Goal: Task Accomplishment & Management: Complete application form

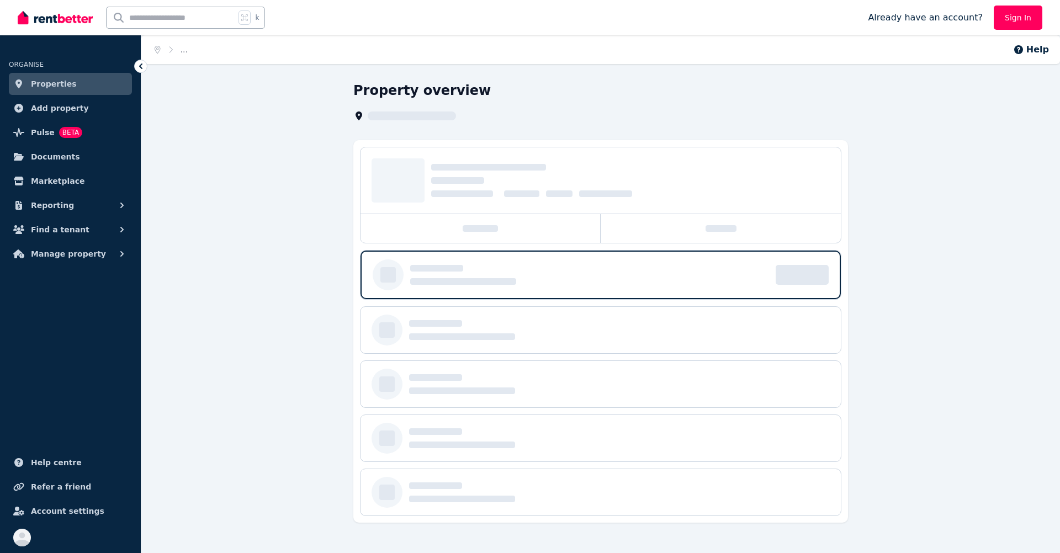
click at [1024, 29] on link "Sign In" at bounding box center [1017, 18] width 49 height 24
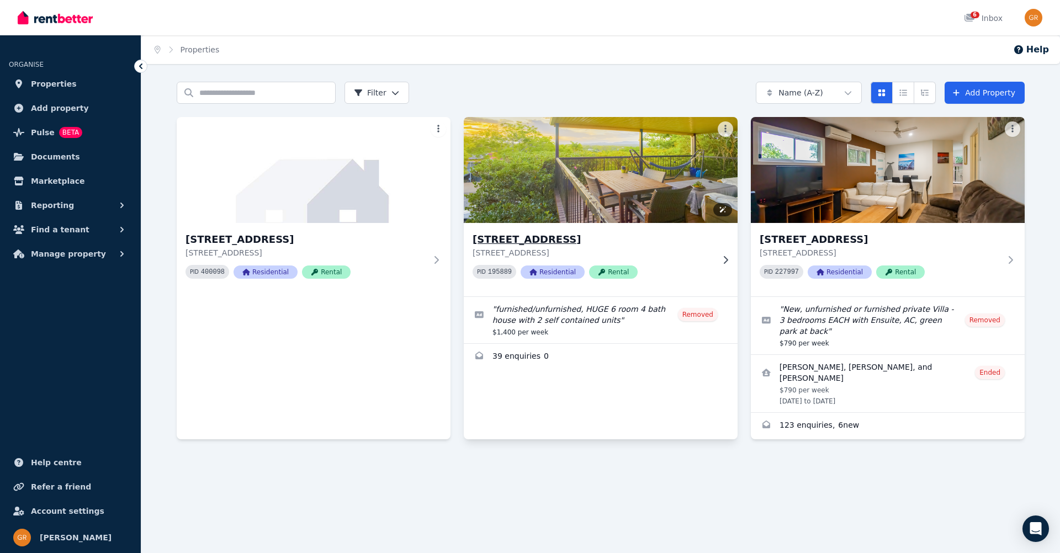
click at [576, 196] on img at bounding box center [601, 169] width 288 height 111
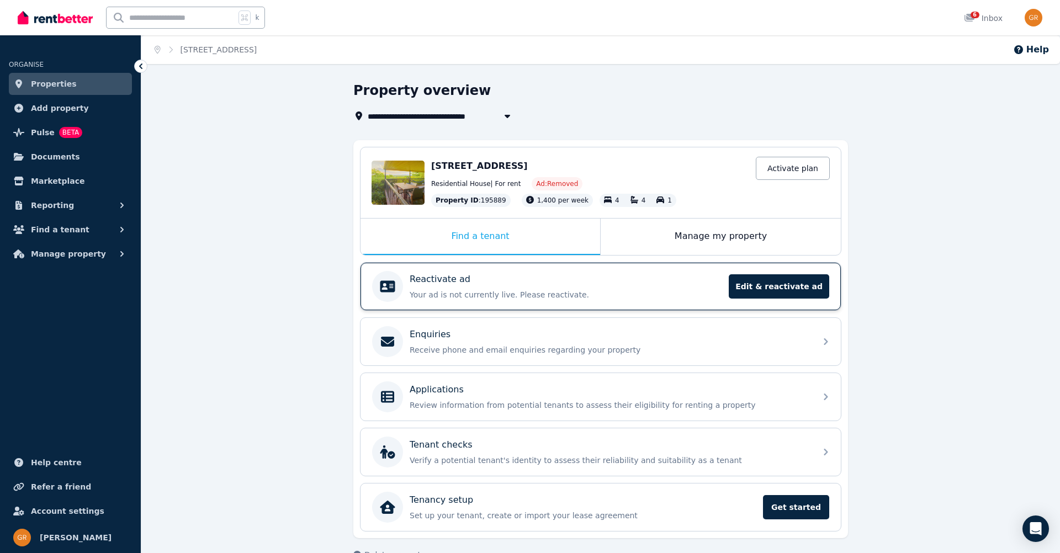
scroll to position [27, 0]
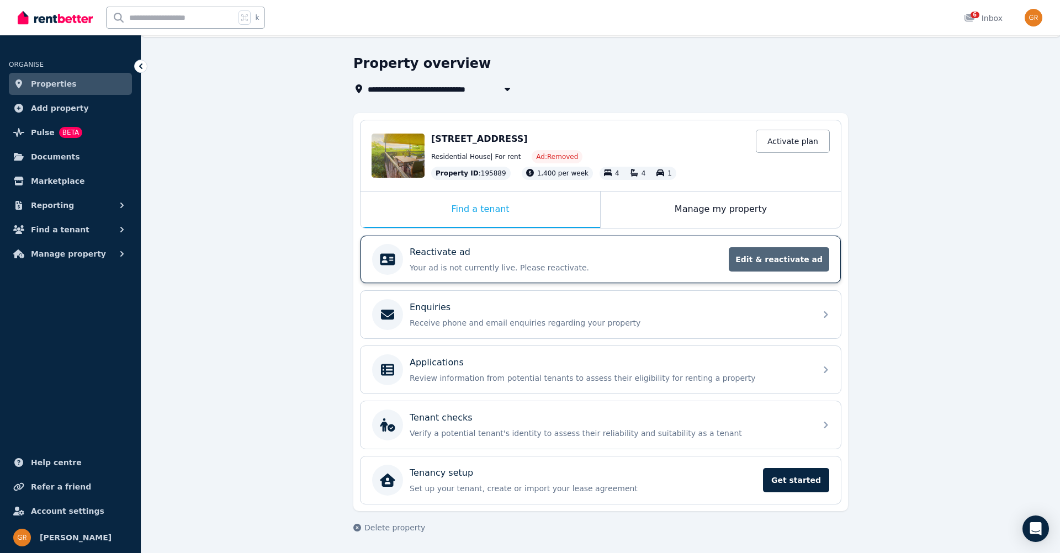
click at [794, 265] on span "Edit & reactivate ad" at bounding box center [778, 259] width 100 height 24
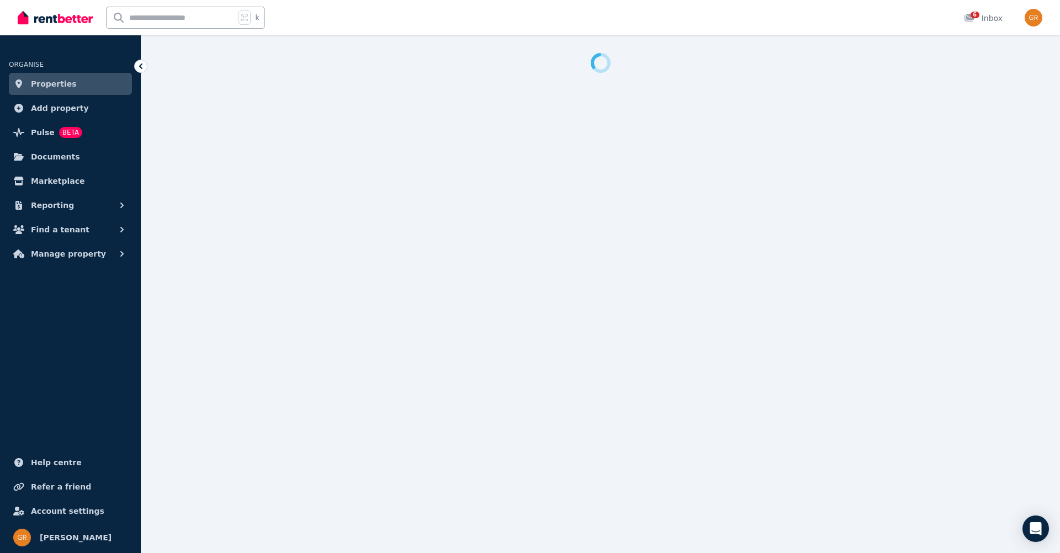
select select "**********"
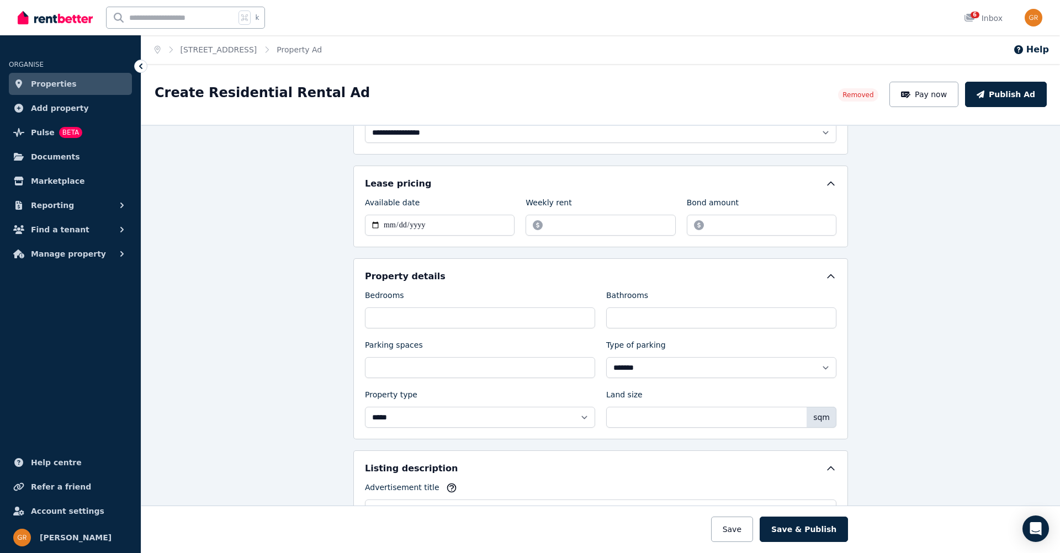
scroll to position [155, 0]
click at [449, 216] on input "**********" at bounding box center [440, 224] width 150 height 21
click at [377, 225] on input "**********" at bounding box center [440, 224] width 150 height 21
click at [412, 227] on input "**********" at bounding box center [440, 224] width 150 height 21
type input "**********"
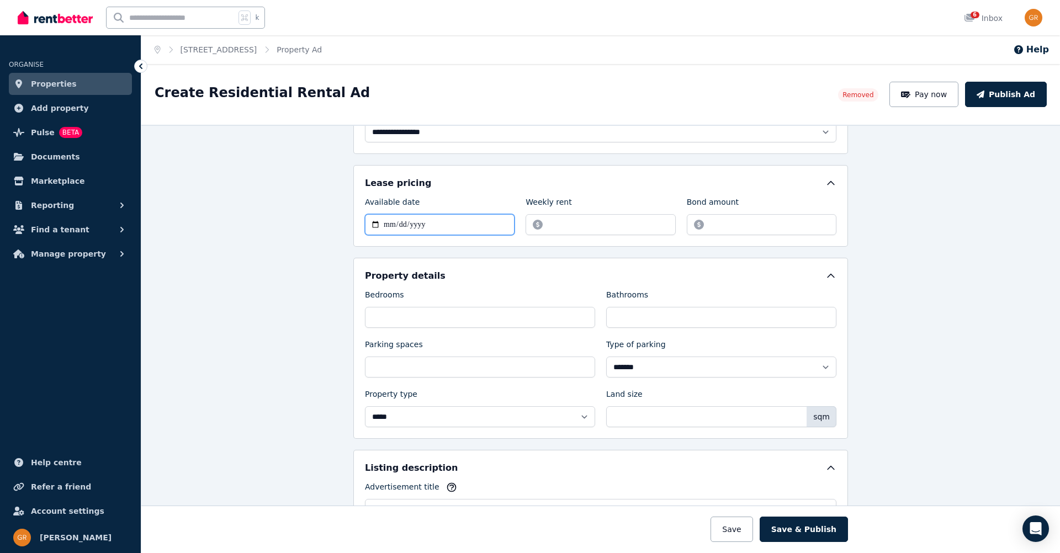
click at [402, 225] on input "**********" at bounding box center [440, 224] width 150 height 21
click at [372, 224] on input "**********" at bounding box center [440, 224] width 150 height 21
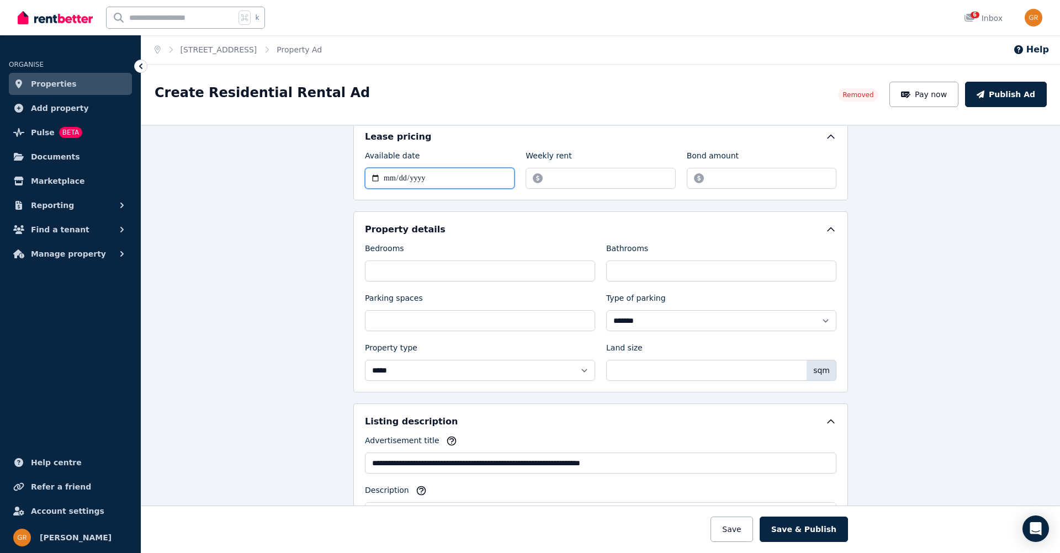
scroll to position [211, 0]
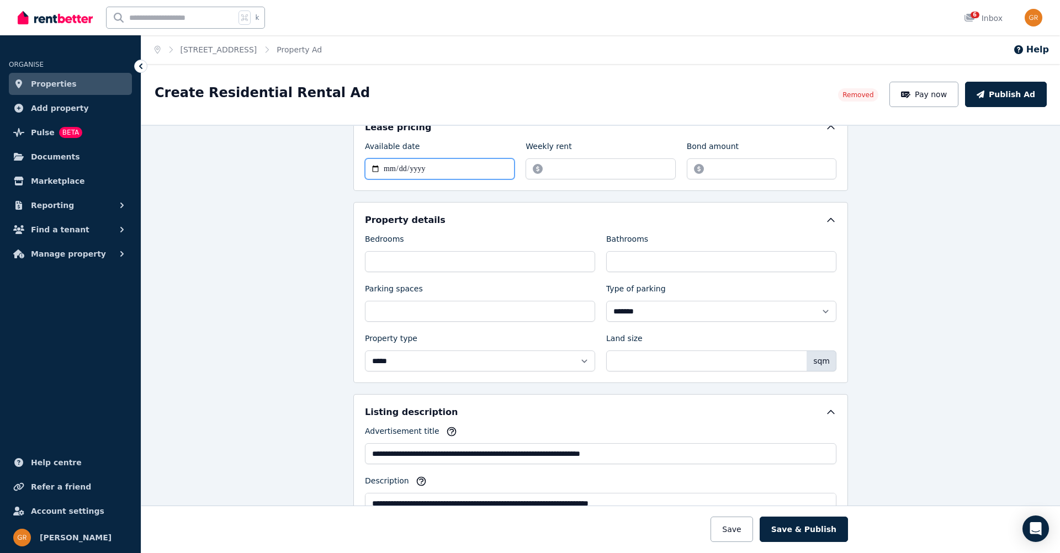
click at [454, 169] on input "**********" at bounding box center [440, 168] width 150 height 21
click at [376, 167] on input "**********" at bounding box center [440, 168] width 150 height 21
type input "**********"
click at [324, 264] on div "**********" at bounding box center [600, 339] width 918 height 428
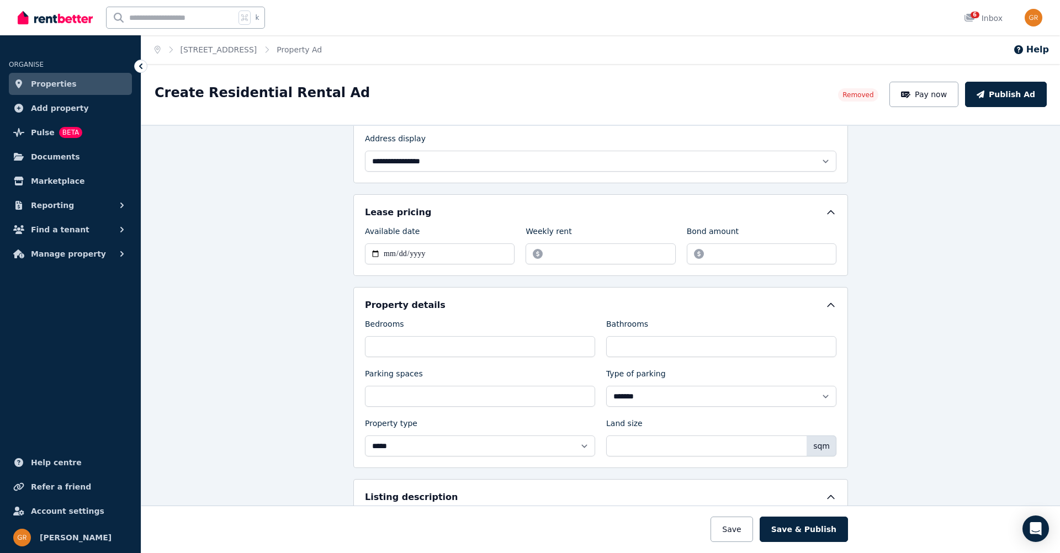
scroll to position [140, 0]
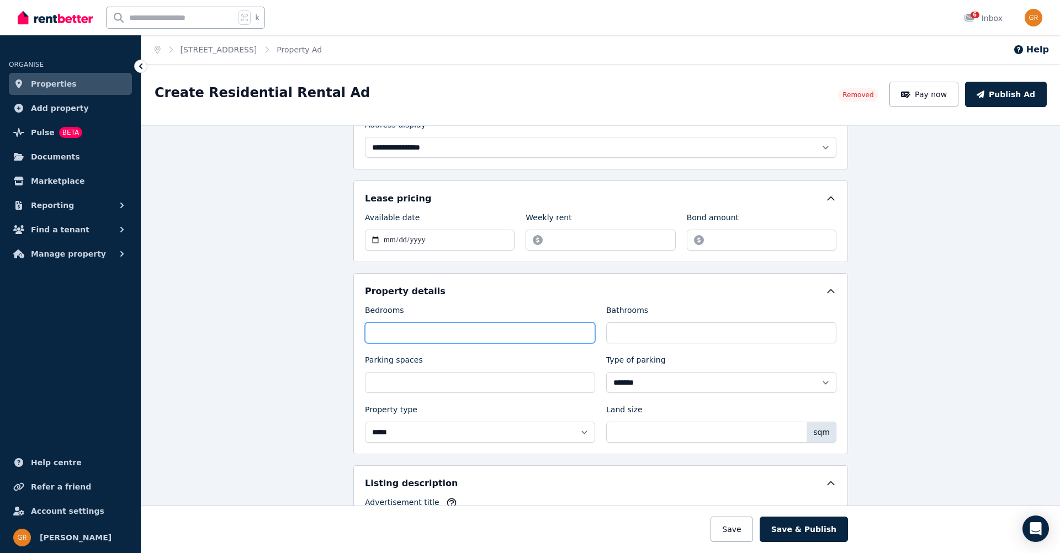
click at [403, 329] on input "*" at bounding box center [480, 332] width 230 height 21
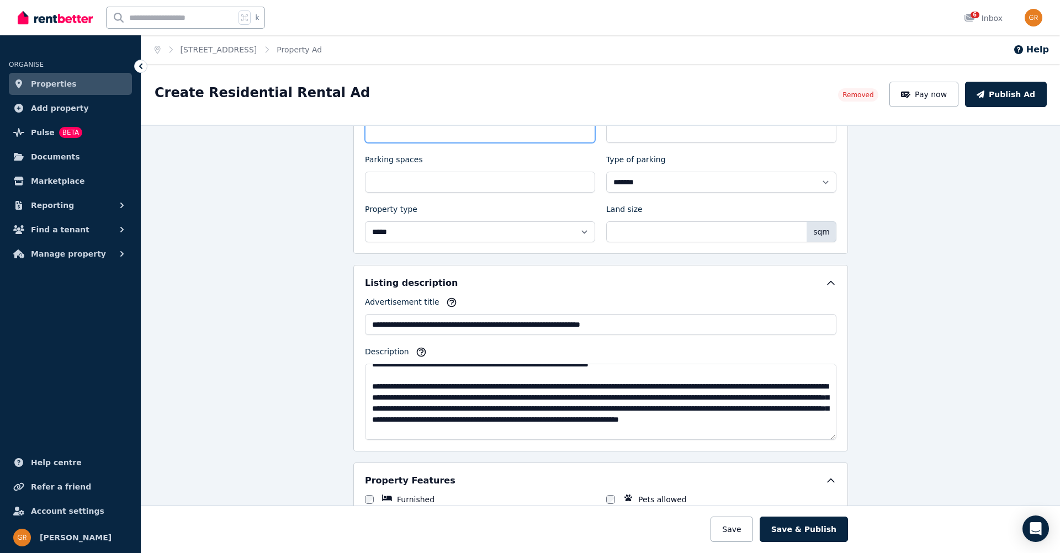
scroll to position [12, 0]
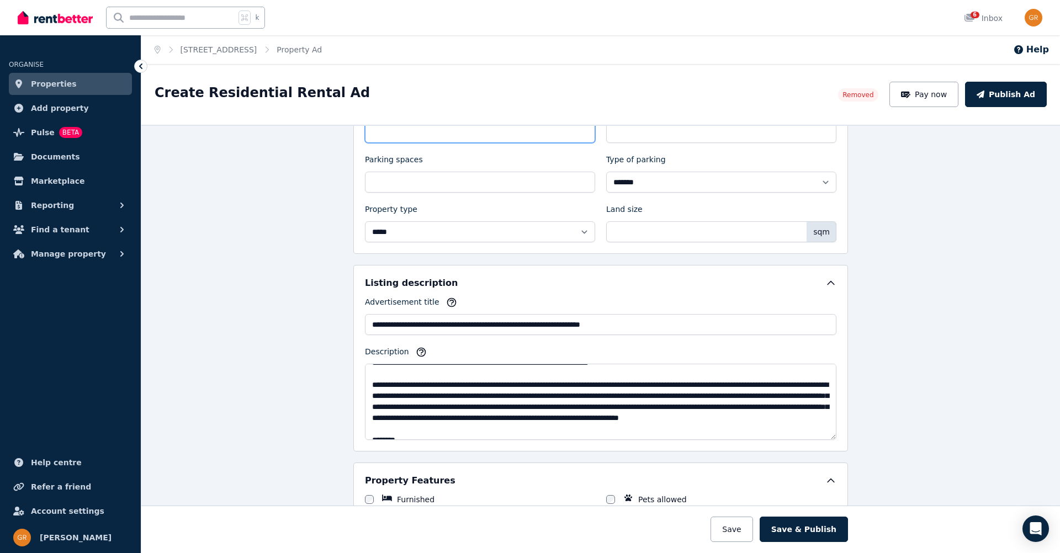
type input "*"
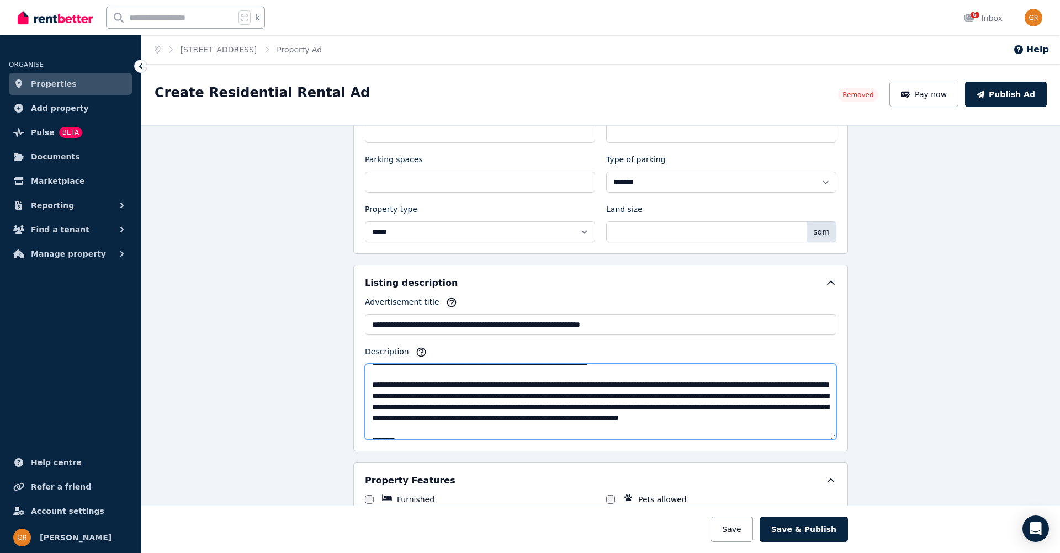
click at [499, 386] on textarea "Description" at bounding box center [600, 402] width 471 height 76
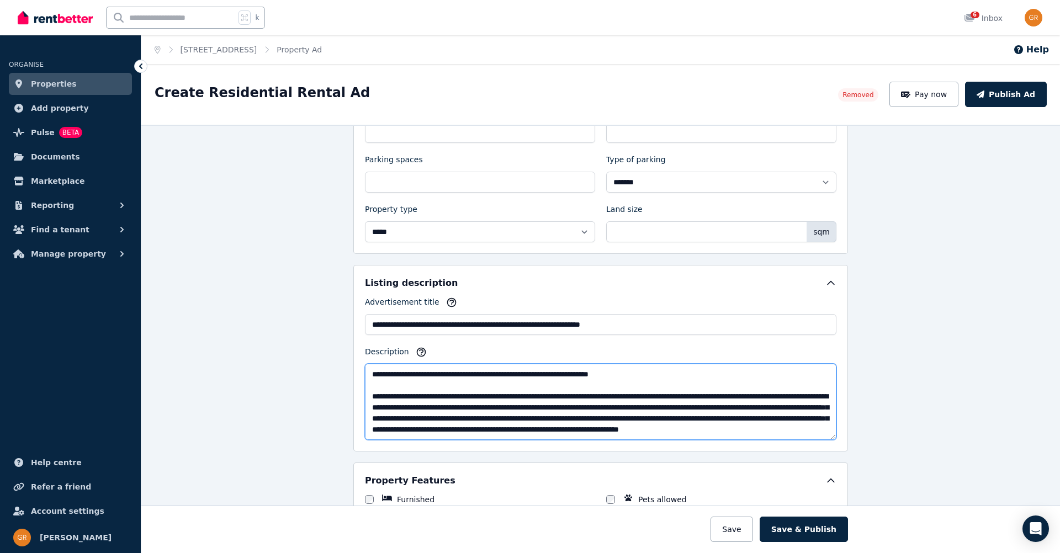
drag, startPoint x: 373, startPoint y: 374, endPoint x: 663, endPoint y: 381, distance: 290.9
click at [663, 381] on textarea "Description" at bounding box center [600, 402] width 471 height 76
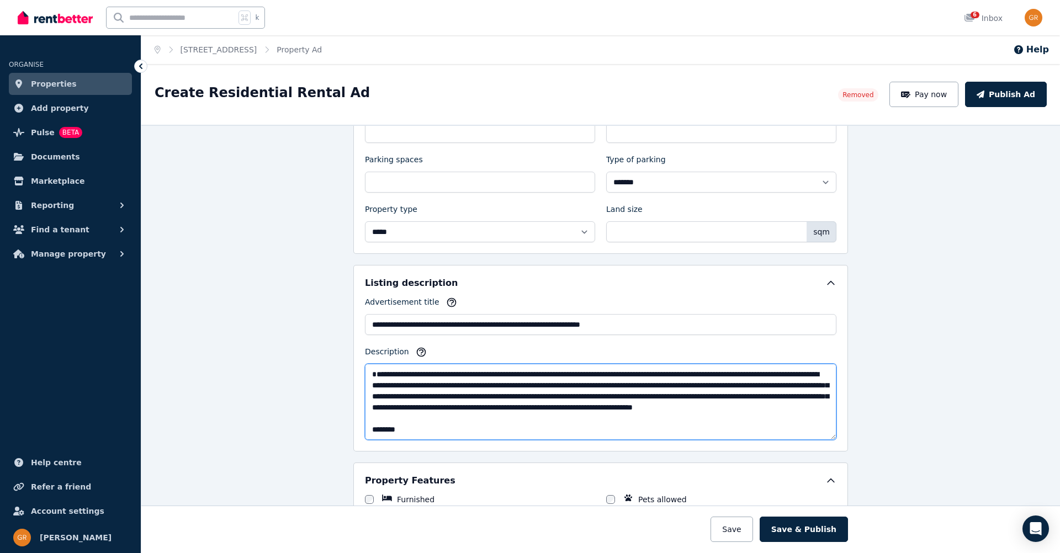
click at [373, 385] on textarea "Description" at bounding box center [600, 402] width 471 height 76
type textarea "**********"
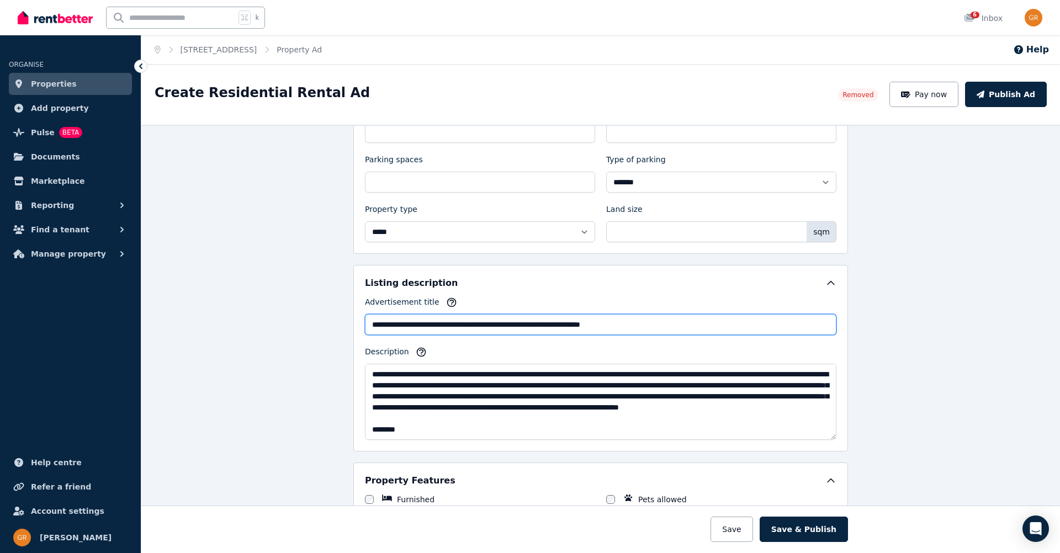
drag, startPoint x: 455, startPoint y: 326, endPoint x: 339, endPoint y: 311, distance: 117.3
click at [339, 311] on div "**********" at bounding box center [600, 339] width 918 height 428
drag, startPoint x: 393, startPoint y: 325, endPoint x: 446, endPoint y: 325, distance: 53.0
click at [446, 325] on input "**********" at bounding box center [600, 324] width 471 height 21
click at [525, 325] on input "**********" at bounding box center [600, 324] width 471 height 21
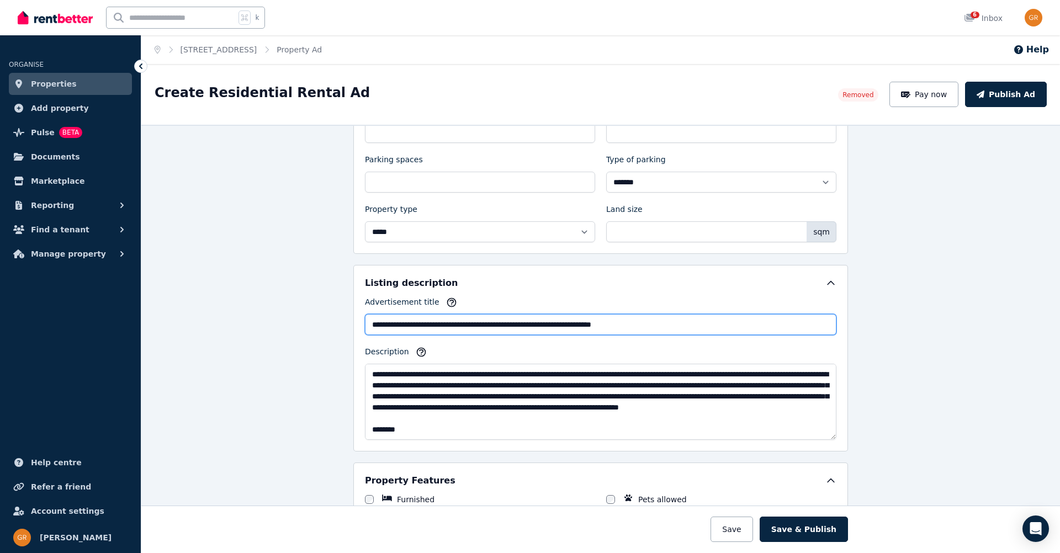
type input "**********"
click at [692, 328] on input "**********" at bounding box center [600, 324] width 471 height 21
type input "**********"
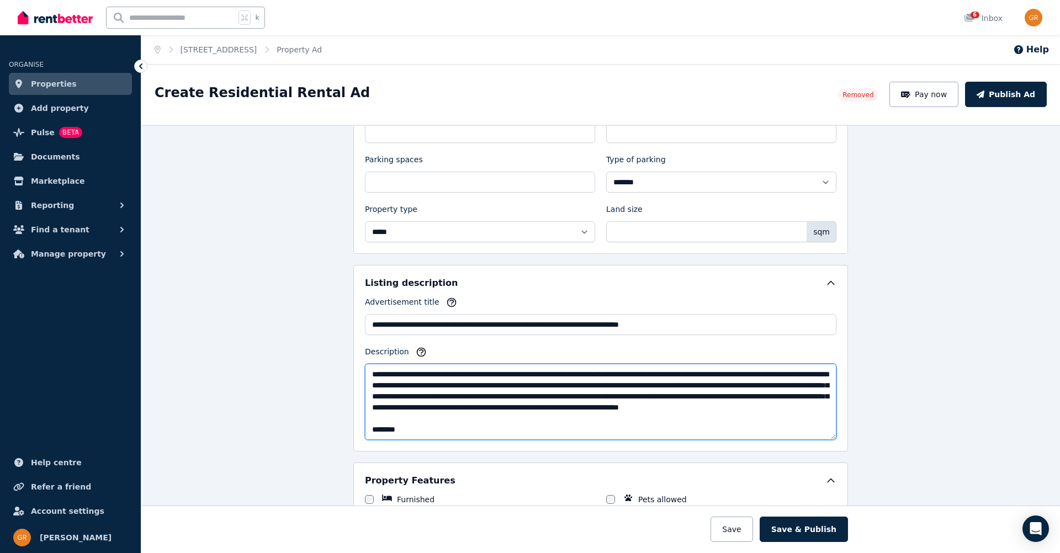
click at [487, 405] on textarea "Description" at bounding box center [600, 402] width 471 height 76
click at [745, 386] on textarea "Description" at bounding box center [600, 402] width 471 height 76
click at [743, 386] on textarea "Description" at bounding box center [600, 402] width 471 height 76
click at [722, 387] on textarea "Description" at bounding box center [600, 402] width 471 height 76
click at [531, 396] on textarea "Description" at bounding box center [600, 402] width 471 height 76
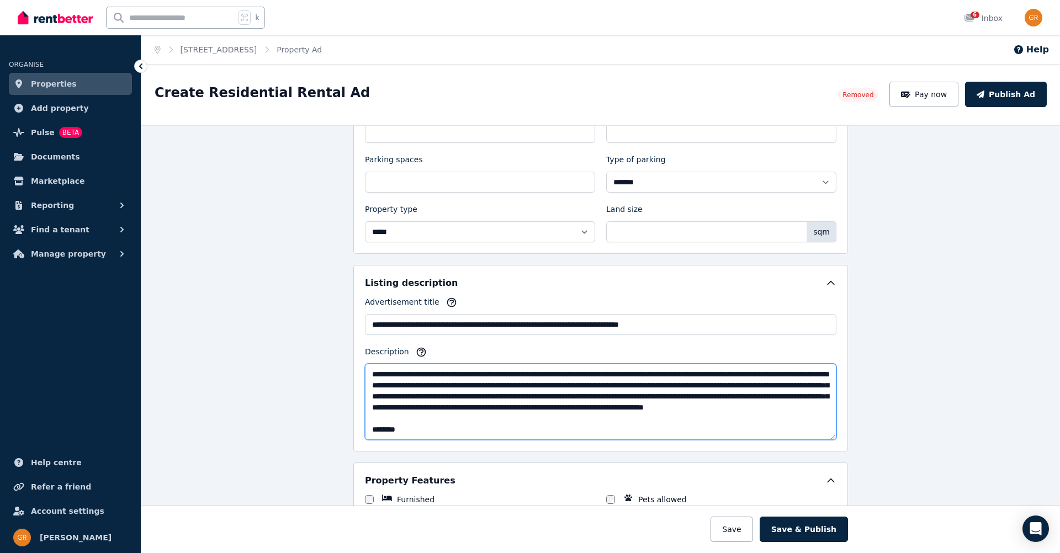
click at [462, 397] on textarea "Description" at bounding box center [600, 402] width 471 height 76
drag, startPoint x: 673, startPoint y: 385, endPoint x: 547, endPoint y: 395, distance: 126.3
click at [547, 395] on textarea "Description" at bounding box center [600, 402] width 471 height 76
click at [485, 396] on textarea "Description" at bounding box center [600, 402] width 471 height 76
click at [530, 398] on textarea "Description" at bounding box center [600, 402] width 471 height 76
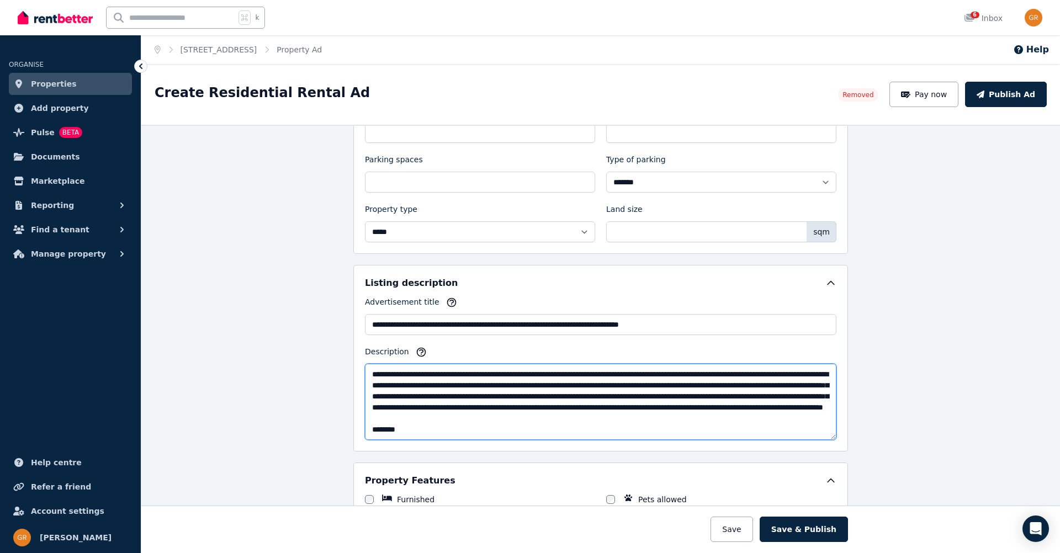
click at [746, 398] on textarea "Description" at bounding box center [600, 402] width 471 height 76
click at [758, 419] on textarea "Description" at bounding box center [600, 402] width 471 height 76
click at [660, 431] on textarea "Description" at bounding box center [600, 402] width 471 height 76
click at [648, 420] on textarea "Description" at bounding box center [600, 402] width 471 height 76
click at [755, 430] on textarea "Description" at bounding box center [600, 402] width 471 height 76
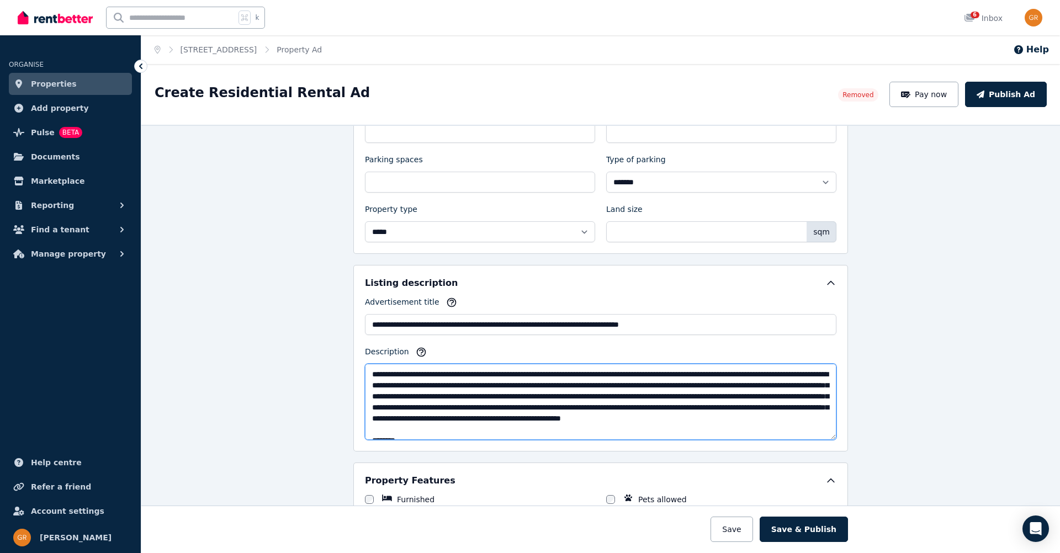
drag, startPoint x: 757, startPoint y: 432, endPoint x: 621, endPoint y: 392, distance: 141.8
click at [621, 392] on textarea "Description" at bounding box center [600, 402] width 471 height 76
click at [737, 423] on textarea "Description" at bounding box center [600, 402] width 471 height 76
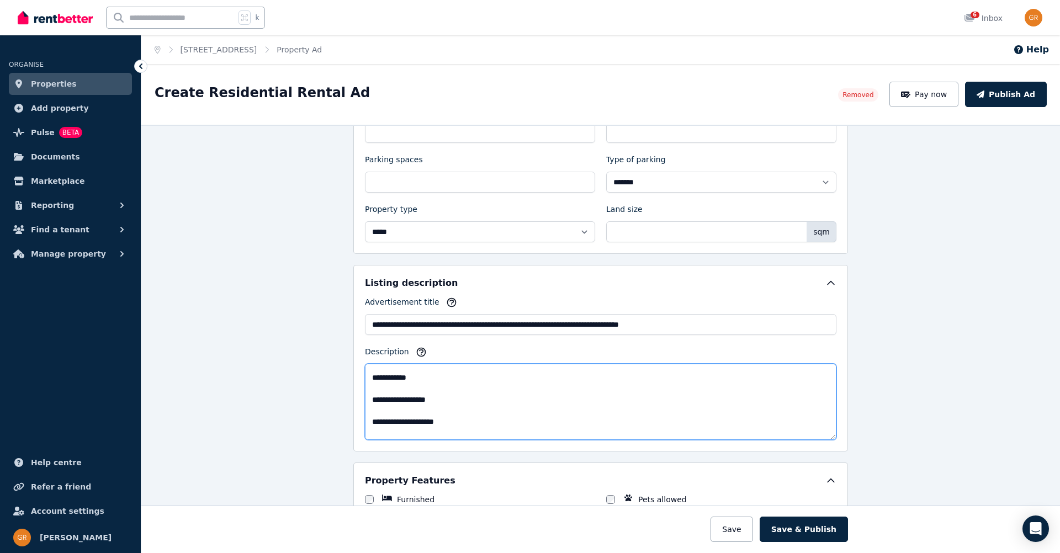
scroll to position [89, 0]
drag, startPoint x: 406, startPoint y: 406, endPoint x: 416, endPoint y: 406, distance: 9.4
click at [416, 406] on textarea "Description" at bounding box center [600, 402] width 471 height 76
click at [416, 393] on textarea "Description" at bounding box center [600, 402] width 471 height 76
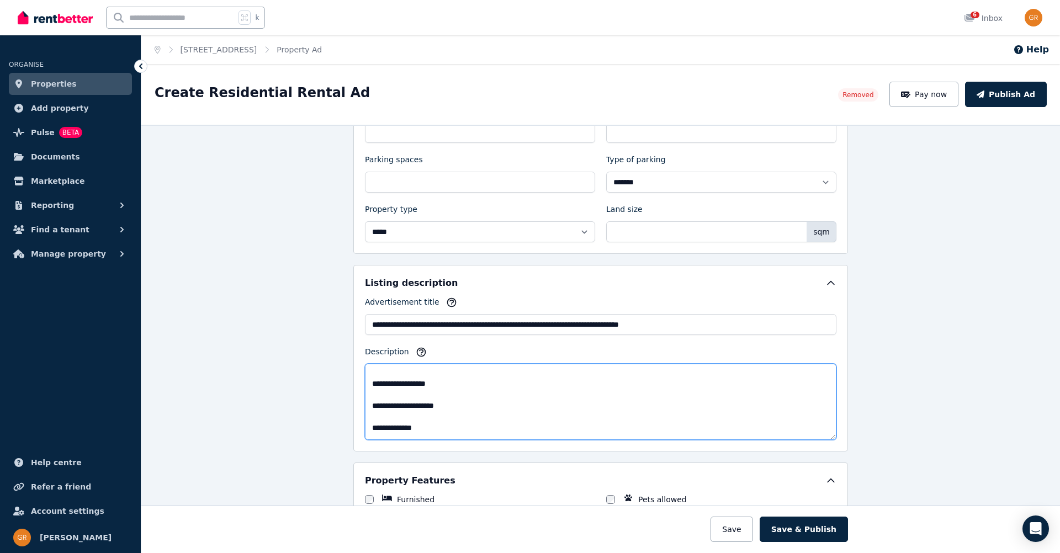
drag, startPoint x: 426, startPoint y: 417, endPoint x: 438, endPoint y: 417, distance: 12.1
click at [438, 417] on textarea "Description" at bounding box center [600, 402] width 471 height 76
drag, startPoint x: 411, startPoint y: 394, endPoint x: 419, endPoint y: 394, distance: 8.3
click at [419, 394] on textarea "Description" at bounding box center [600, 402] width 471 height 76
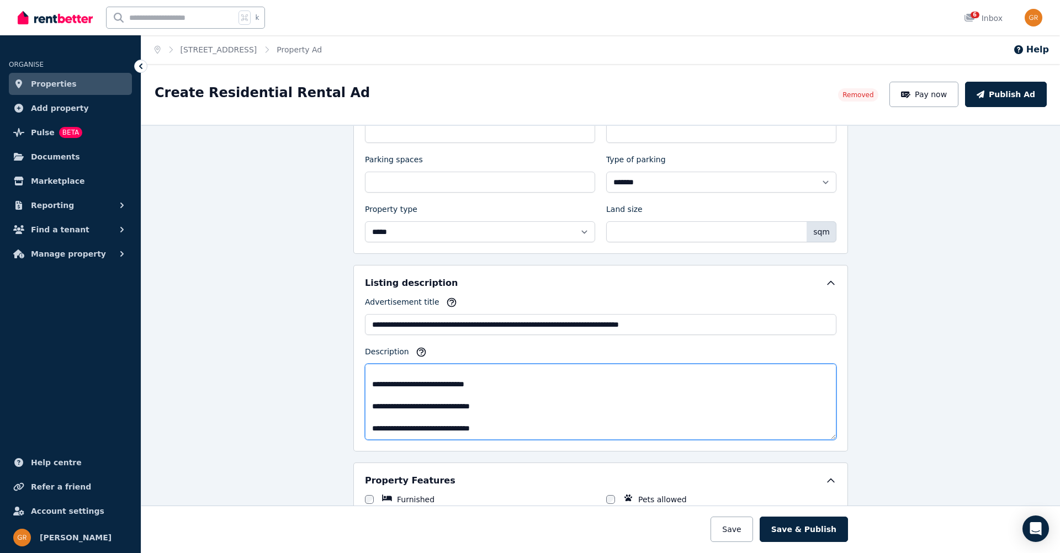
drag, startPoint x: 422, startPoint y: 416, endPoint x: 432, endPoint y: 417, distance: 10.1
click at [432, 417] on textarea "Description" at bounding box center [600, 402] width 471 height 76
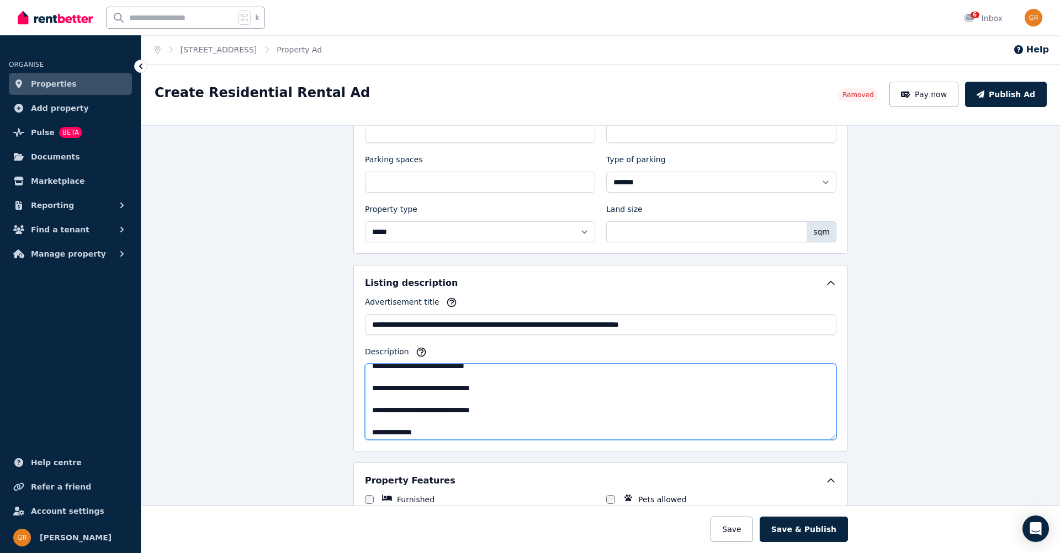
scroll to position [208, 0]
drag, startPoint x: 421, startPoint y: 420, endPoint x: 429, endPoint y: 420, distance: 8.8
click at [429, 420] on textarea "Description" at bounding box center [600, 402] width 471 height 76
drag, startPoint x: 445, startPoint y: 385, endPoint x: 532, endPoint y: 381, distance: 86.7
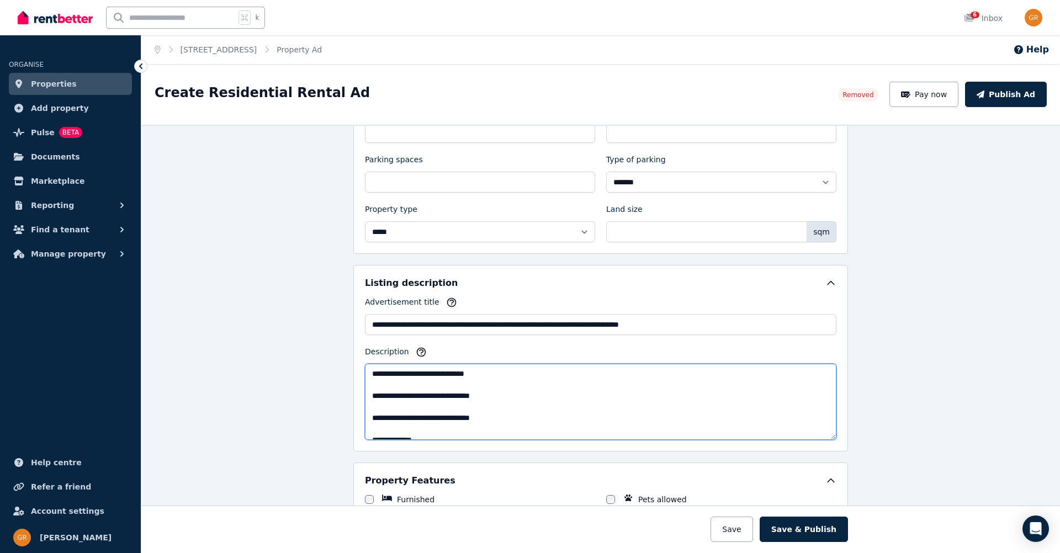
click at [532, 381] on textarea "Description" at bounding box center [600, 402] width 471 height 76
drag, startPoint x: 457, startPoint y: 406, endPoint x: 543, endPoint y: 403, distance: 85.6
click at [543, 403] on textarea "Description" at bounding box center [600, 402] width 471 height 76
drag, startPoint x: 456, startPoint y: 414, endPoint x: 544, endPoint y: 413, distance: 87.2
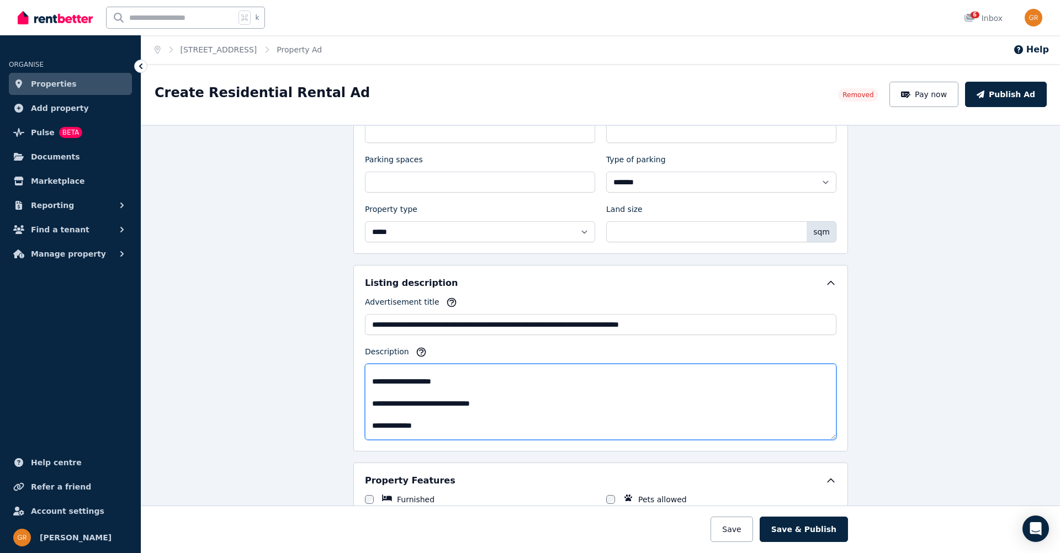
click at [544, 413] on textarea "Description" at bounding box center [600, 402] width 471 height 76
click at [501, 401] on textarea "Description" at bounding box center [600, 402] width 471 height 76
click at [479, 384] on textarea "Description" at bounding box center [600, 402] width 471 height 76
drag, startPoint x: 394, startPoint y: 389, endPoint x: 378, endPoint y: 389, distance: 16.0
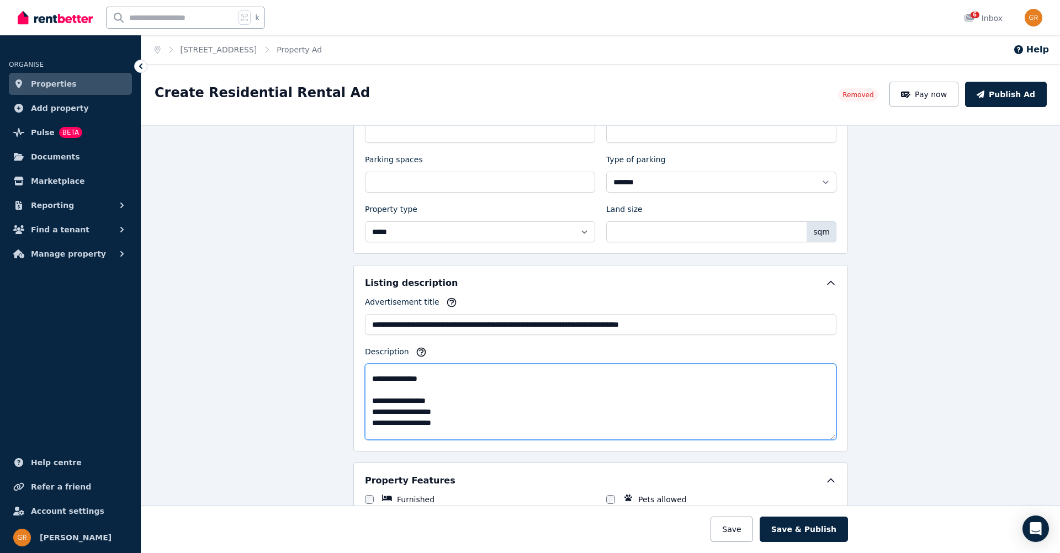
click at [378, 389] on textarea "Description" at bounding box center [600, 402] width 471 height 76
click at [422, 393] on textarea "Description" at bounding box center [600, 402] width 471 height 76
click at [416, 402] on textarea "Description" at bounding box center [600, 402] width 471 height 76
drag, startPoint x: 409, startPoint y: 385, endPoint x: 419, endPoint y: 385, distance: 10.5
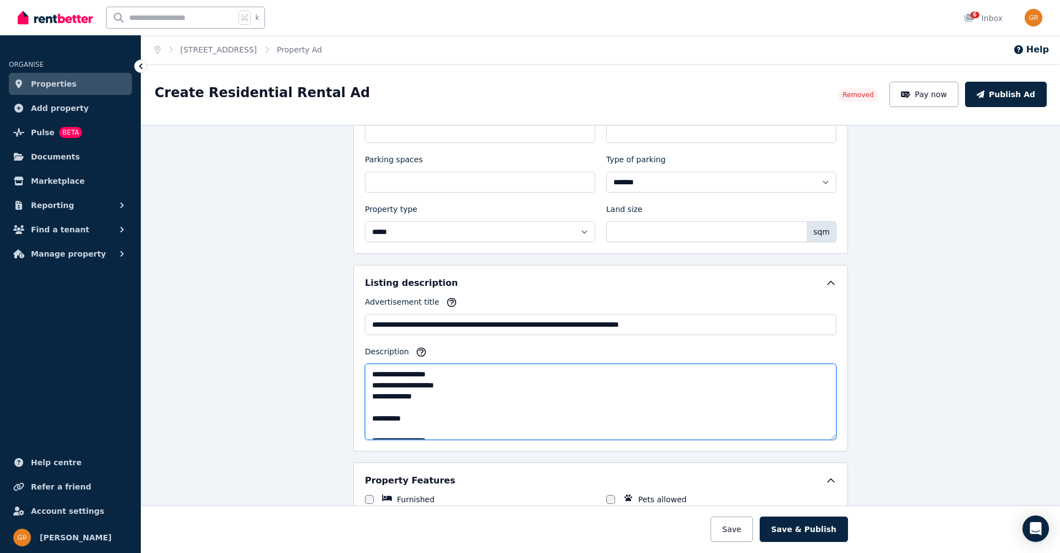
click at [419, 385] on textarea "Description" at bounding box center [600, 402] width 471 height 76
drag, startPoint x: 426, startPoint y: 396, endPoint x: 433, endPoint y: 396, distance: 7.2
click at [433, 396] on textarea "Description" at bounding box center [600, 402] width 471 height 76
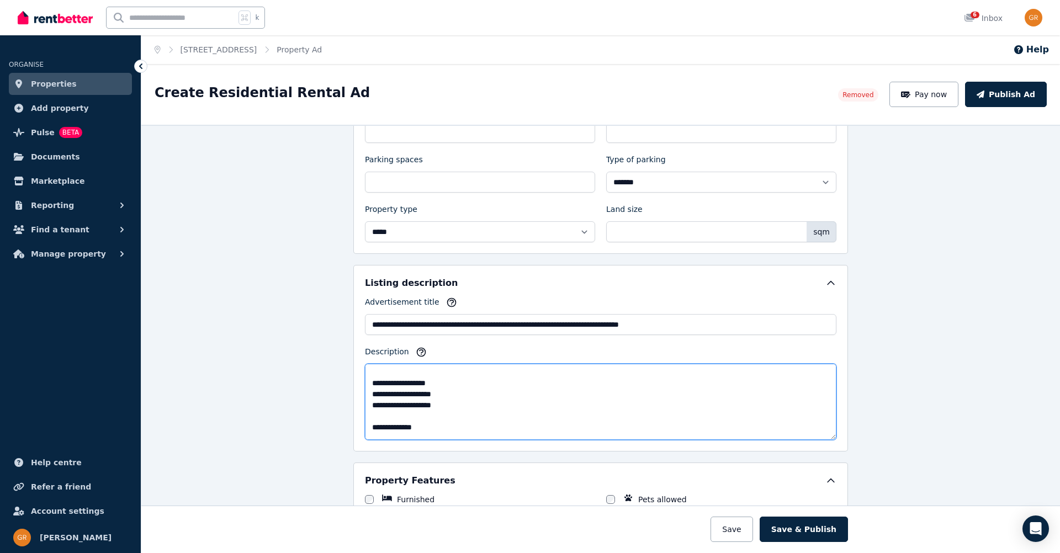
drag, startPoint x: 411, startPoint y: 392, endPoint x: 420, endPoint y: 394, distance: 8.9
click at [420, 394] on textarea "Description" at bounding box center [600, 402] width 471 height 76
drag, startPoint x: 422, startPoint y: 391, endPoint x: 432, endPoint y: 391, distance: 9.9
click at [432, 391] on textarea "Description" at bounding box center [600, 402] width 471 height 76
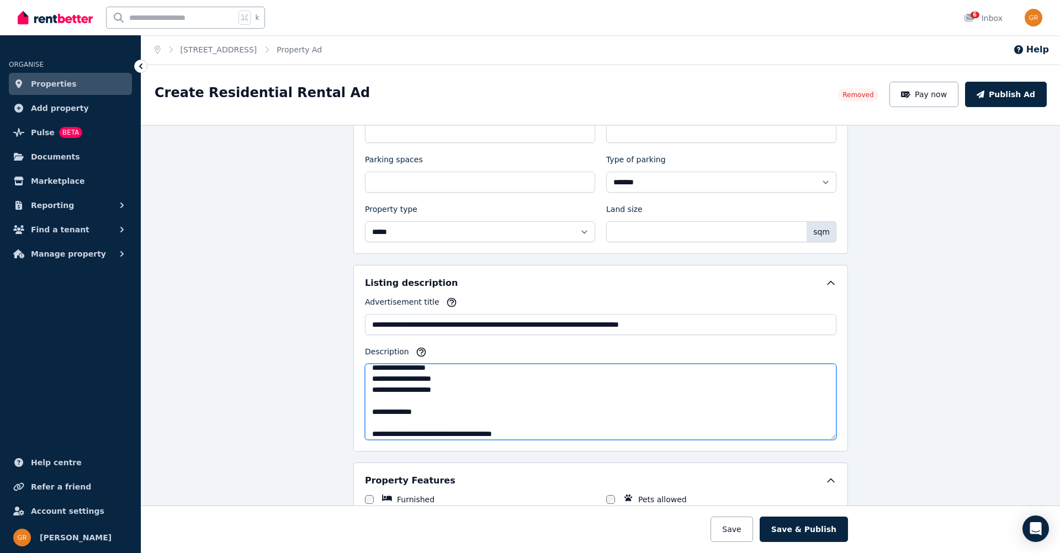
drag, startPoint x: 421, startPoint y: 398, endPoint x: 429, endPoint y: 398, distance: 8.8
click at [429, 398] on textarea "Description" at bounding box center [600, 402] width 471 height 76
drag, startPoint x: 425, startPoint y: 392, endPoint x: 434, endPoint y: 392, distance: 8.8
click at [434, 392] on textarea "Description" at bounding box center [600, 402] width 471 height 76
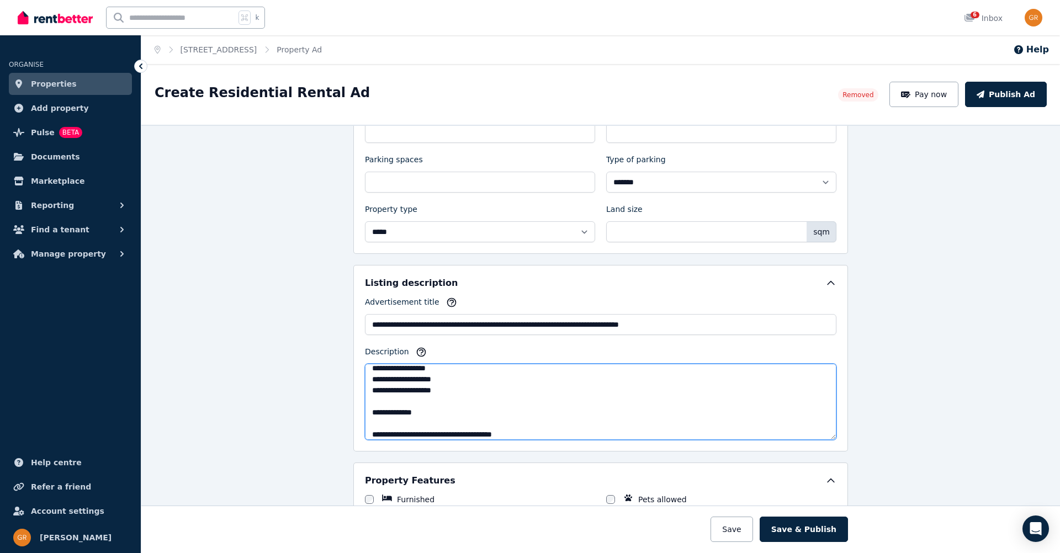
scroll to position [185, 0]
drag, startPoint x: 435, startPoint y: 421, endPoint x: 377, endPoint y: 405, distance: 60.0
click at [377, 405] on textarea "Description" at bounding box center [600, 402] width 471 height 76
drag, startPoint x: 428, startPoint y: 395, endPoint x: 366, endPoint y: 396, distance: 61.3
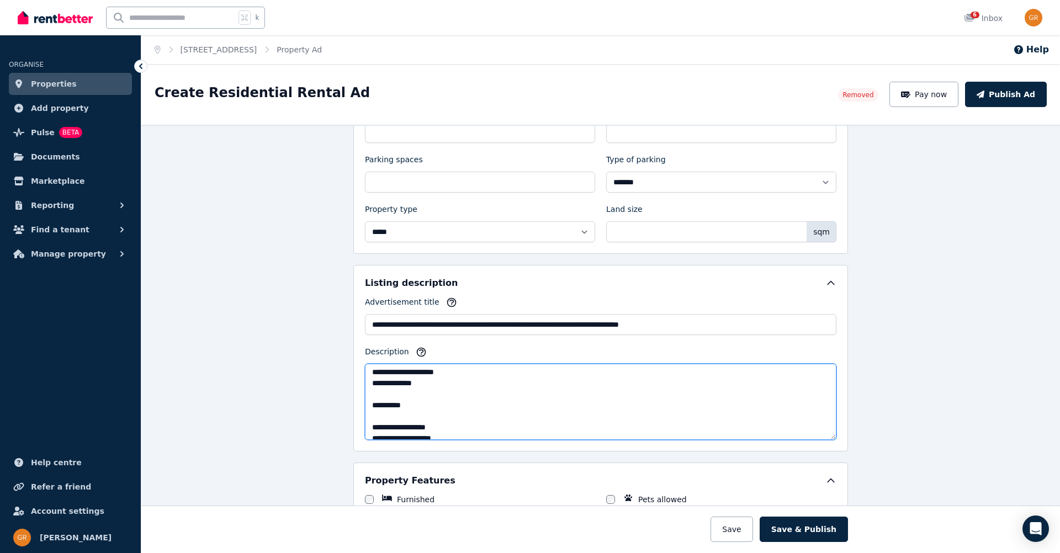
click at [366, 396] on textarea "Description" at bounding box center [600, 402] width 471 height 76
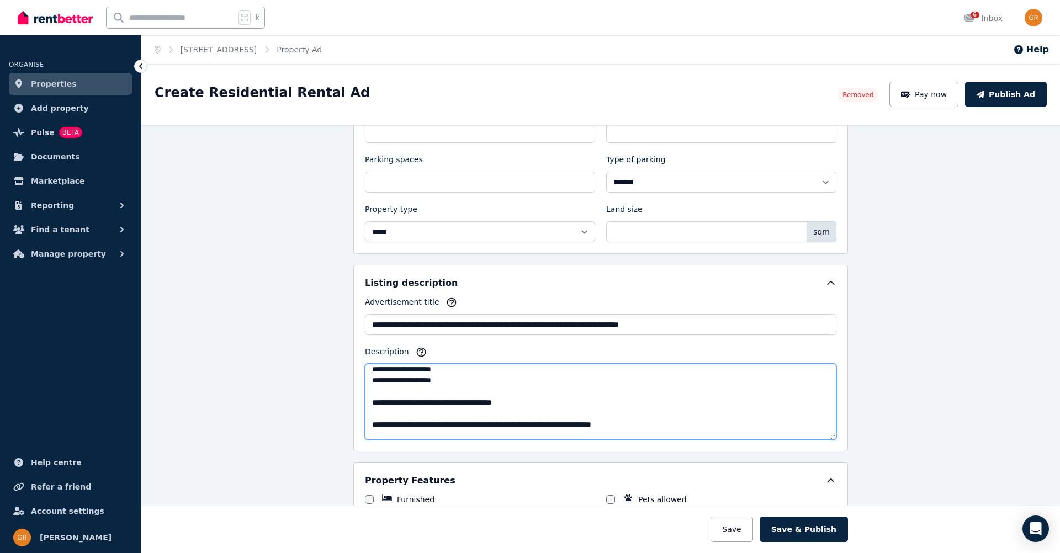
scroll to position [184, 0]
click at [431, 433] on textarea "Description" at bounding box center [600, 402] width 471 height 76
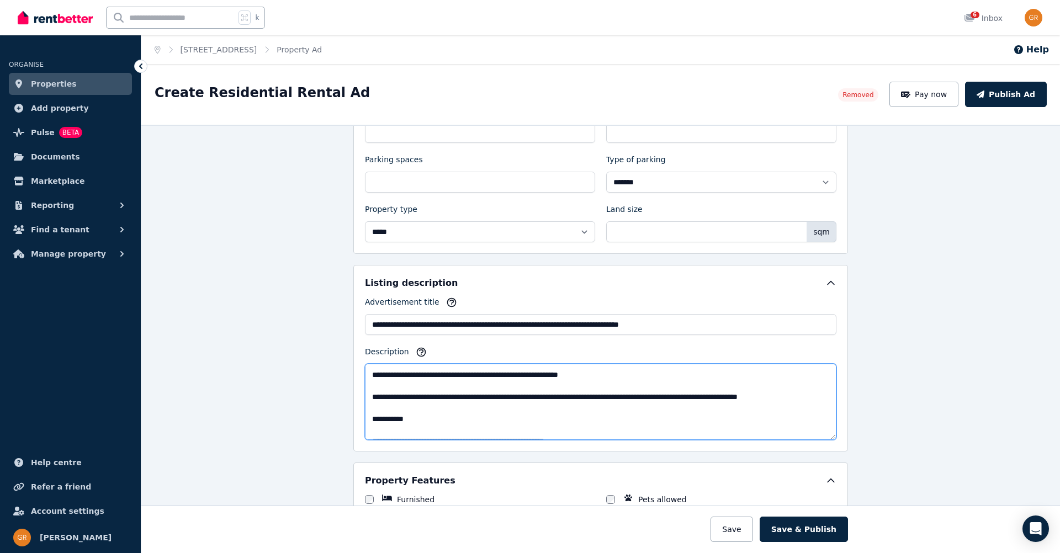
scroll to position [355, 0]
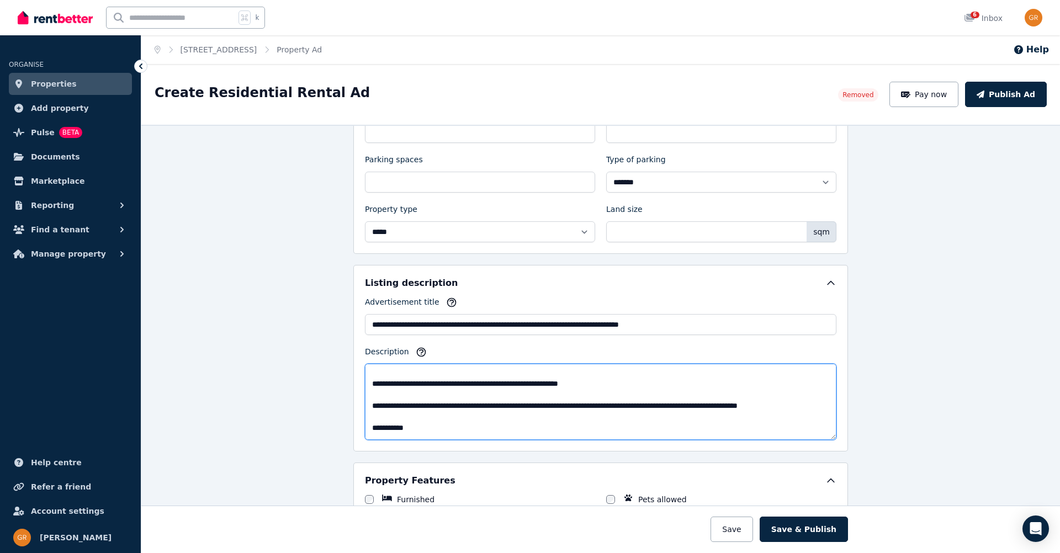
drag, startPoint x: 413, startPoint y: 404, endPoint x: 437, endPoint y: 406, distance: 23.8
click at [437, 406] on textarea "Description" at bounding box center [600, 402] width 471 height 76
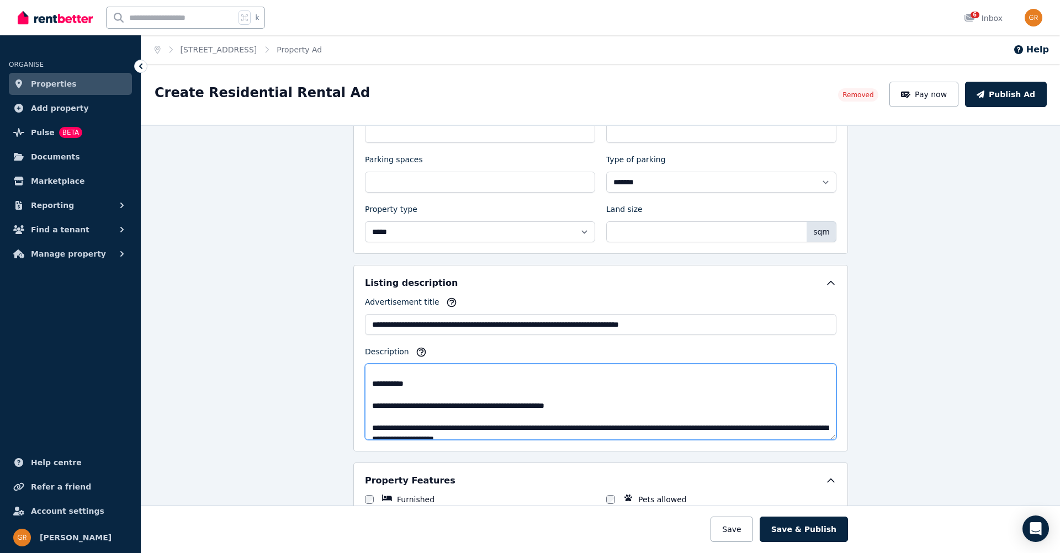
scroll to position [400, 0]
drag, startPoint x: 619, startPoint y: 382, endPoint x: 368, endPoint y: 379, distance: 251.1
click at [368, 379] on textarea "Description" at bounding box center [600, 402] width 471 height 76
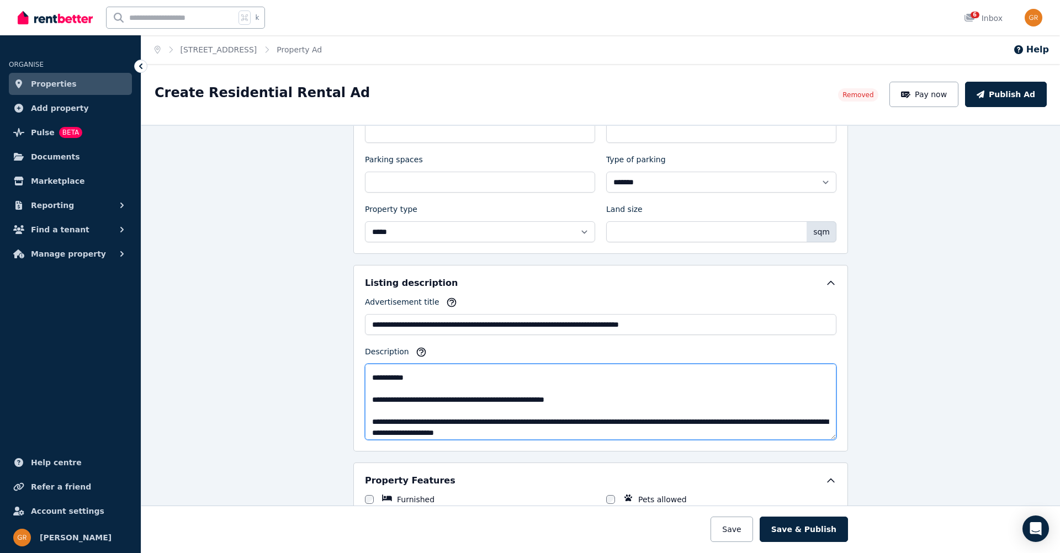
scroll to position [388, 0]
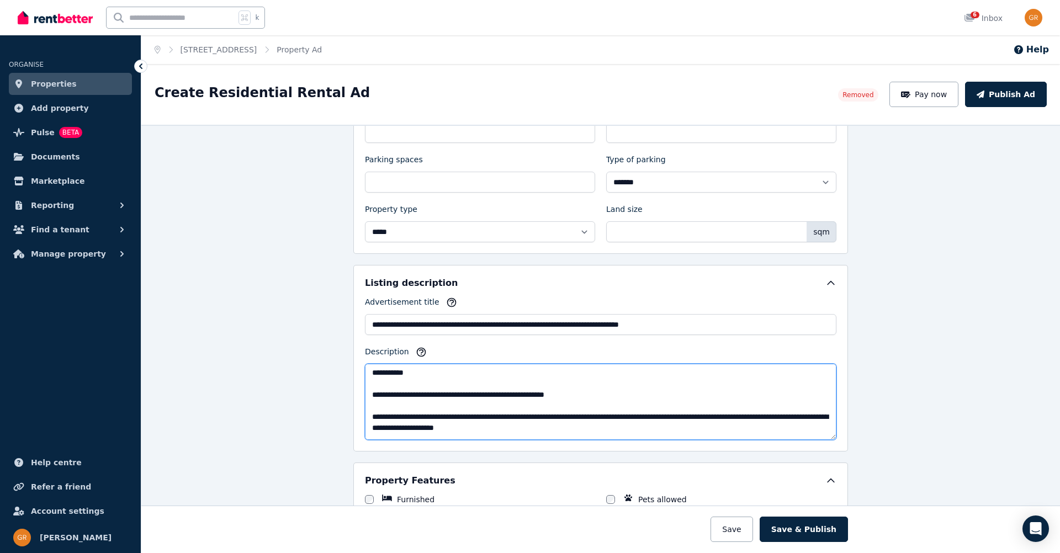
drag, startPoint x: 626, startPoint y: 392, endPoint x: 646, endPoint y: 413, distance: 28.9
click at [646, 413] on textarea "Description" at bounding box center [600, 402] width 471 height 76
drag, startPoint x: 378, startPoint y: 396, endPoint x: 730, endPoint y: 405, distance: 351.7
click at [730, 405] on textarea "Description" at bounding box center [600, 402] width 471 height 76
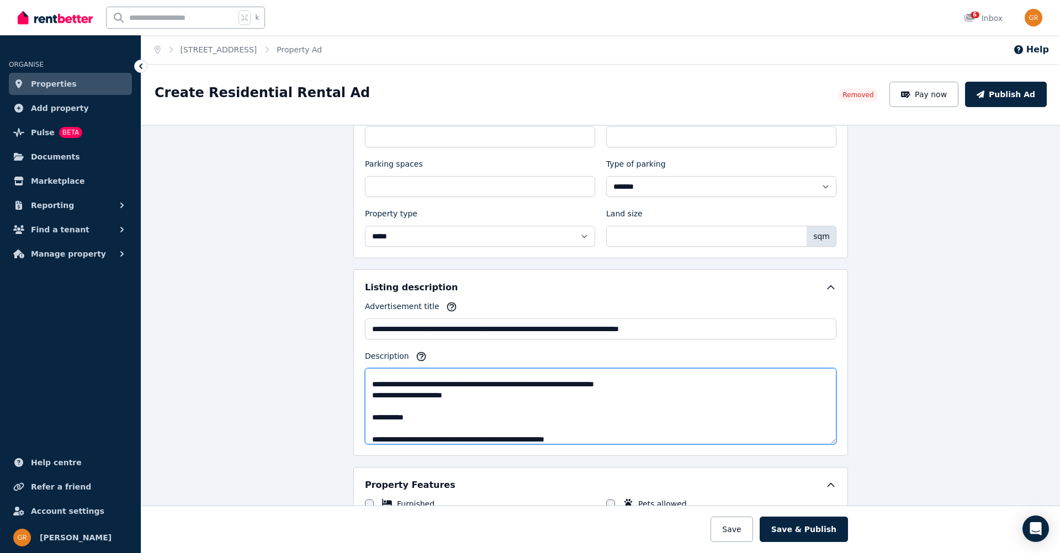
scroll to position [325, 0]
click at [423, 397] on textarea "Description" at bounding box center [600, 406] width 471 height 76
drag, startPoint x: 435, startPoint y: 396, endPoint x: 703, endPoint y: 402, distance: 268.3
click at [703, 402] on textarea "Description" at bounding box center [600, 406] width 471 height 76
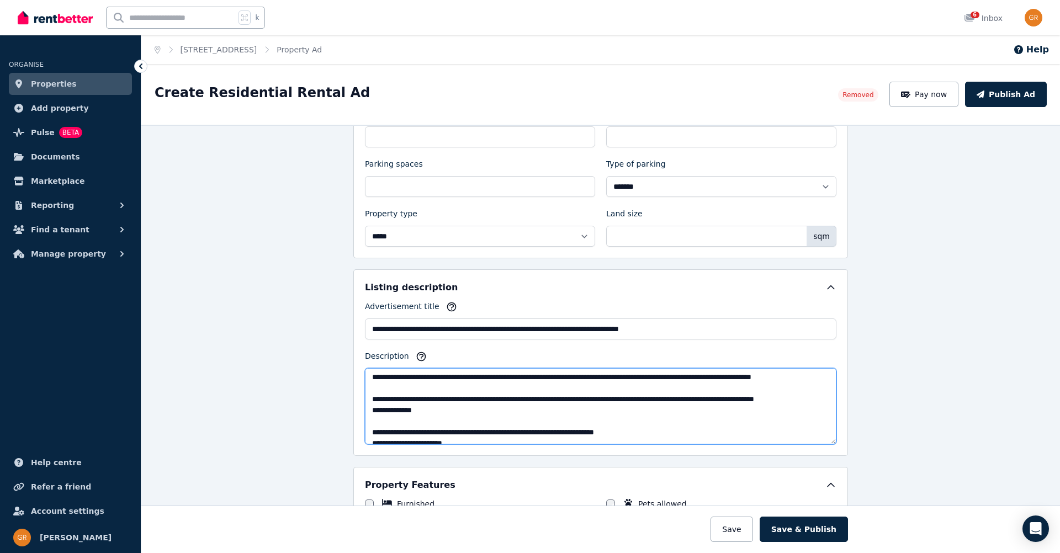
scroll to position [275, 0]
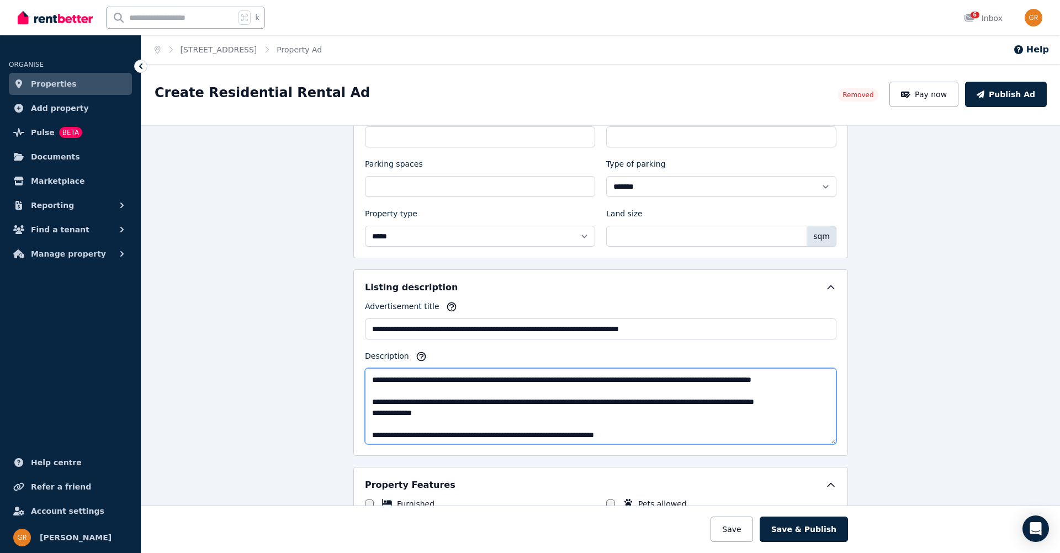
click at [560, 412] on textarea "Description" at bounding box center [600, 406] width 471 height 76
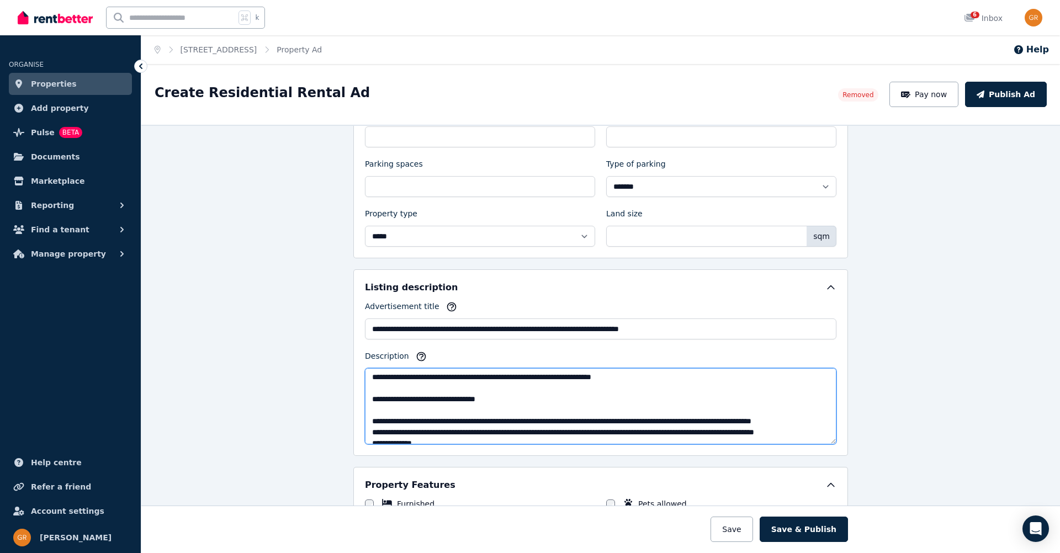
scroll to position [235, 0]
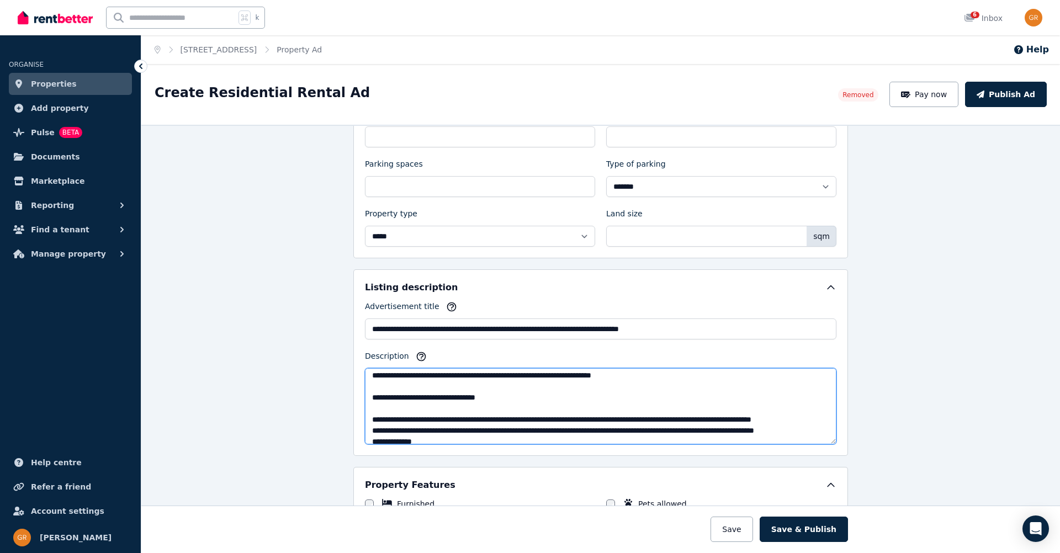
drag, startPoint x: 513, startPoint y: 408, endPoint x: 410, endPoint y: 410, distance: 103.2
click at [410, 410] on textarea "Description" at bounding box center [600, 406] width 471 height 76
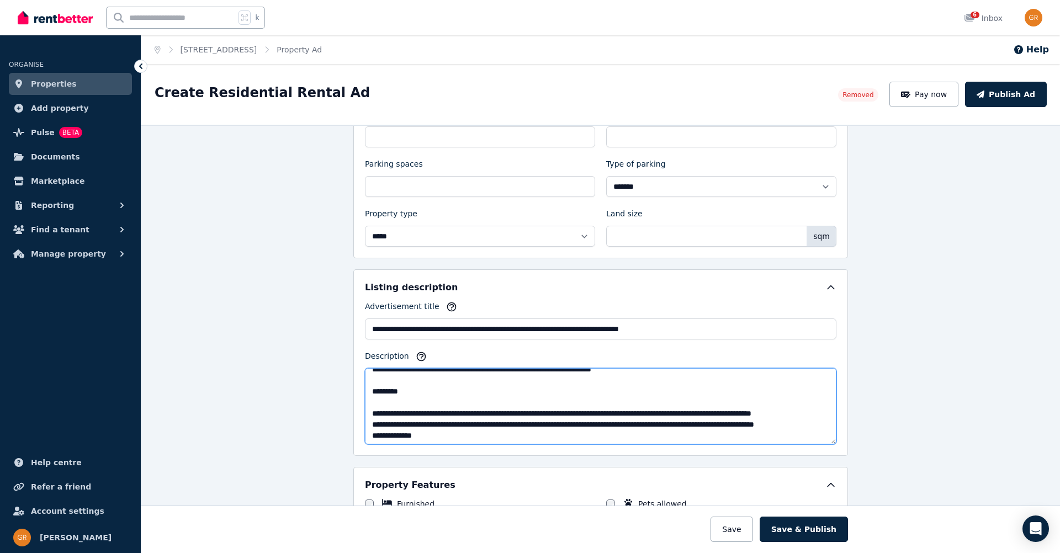
drag, startPoint x: 648, startPoint y: 389, endPoint x: 433, endPoint y: 435, distance: 220.2
click at [433, 435] on textarea "Description" at bounding box center [600, 406] width 471 height 76
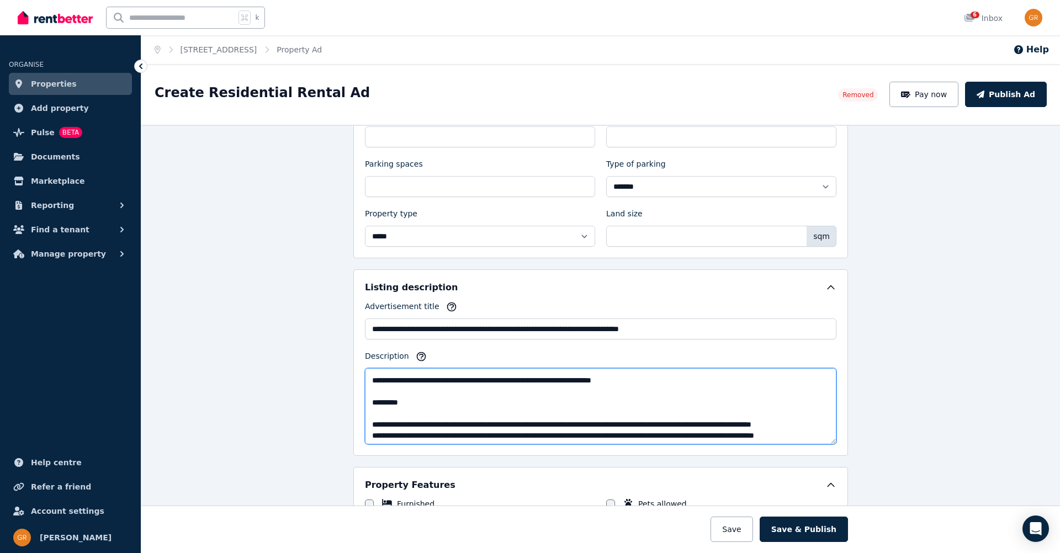
scroll to position [226, 0]
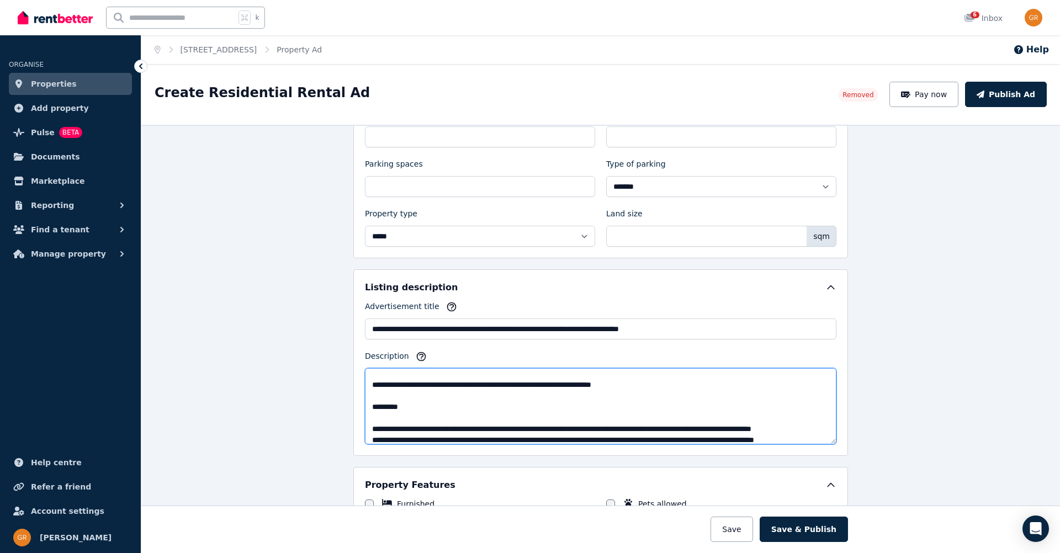
drag, startPoint x: 644, startPoint y: 397, endPoint x: 359, endPoint y: 391, distance: 284.3
click at [359, 391] on div "**********" at bounding box center [600, 362] width 494 height 187
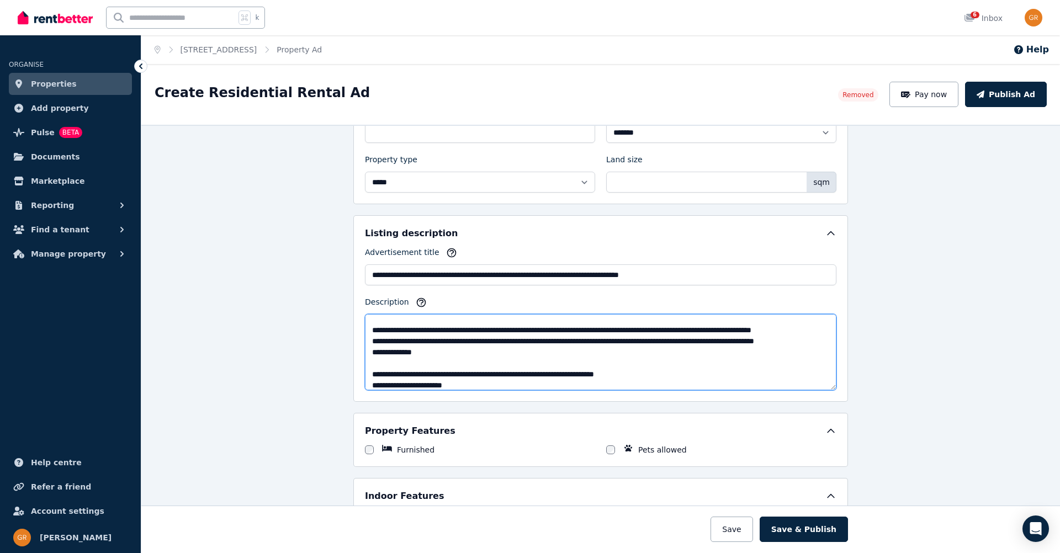
scroll to position [248, 0]
click at [576, 341] on textarea "Description" at bounding box center [600, 352] width 471 height 76
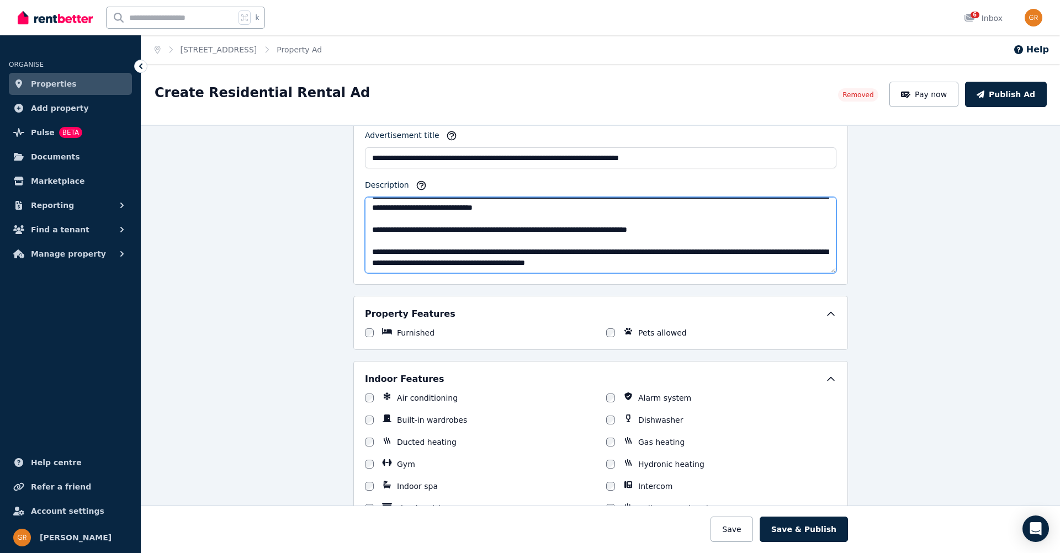
scroll to position [496, 0]
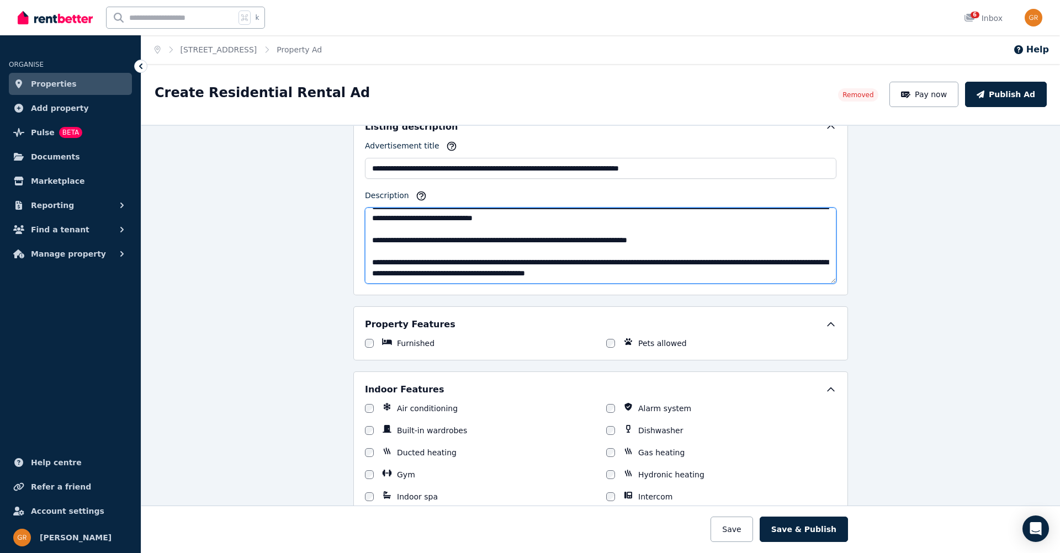
click at [515, 218] on textarea "Description" at bounding box center [600, 246] width 471 height 76
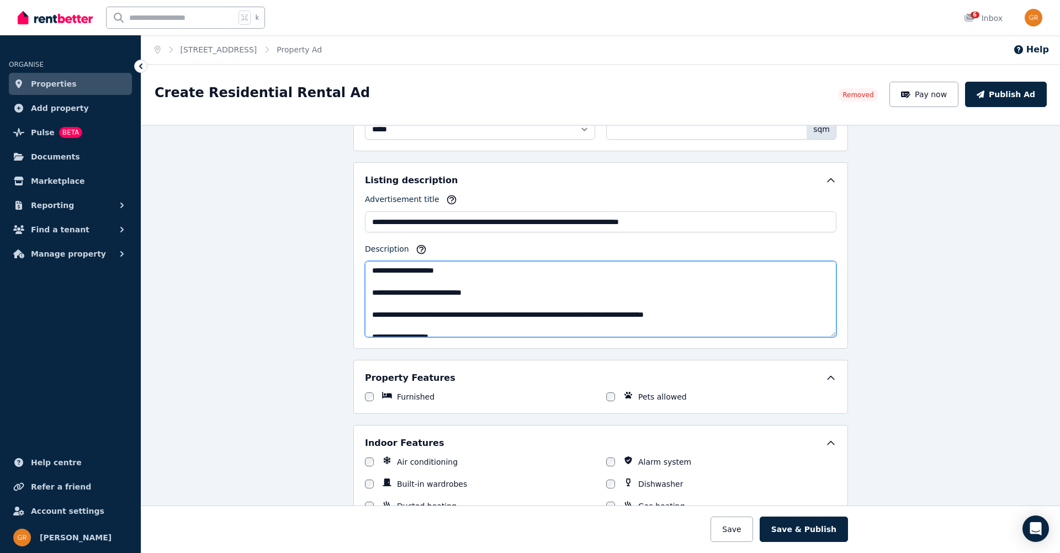
scroll to position [379, 0]
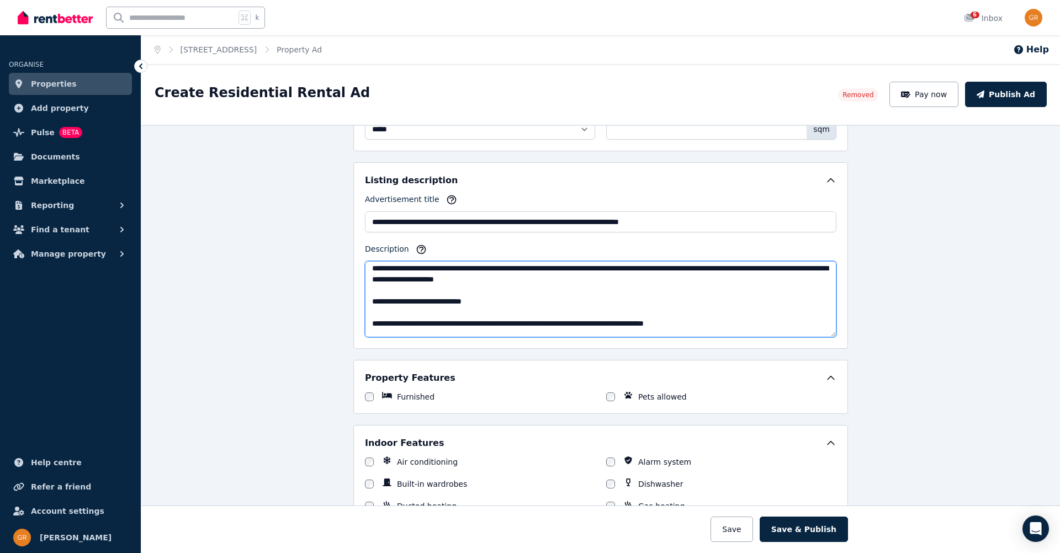
drag, startPoint x: 512, startPoint y: 269, endPoint x: 642, endPoint y: 276, distance: 130.4
click at [642, 276] on textarea "Description" at bounding box center [600, 299] width 471 height 76
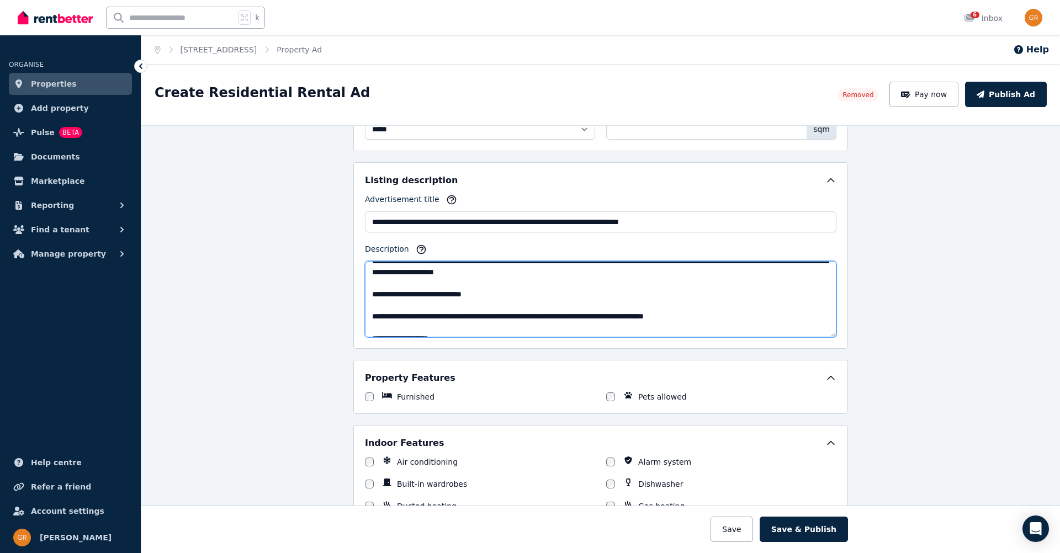
scroll to position [387, 0]
click at [620, 305] on textarea "Description" at bounding box center [600, 299] width 471 height 76
drag, startPoint x: 634, startPoint y: 293, endPoint x: 653, endPoint y: 301, distance: 21.5
click at [653, 301] on textarea "Description" at bounding box center [600, 299] width 471 height 76
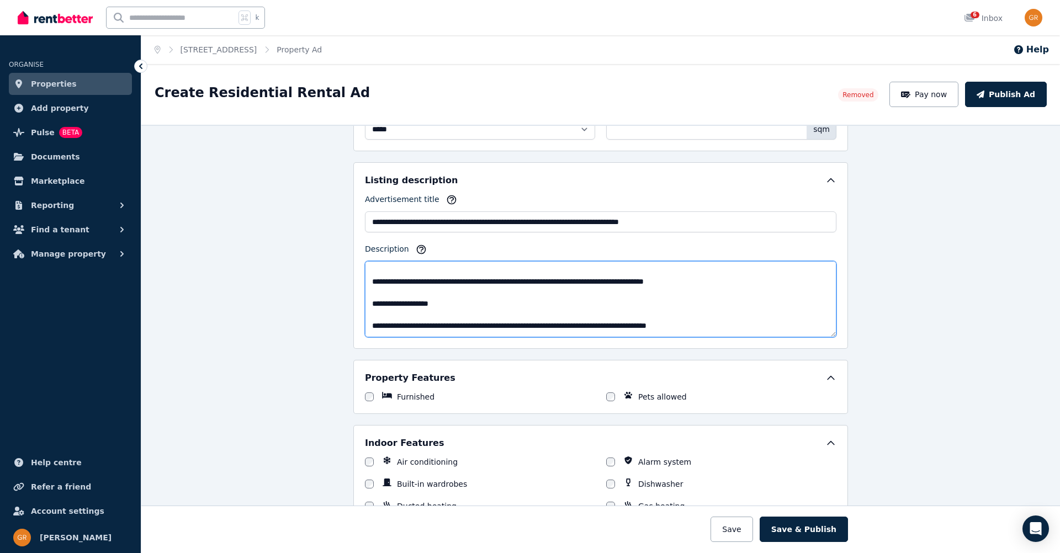
scroll to position [410, 0]
drag, startPoint x: 495, startPoint y: 290, endPoint x: 359, endPoint y: 290, distance: 136.3
click at [359, 290] on div "**********" at bounding box center [600, 255] width 494 height 187
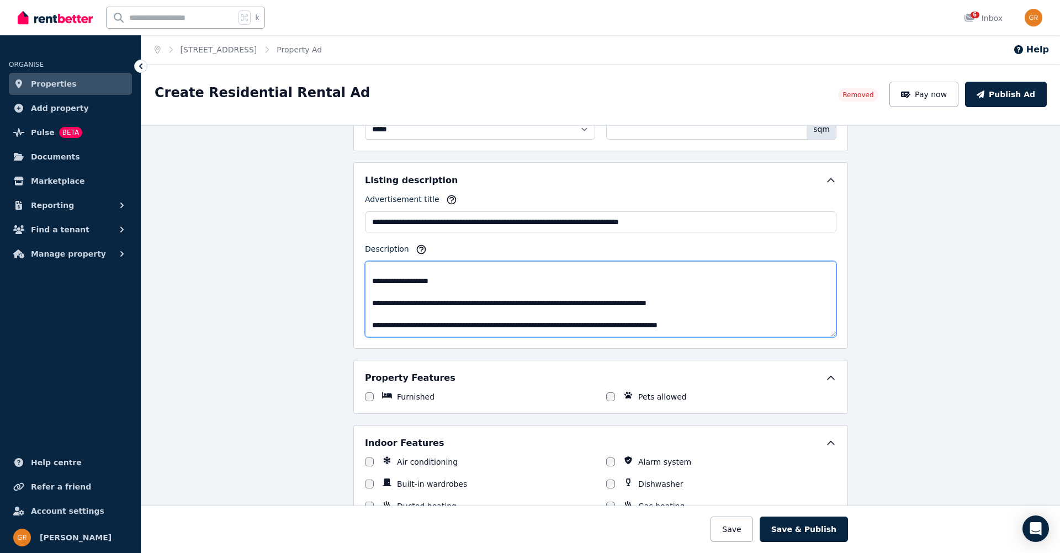
scroll to position [399, 0]
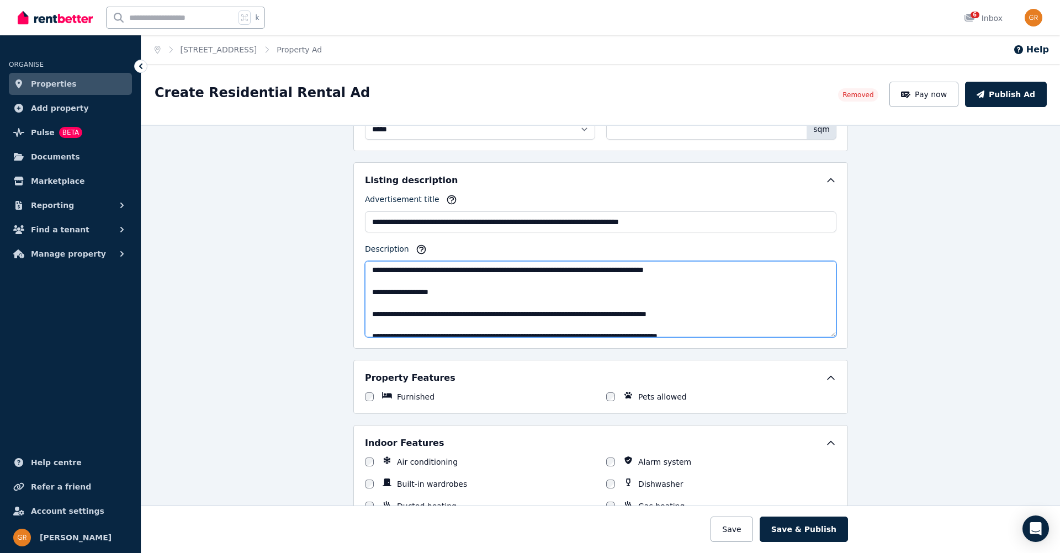
click at [374, 291] on textarea "Description" at bounding box center [600, 299] width 471 height 76
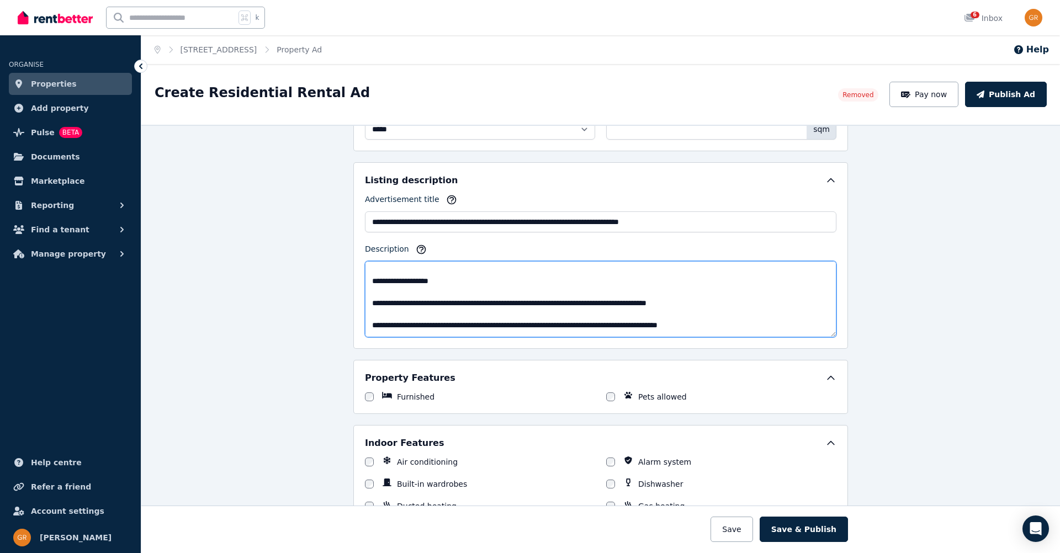
scroll to position [388, 0]
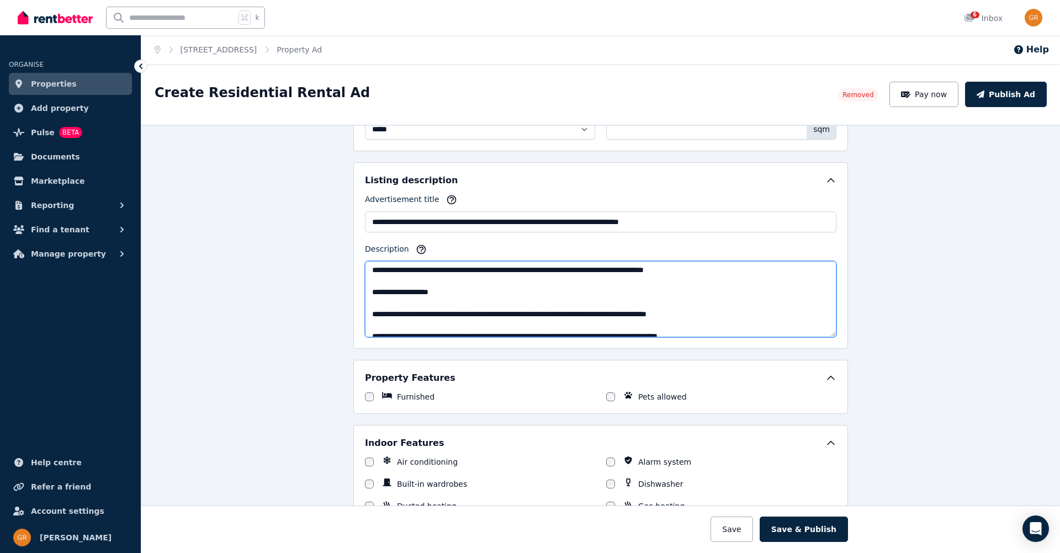
click at [397, 282] on textarea "Description" at bounding box center [600, 299] width 471 height 76
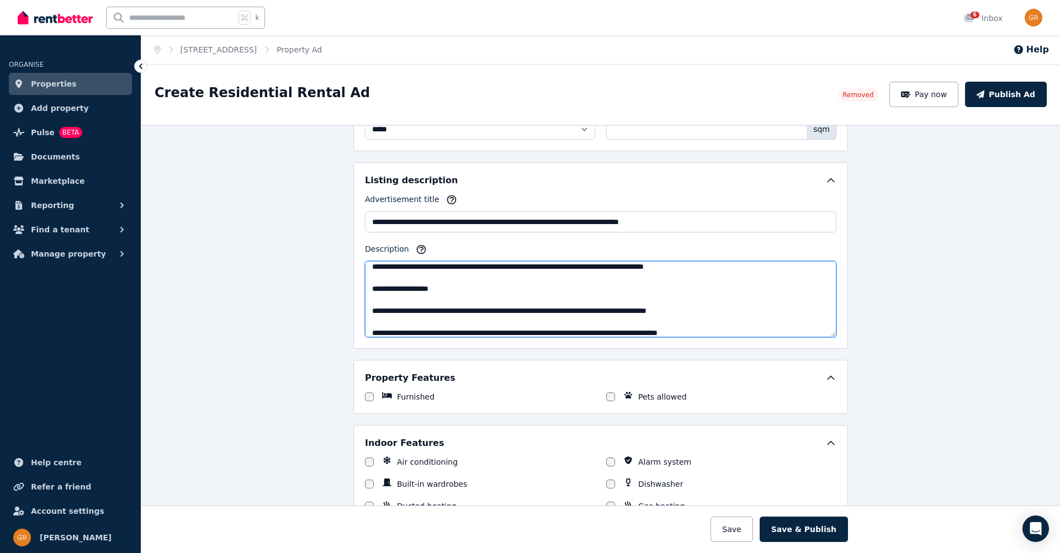
drag, startPoint x: 437, startPoint y: 298, endPoint x: 583, endPoint y: 316, distance: 147.3
click at [583, 316] on textarea "Description" at bounding box center [600, 299] width 471 height 76
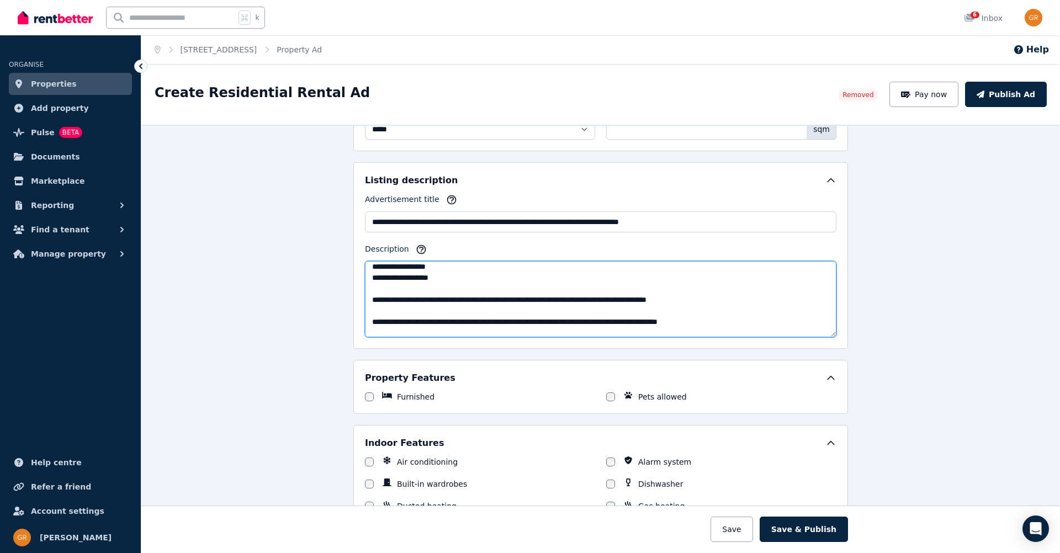
click at [495, 310] on textarea "Description" at bounding box center [600, 299] width 471 height 76
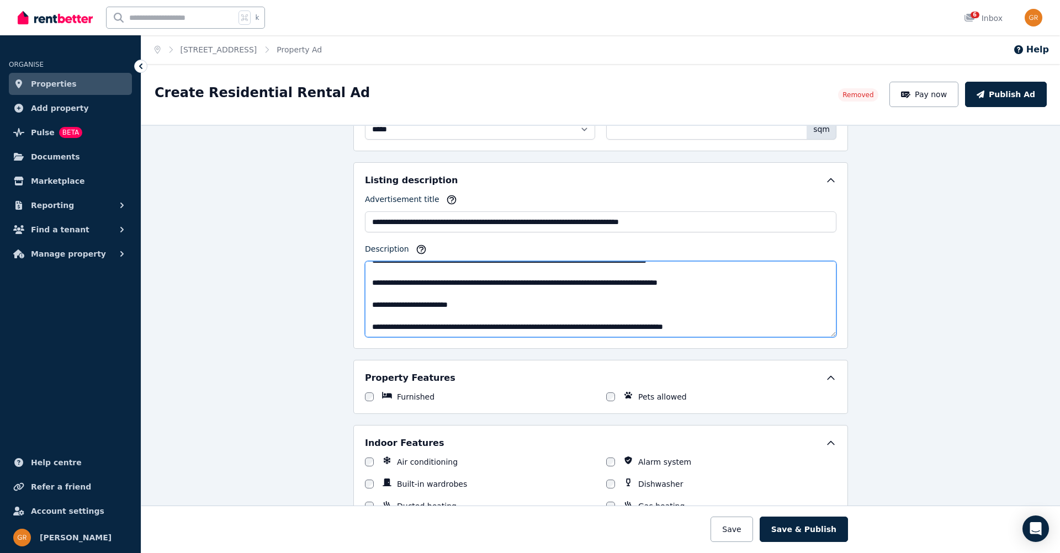
scroll to position [422, 0]
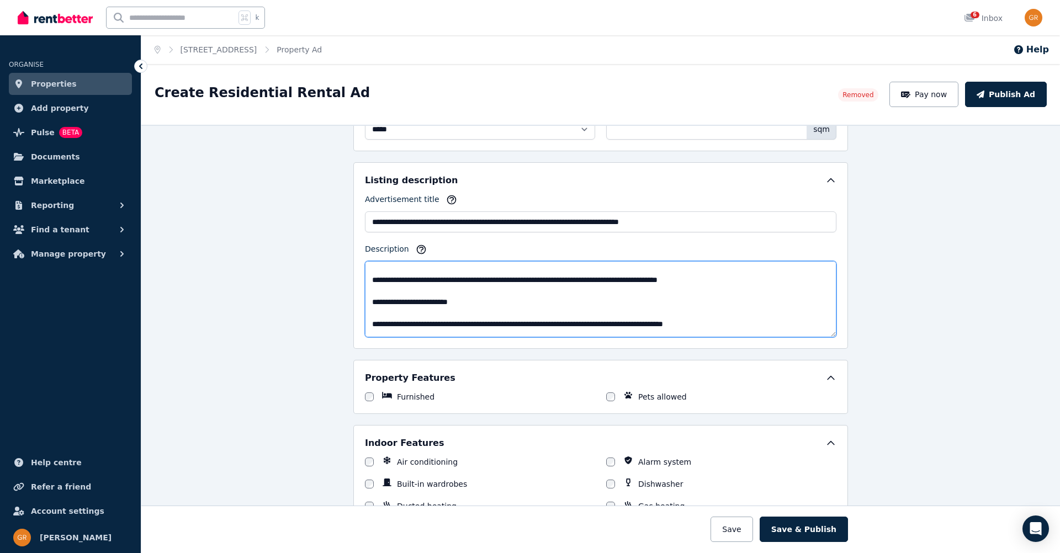
click at [737, 291] on textarea "Description" at bounding box center [600, 299] width 471 height 76
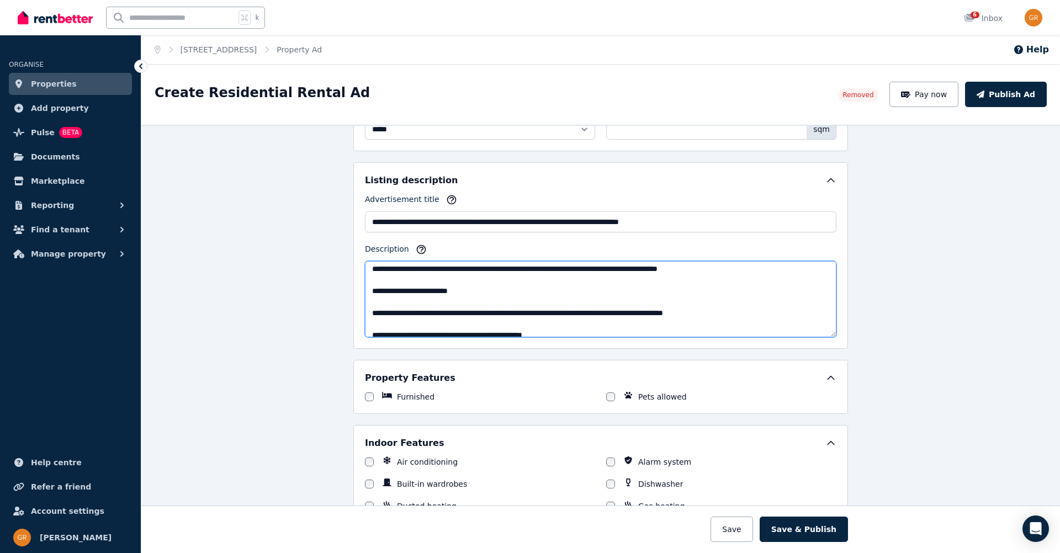
click at [788, 296] on textarea "Description" at bounding box center [600, 299] width 471 height 76
click at [690, 288] on textarea "Description" at bounding box center [600, 299] width 471 height 76
click at [765, 289] on textarea "Description" at bounding box center [600, 299] width 471 height 76
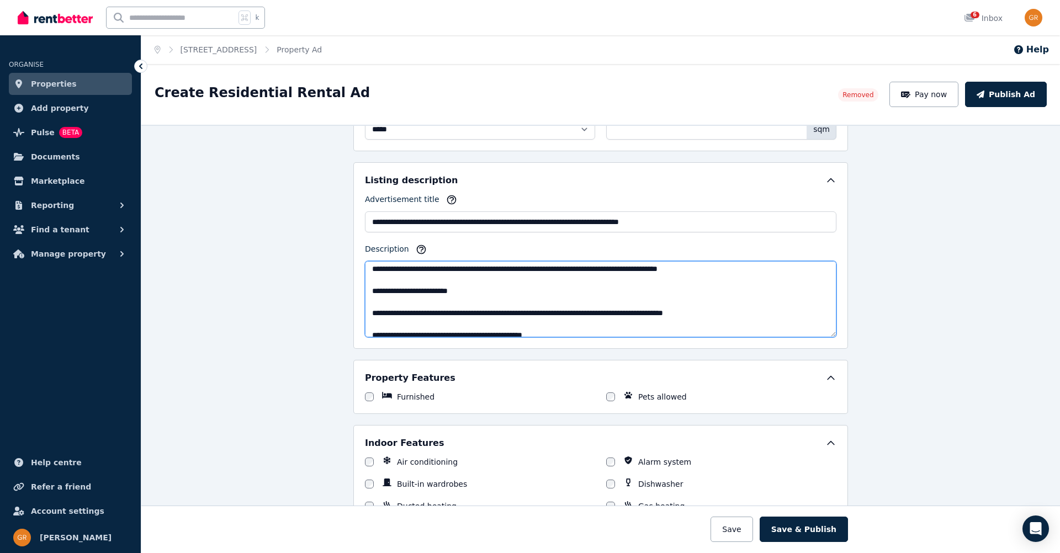
click at [765, 289] on textarea "Description" at bounding box center [600, 299] width 471 height 76
click at [468, 309] on textarea "Description" at bounding box center [600, 299] width 471 height 76
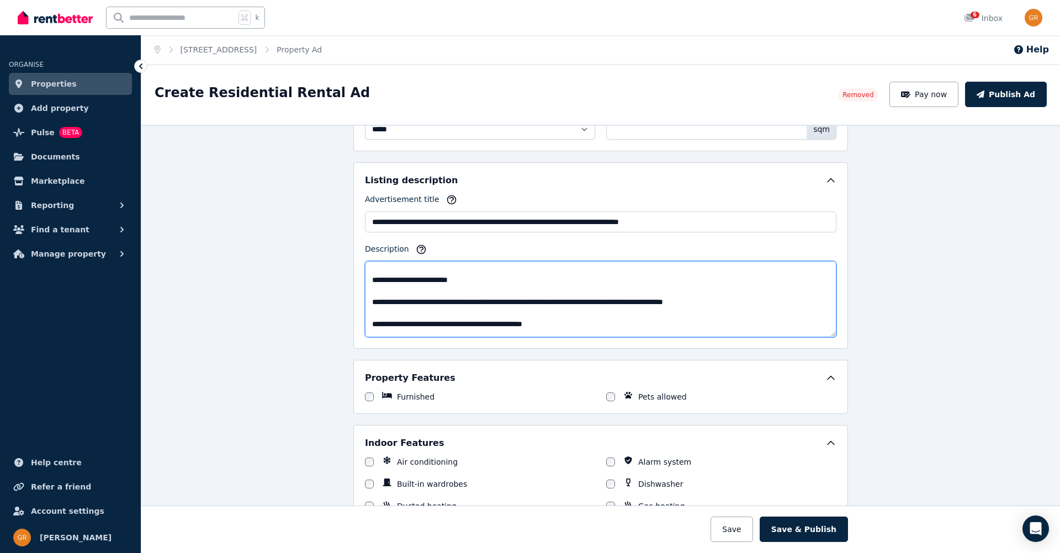
scroll to position [434, 0]
click at [569, 300] on textarea "Description" at bounding box center [600, 299] width 471 height 76
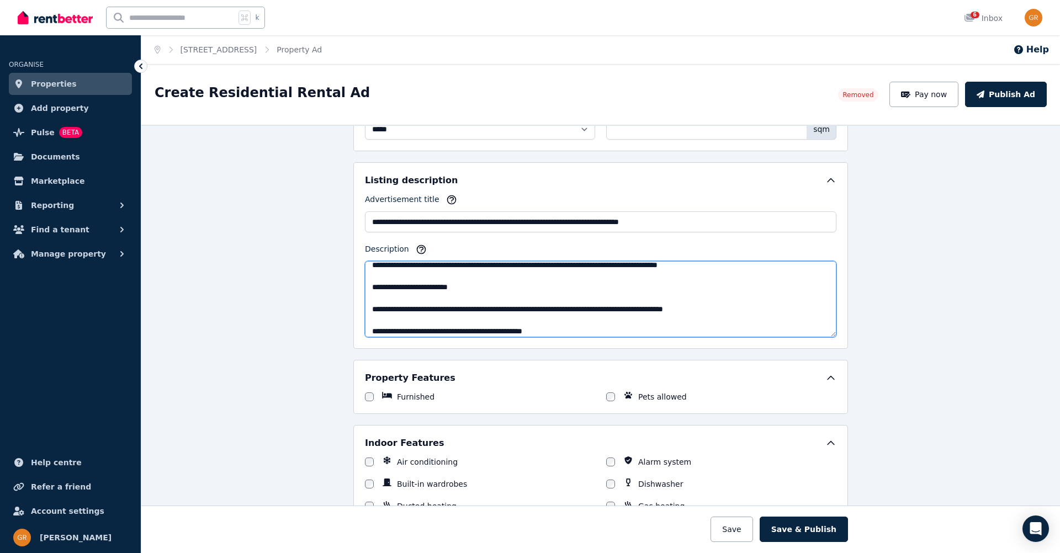
scroll to position [428, 0]
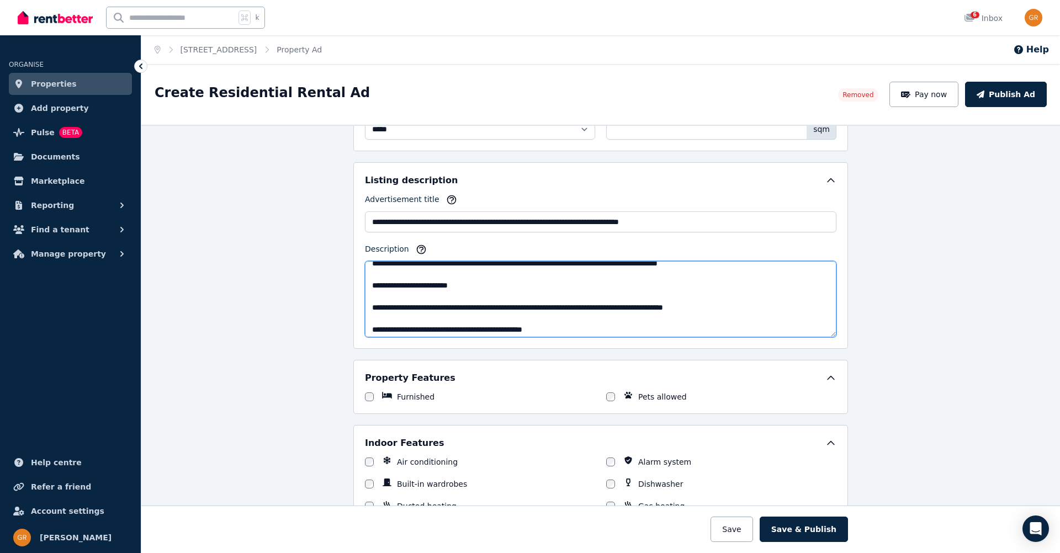
drag, startPoint x: 732, startPoint y: 302, endPoint x: 381, endPoint y: 301, distance: 351.0
click at [381, 301] on textarea "Description" at bounding box center [600, 299] width 471 height 76
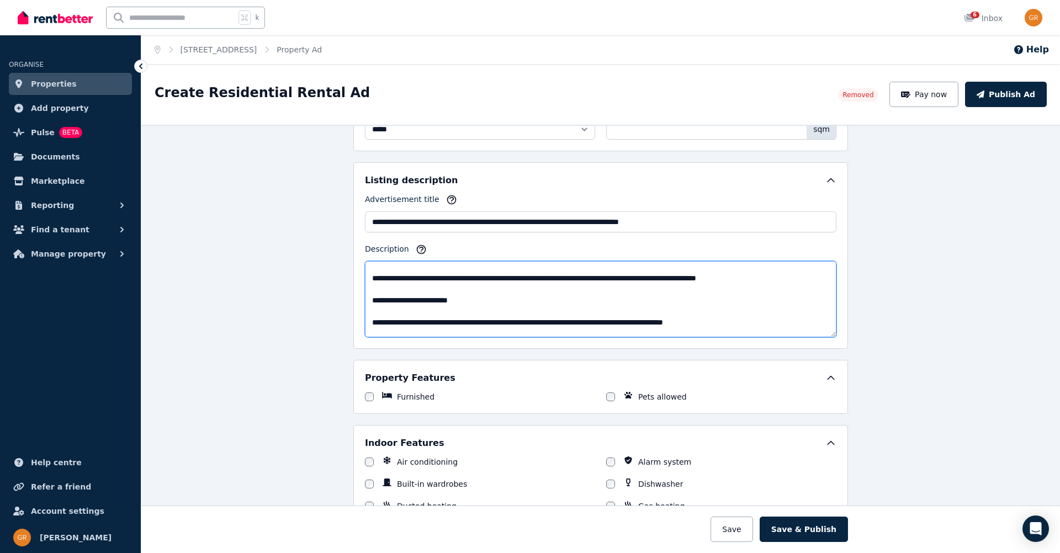
scroll to position [398, 0]
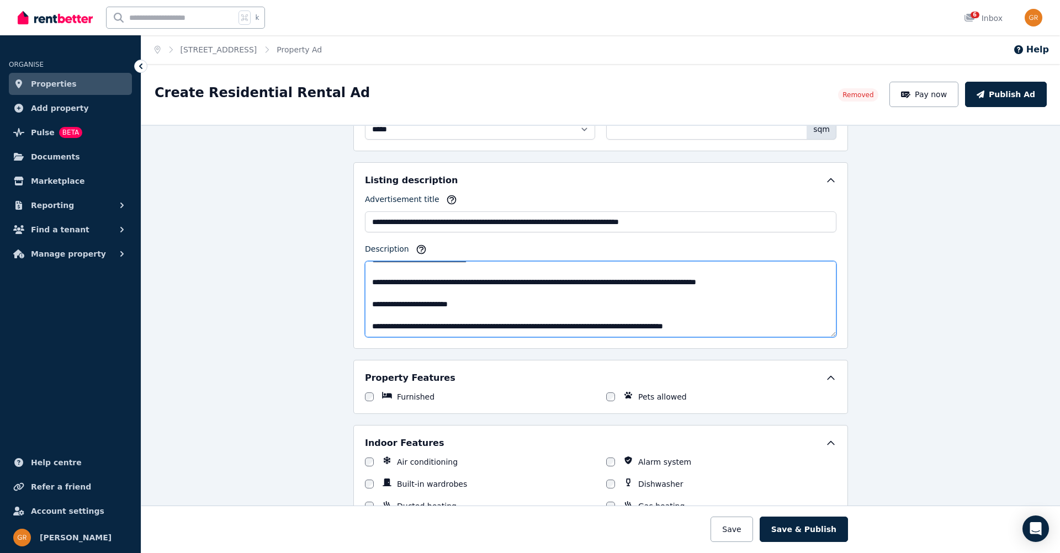
click at [397, 297] on textarea "Description" at bounding box center [600, 299] width 471 height 76
click at [410, 304] on textarea "Description" at bounding box center [600, 299] width 471 height 76
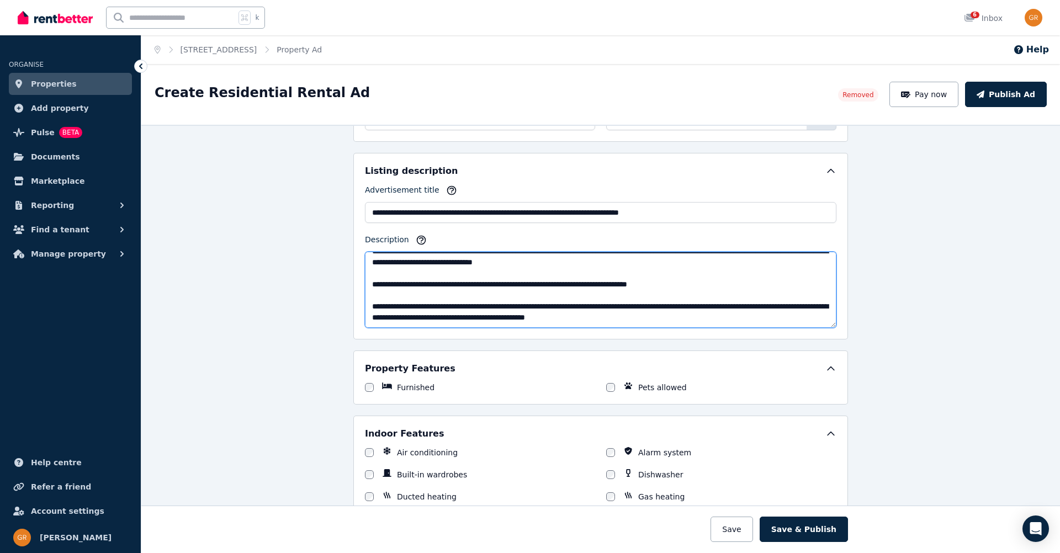
scroll to position [454, 0]
click at [436, 294] on textarea "Description" at bounding box center [600, 288] width 471 height 76
drag, startPoint x: 708, startPoint y: 314, endPoint x: 377, endPoint y: 289, distance: 331.6
click at [377, 289] on textarea "Description" at bounding box center [600, 288] width 471 height 76
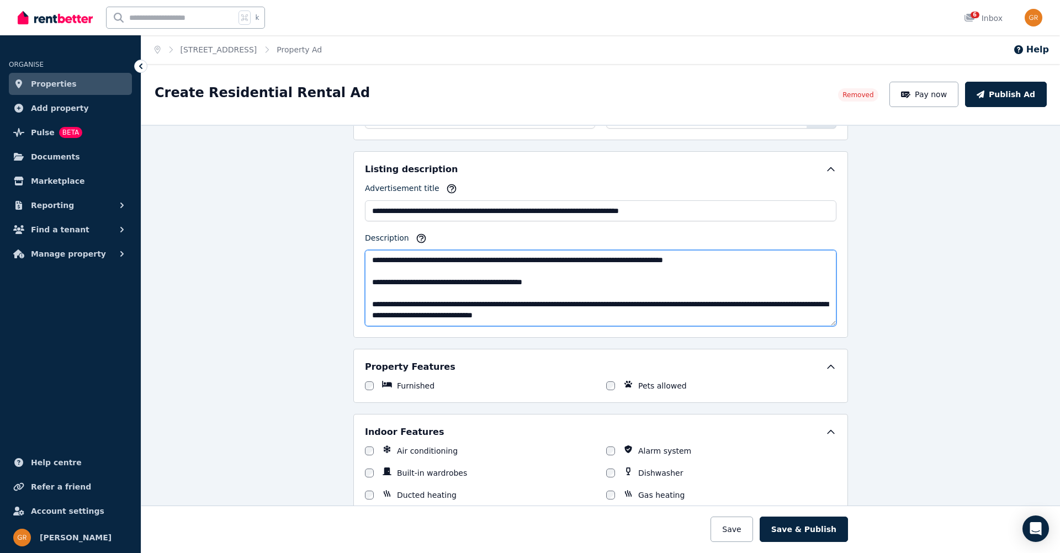
scroll to position [421, 0]
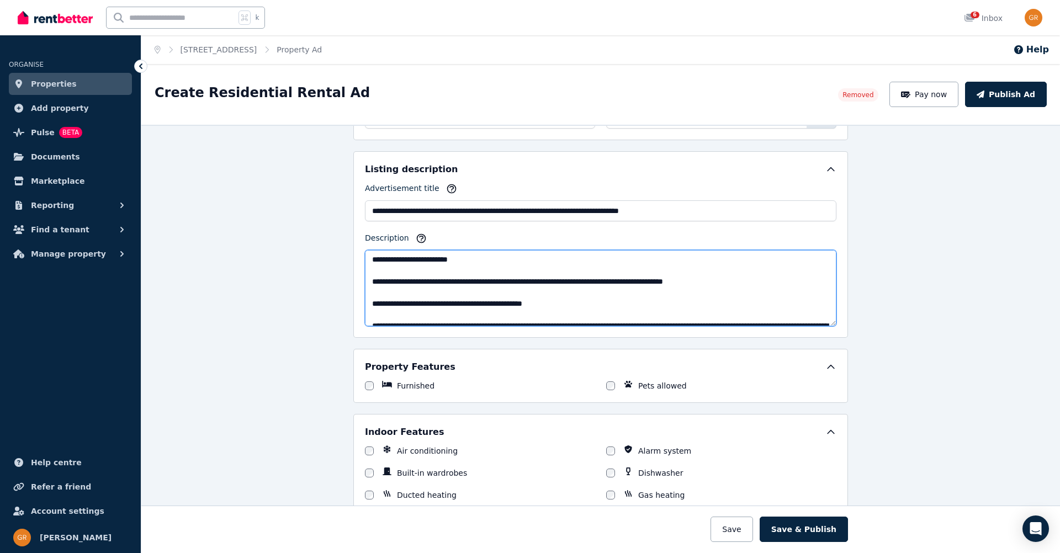
click at [384, 283] on textarea "Description" at bounding box center [600, 288] width 471 height 76
click at [403, 281] on textarea "Description" at bounding box center [600, 288] width 471 height 76
click at [644, 283] on textarea "Description" at bounding box center [600, 288] width 471 height 76
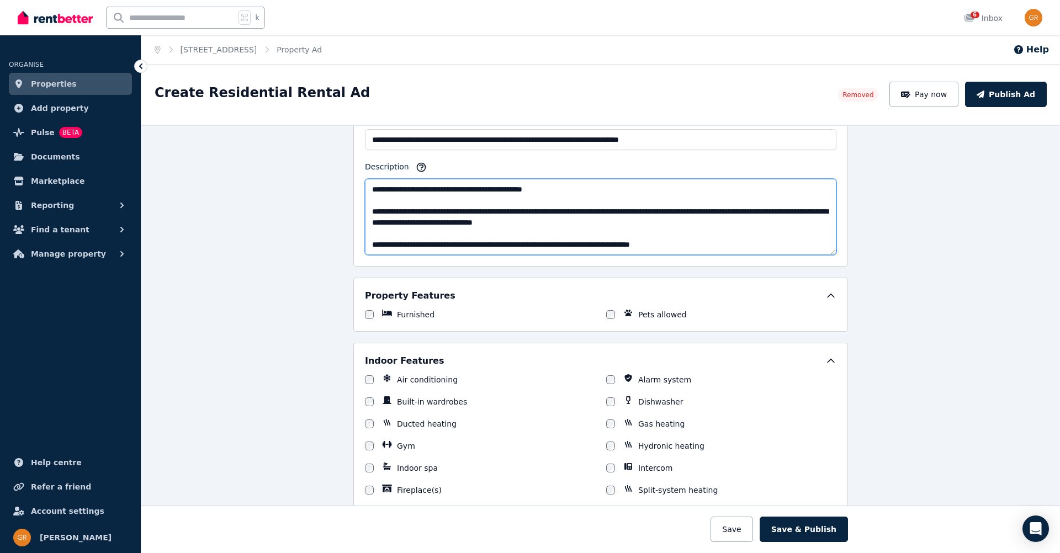
scroll to position [485, 0]
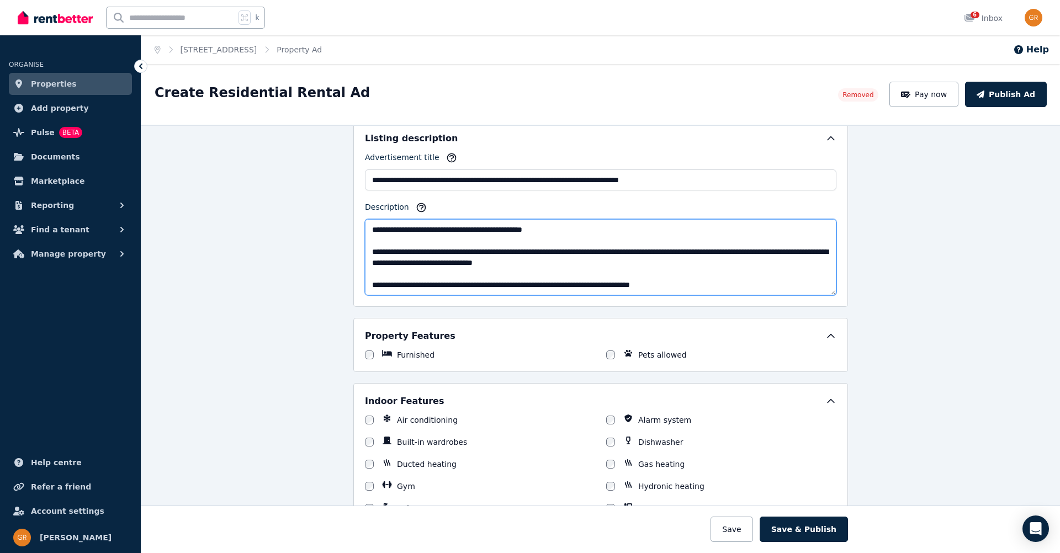
click at [526, 238] on textarea "Description" at bounding box center [600, 257] width 471 height 76
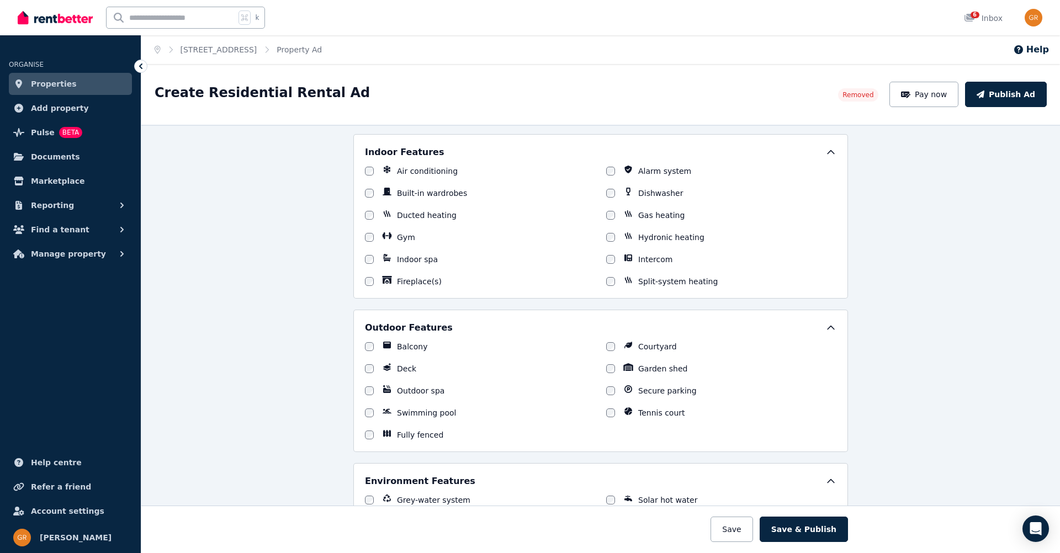
scroll to position [736, 0]
type textarea "**********"
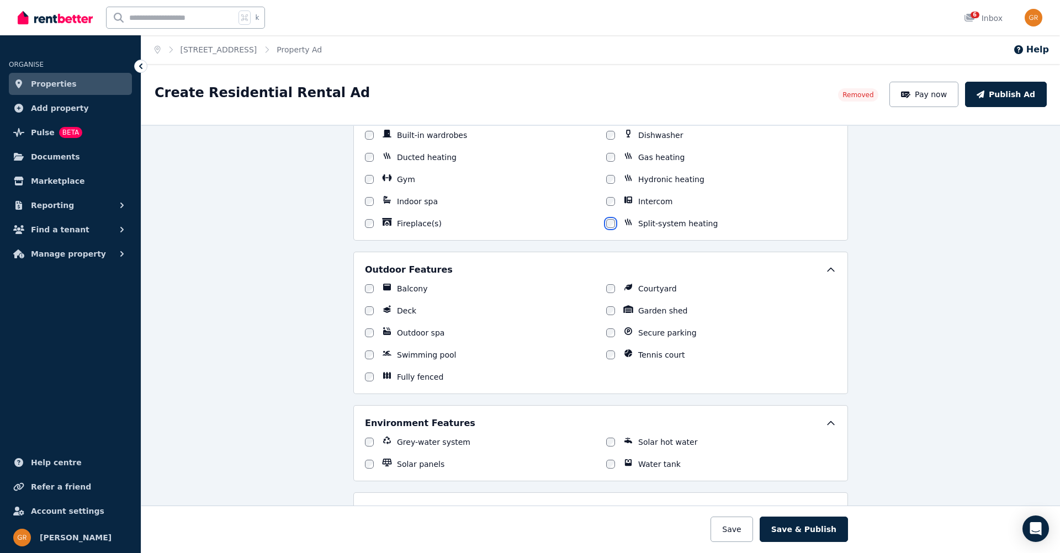
scroll to position [797, 0]
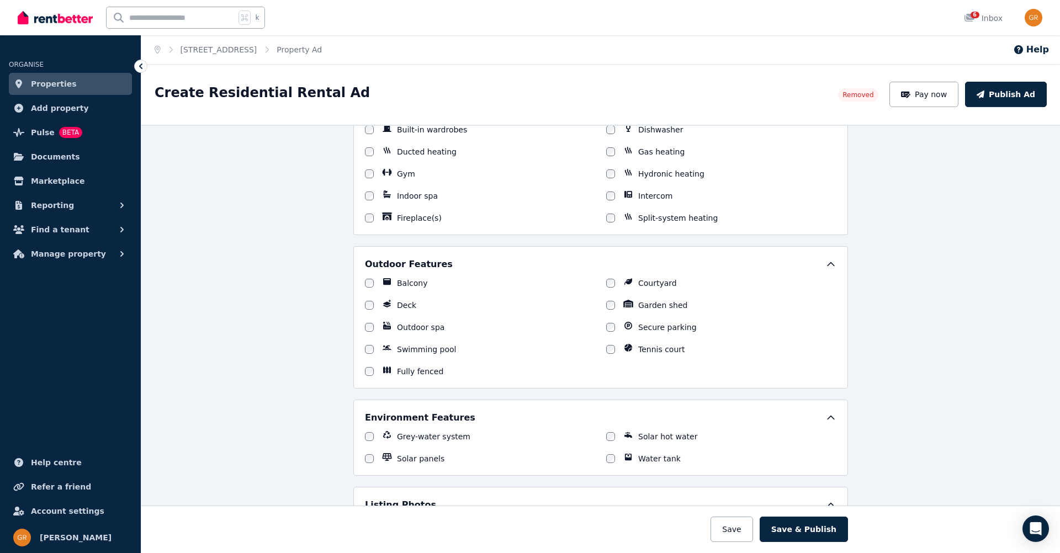
click at [408, 309] on label "Deck" at bounding box center [406, 305] width 19 height 11
click at [666, 280] on label "Courtyard" at bounding box center [657, 283] width 39 height 11
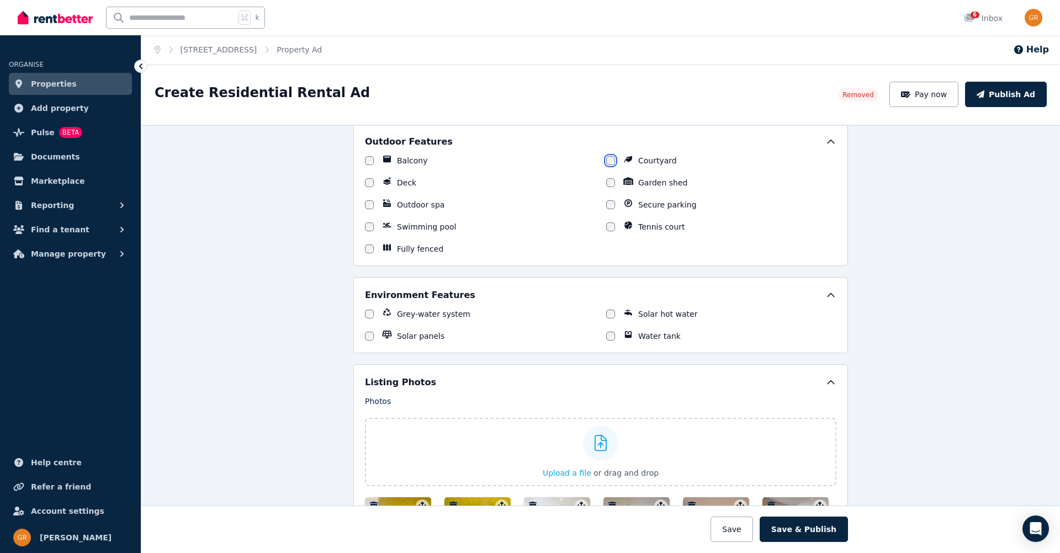
scroll to position [921, 0]
click at [429, 337] on label "Solar panels" at bounding box center [420, 334] width 47 height 11
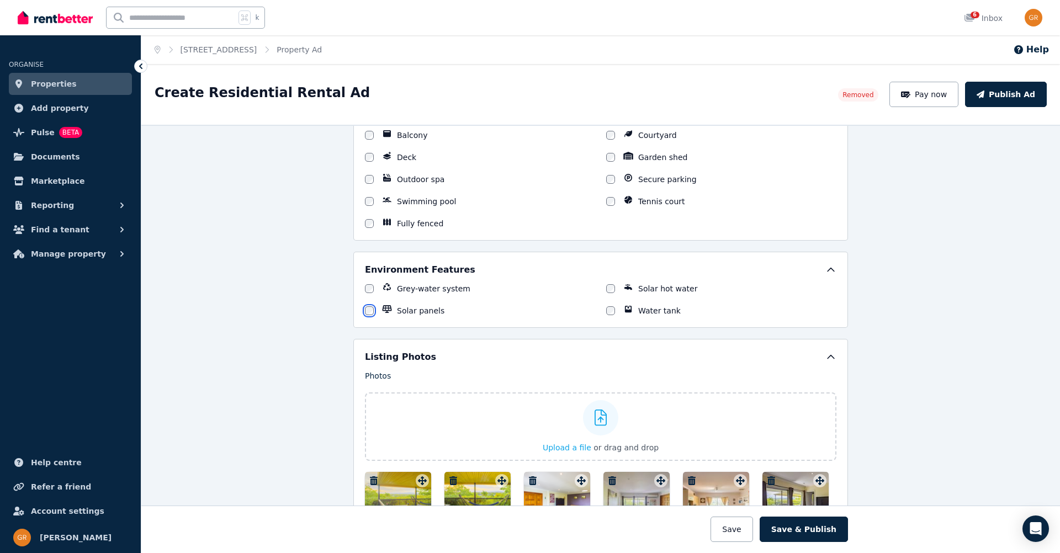
scroll to position [948, 0]
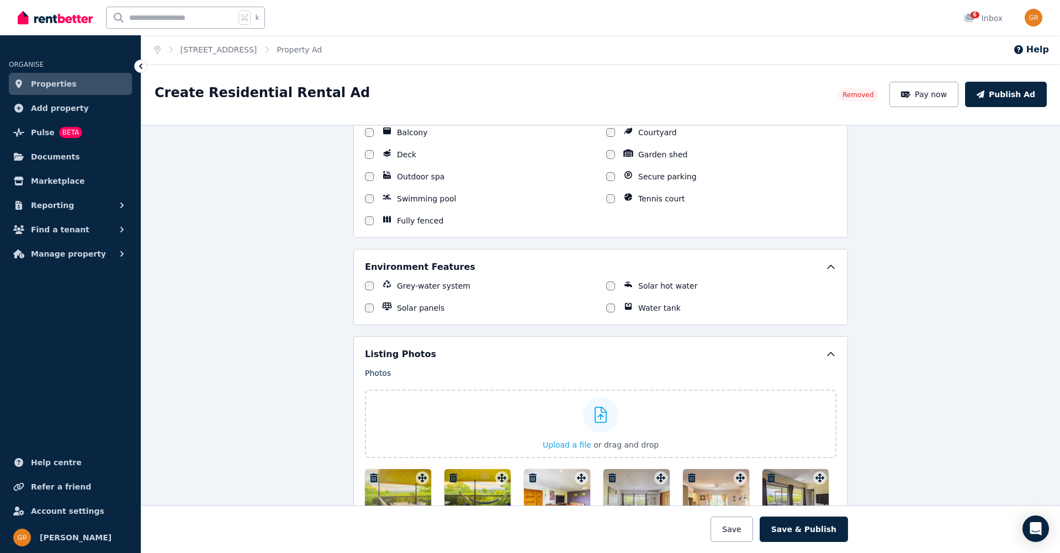
click at [653, 285] on label "Solar hot water" at bounding box center [667, 285] width 59 height 11
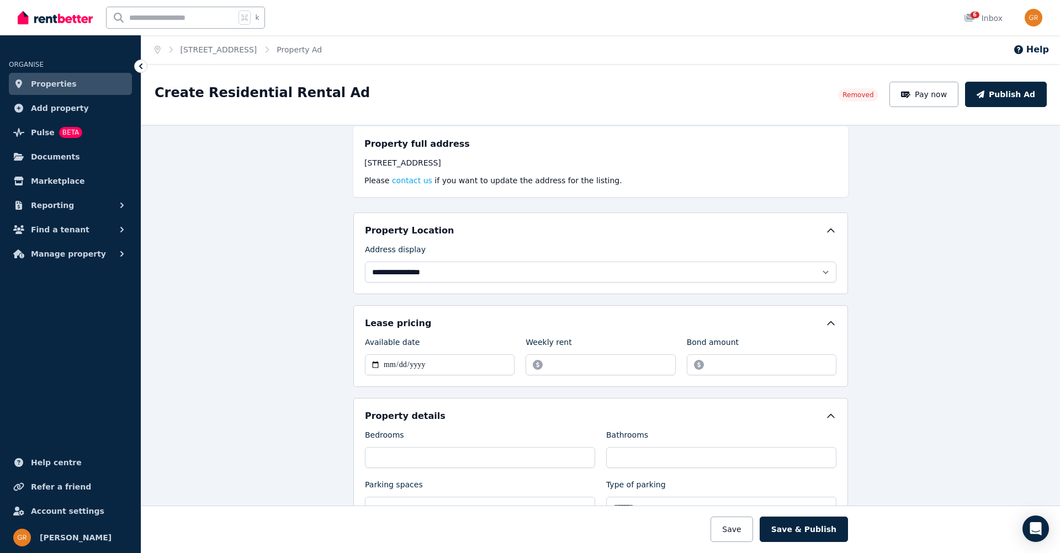
scroll to position [16, 0]
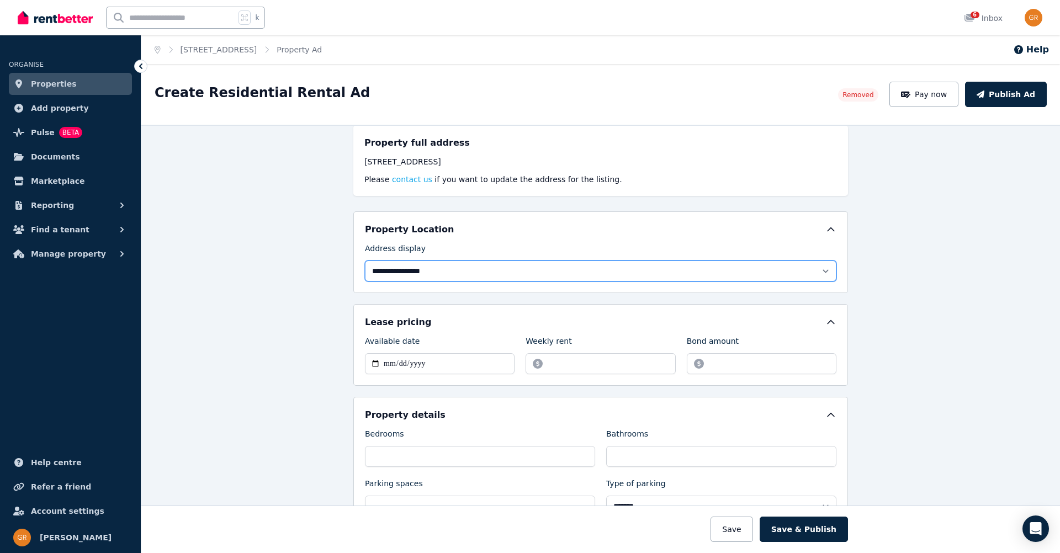
click at [623, 276] on select "**********" at bounding box center [600, 270] width 471 height 21
select select "**********"
click at [365, 260] on select "**********" at bounding box center [600, 270] width 471 height 21
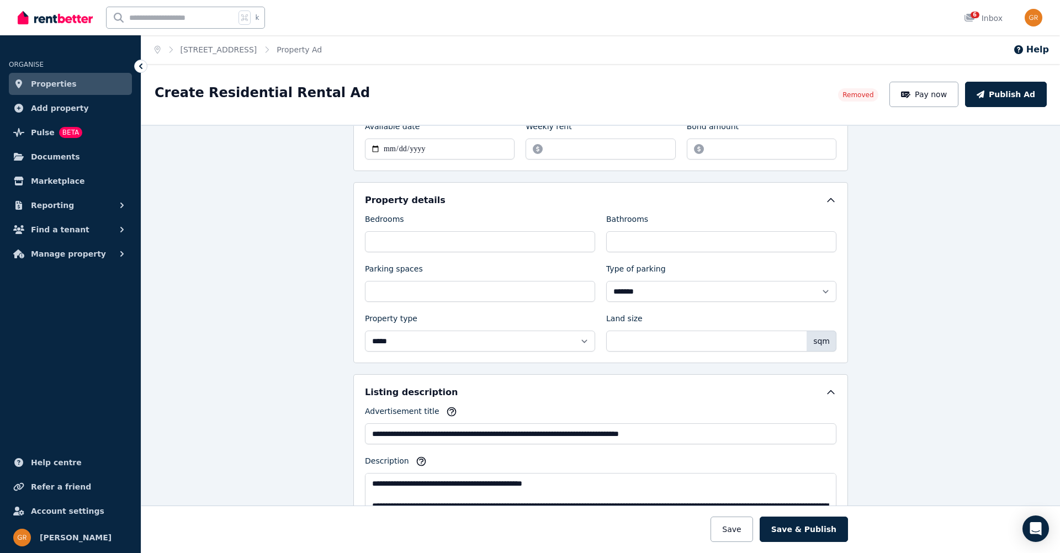
scroll to position [232, 0]
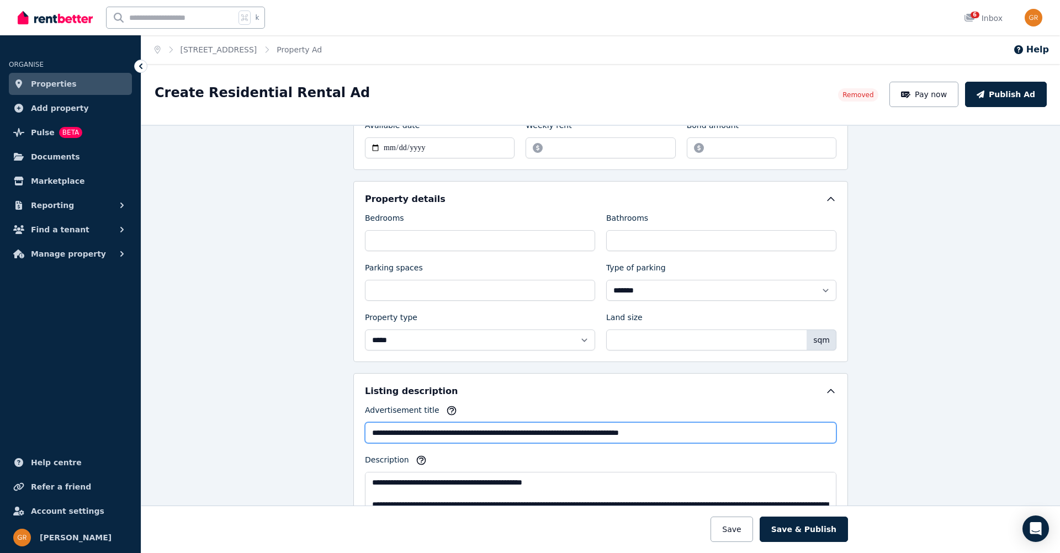
click at [519, 432] on input "**********" at bounding box center [600, 432] width 471 height 21
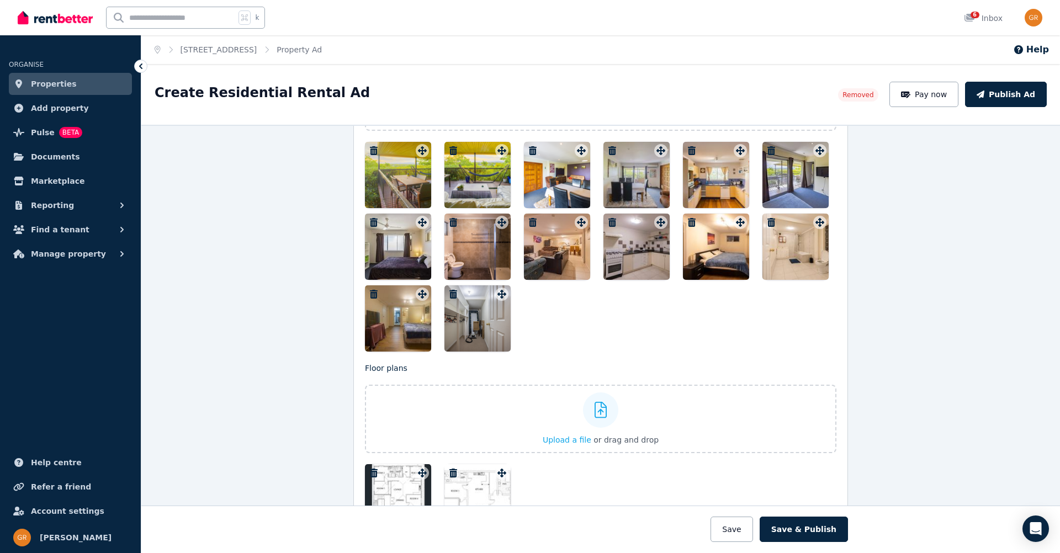
scroll to position [1278, 0]
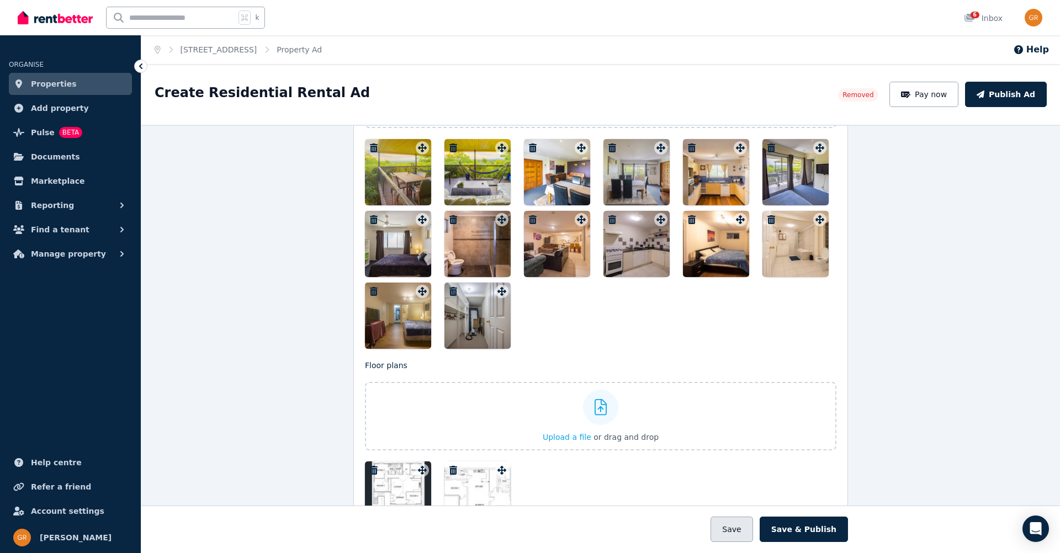
click at [747, 528] on button "Save" at bounding box center [731, 529] width 42 height 25
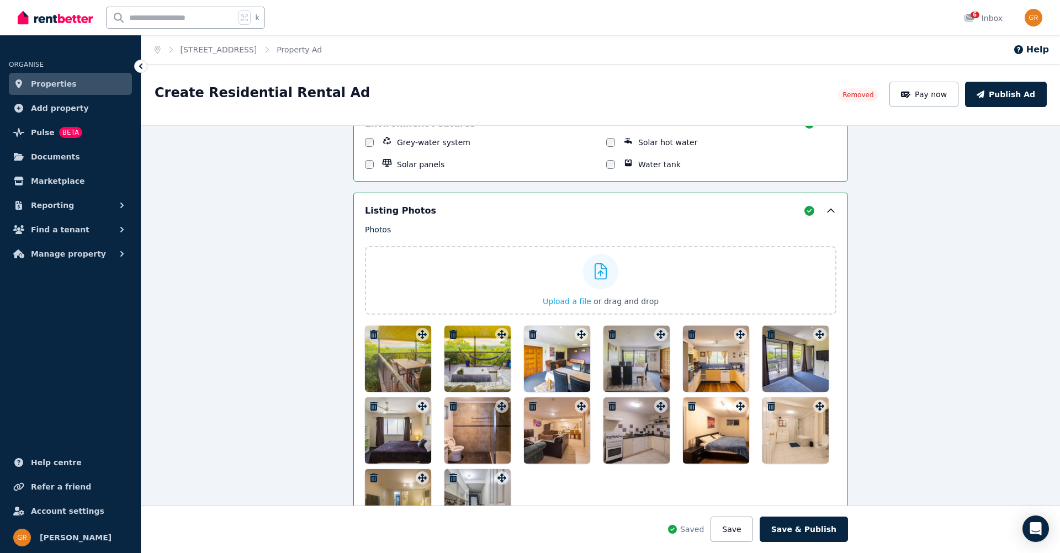
scroll to position [1108, 0]
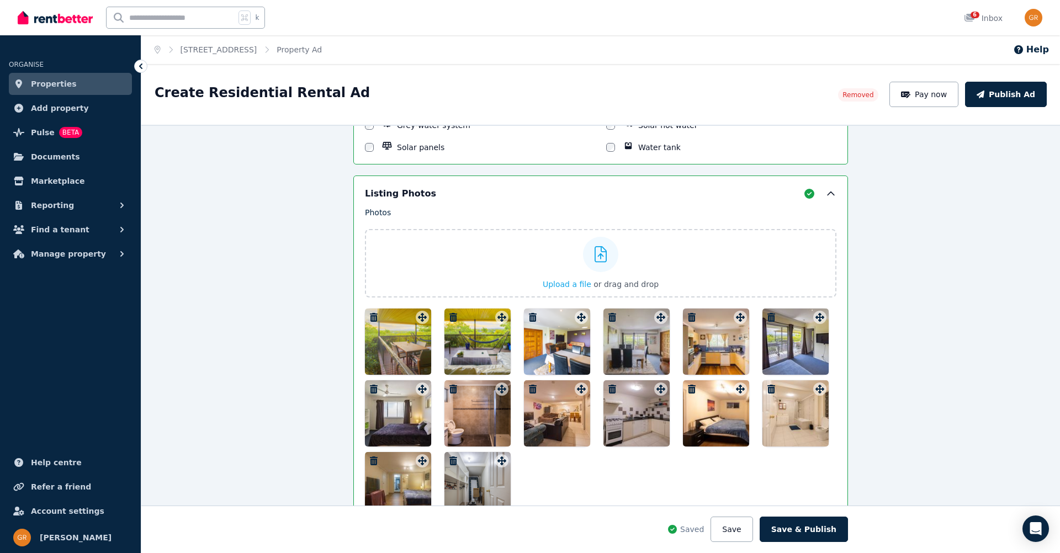
click at [799, 350] on div at bounding box center [795, 342] width 66 height 66
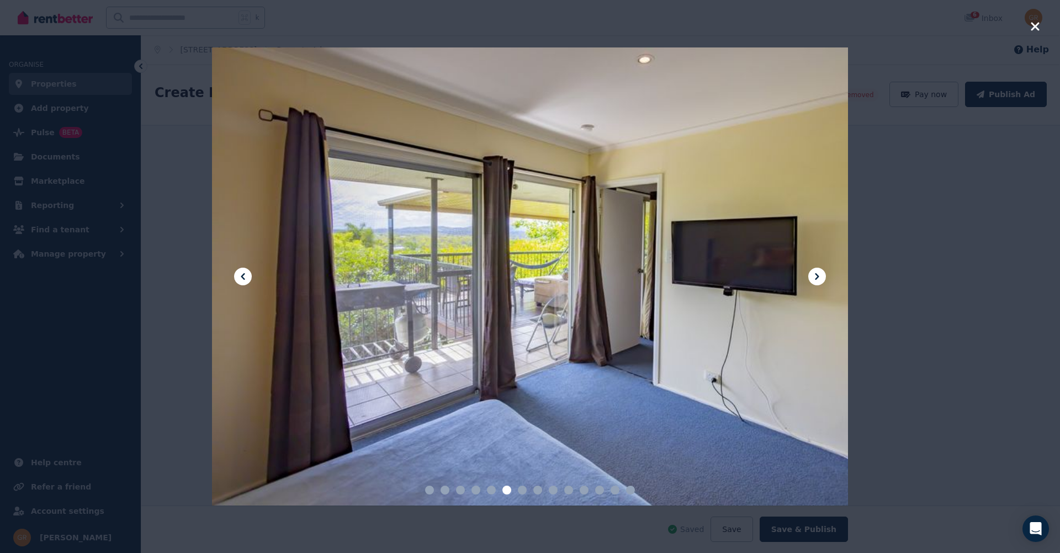
click at [686, 195] on div at bounding box center [530, 276] width 636 height 459
click at [921, 225] on div at bounding box center [530, 276] width 1060 height 553
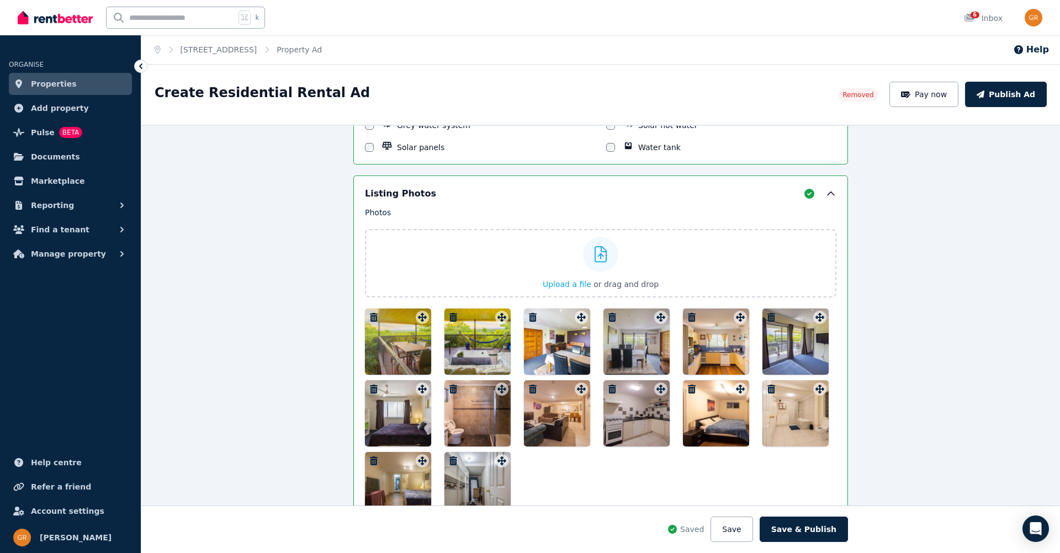
click at [628, 352] on div at bounding box center [636, 342] width 66 height 66
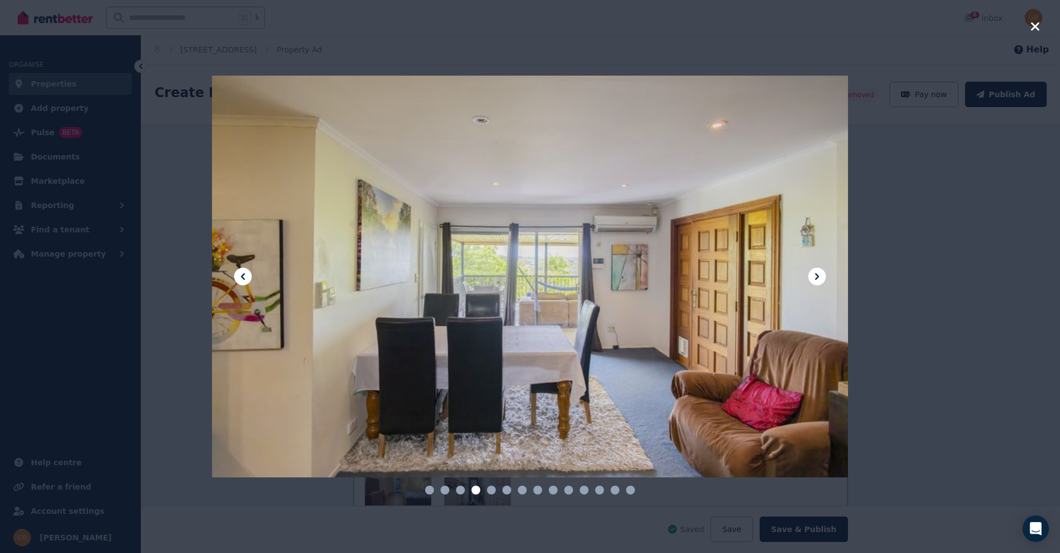
click at [816, 280] on icon at bounding box center [816, 276] width 13 height 13
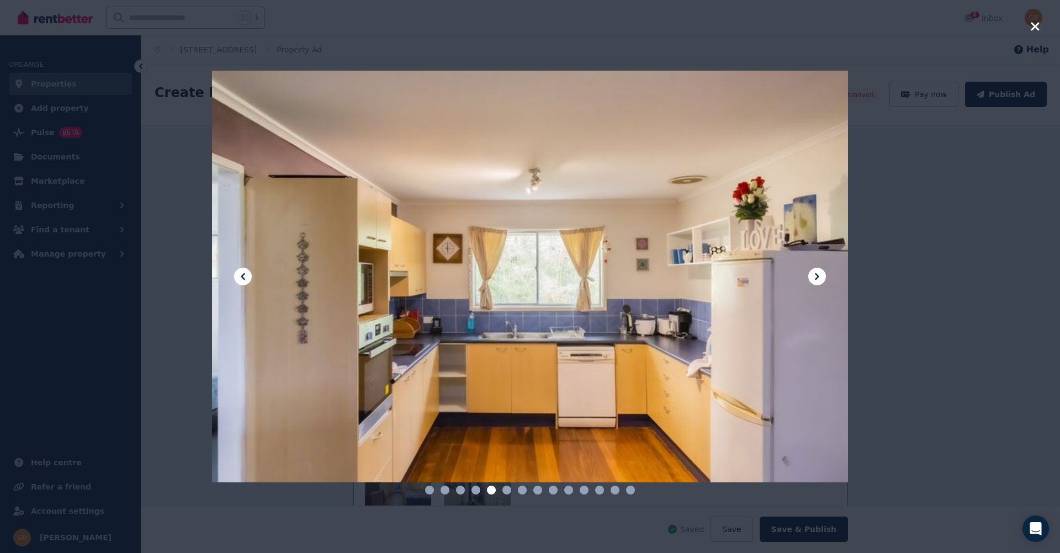
click at [816, 280] on icon at bounding box center [816, 276] width 13 height 13
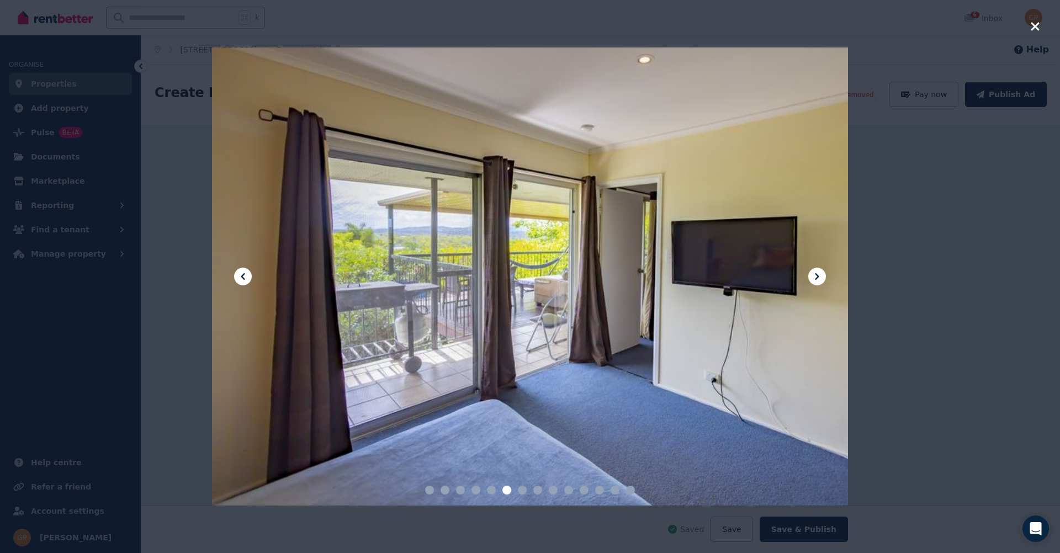
click at [816, 280] on icon at bounding box center [816, 276] width 13 height 13
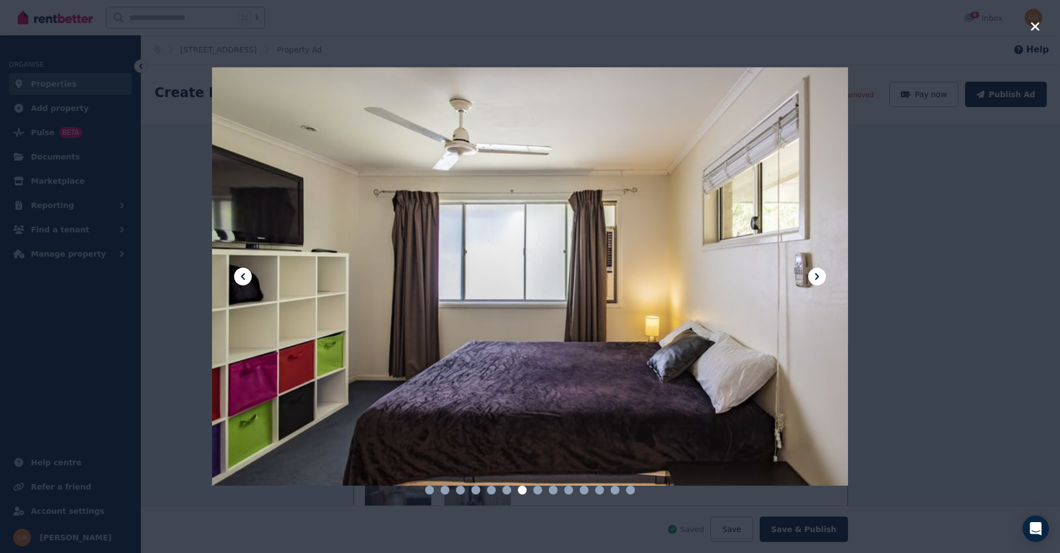
click at [816, 280] on icon at bounding box center [816, 276] width 13 height 13
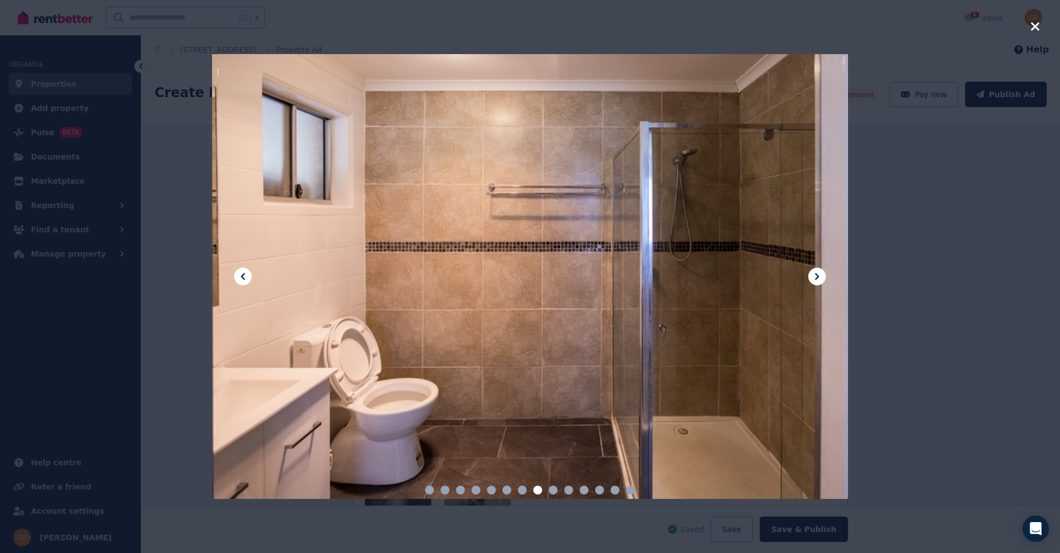
click at [816, 280] on icon at bounding box center [816, 276] width 13 height 13
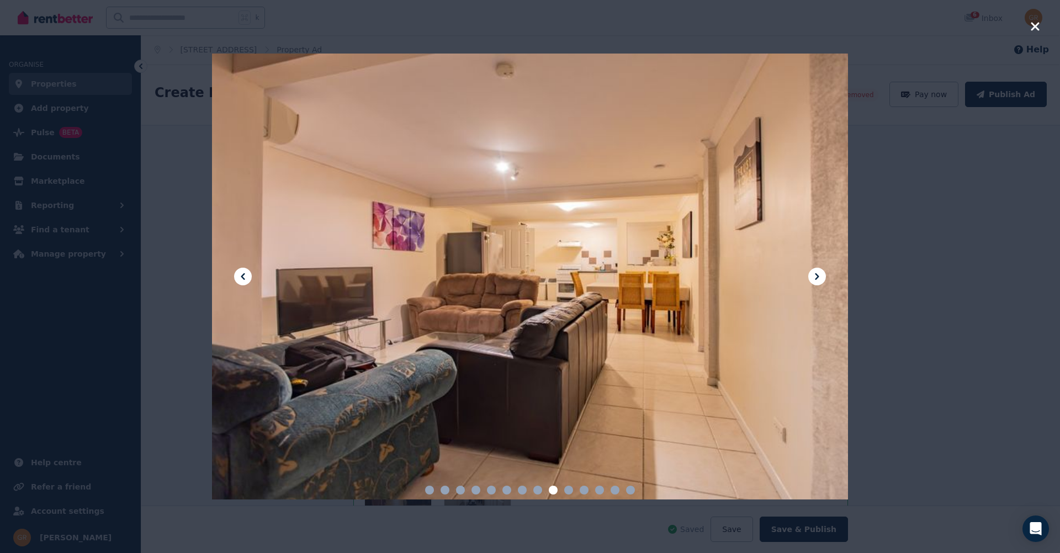
click at [816, 280] on icon at bounding box center [816, 276] width 13 height 13
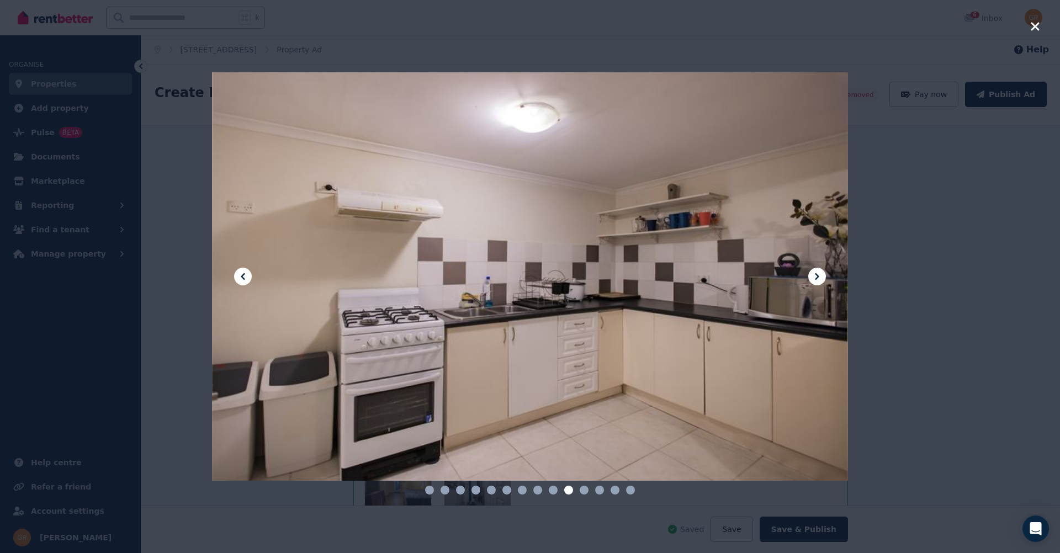
click at [816, 280] on icon at bounding box center [816, 276] width 13 height 13
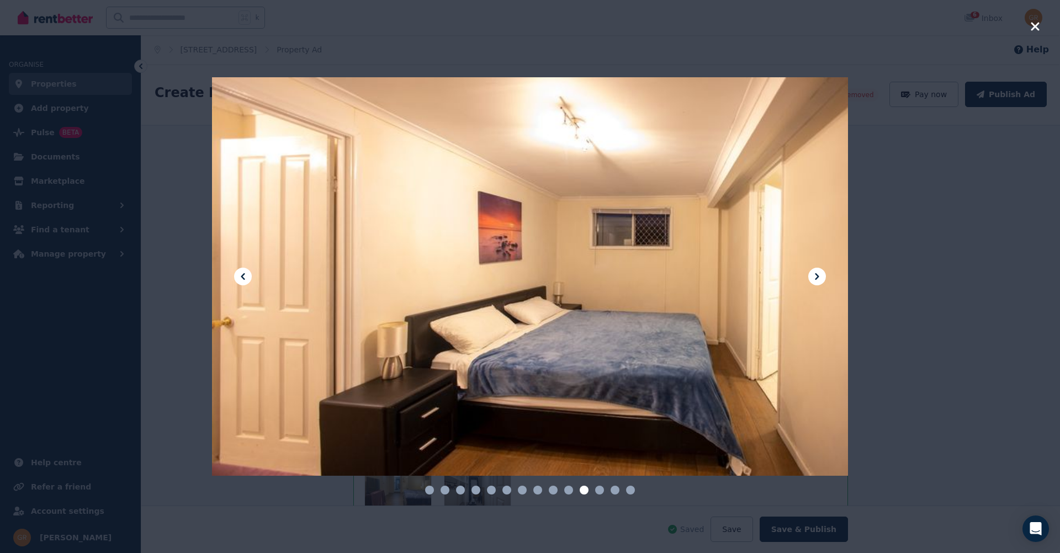
click at [816, 280] on icon at bounding box center [816, 276] width 13 height 13
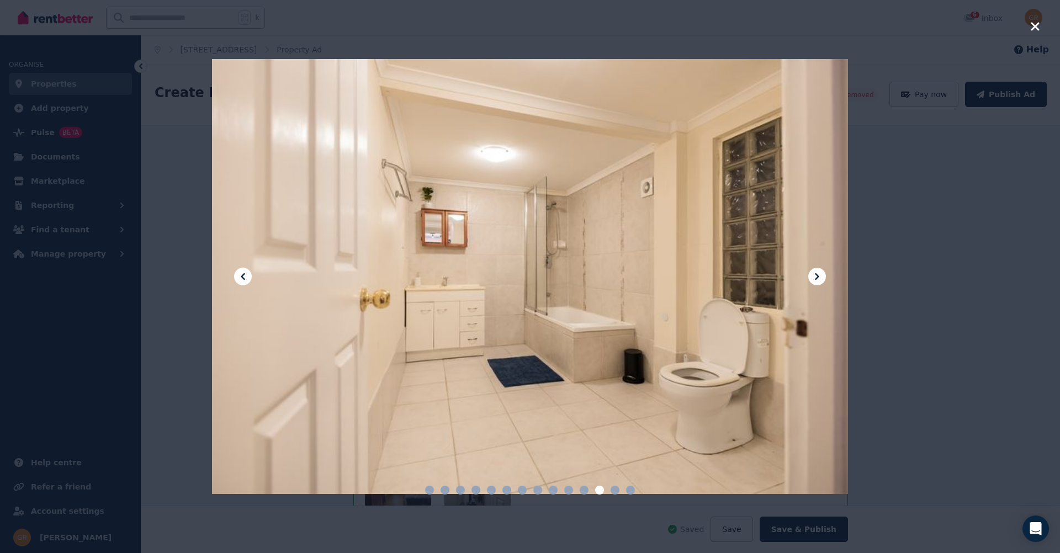
click at [816, 280] on icon at bounding box center [816, 276] width 13 height 13
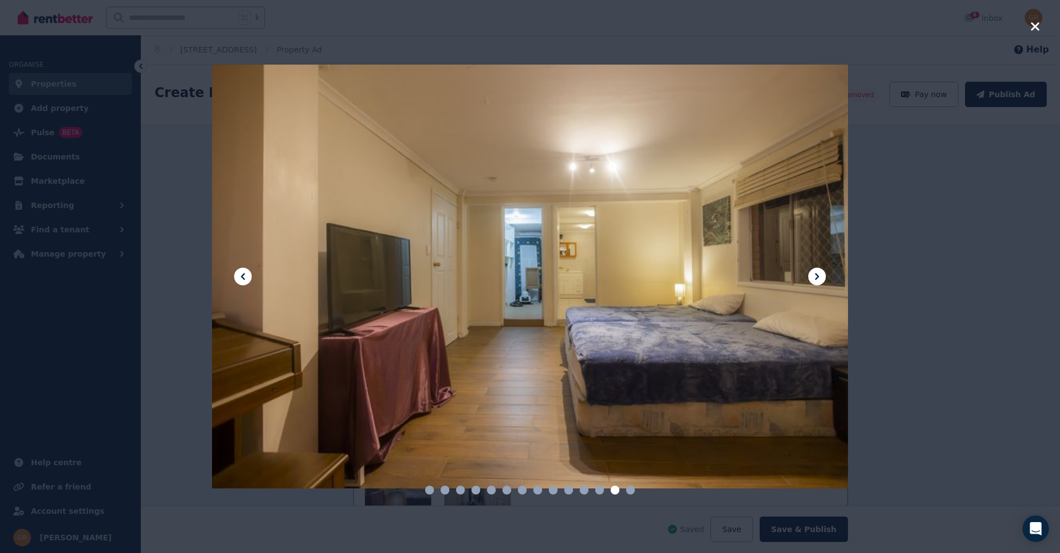
click at [816, 280] on icon at bounding box center [816, 276] width 13 height 13
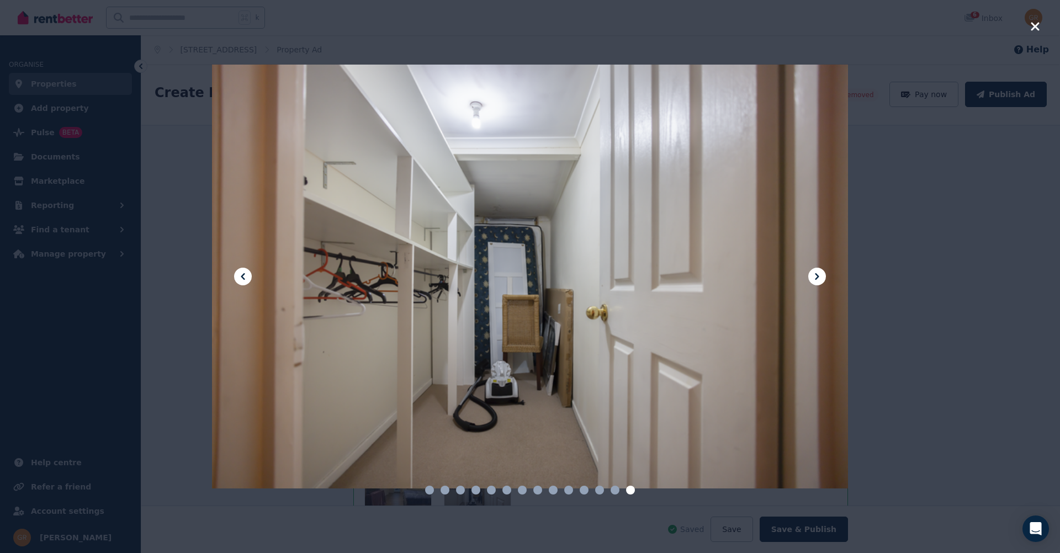
click at [816, 280] on icon at bounding box center [816, 276] width 13 height 13
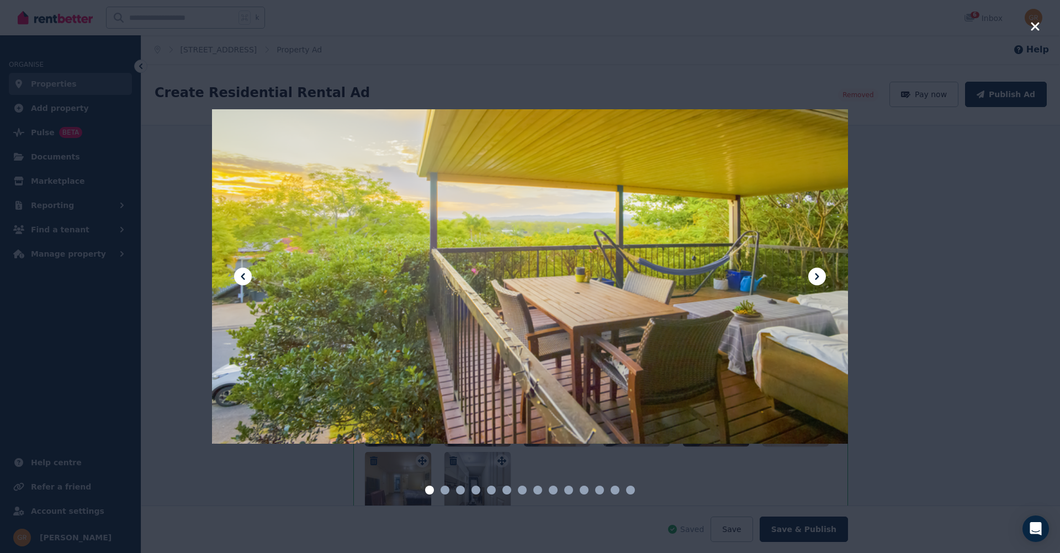
click at [816, 277] on icon at bounding box center [817, 276] width 4 height 7
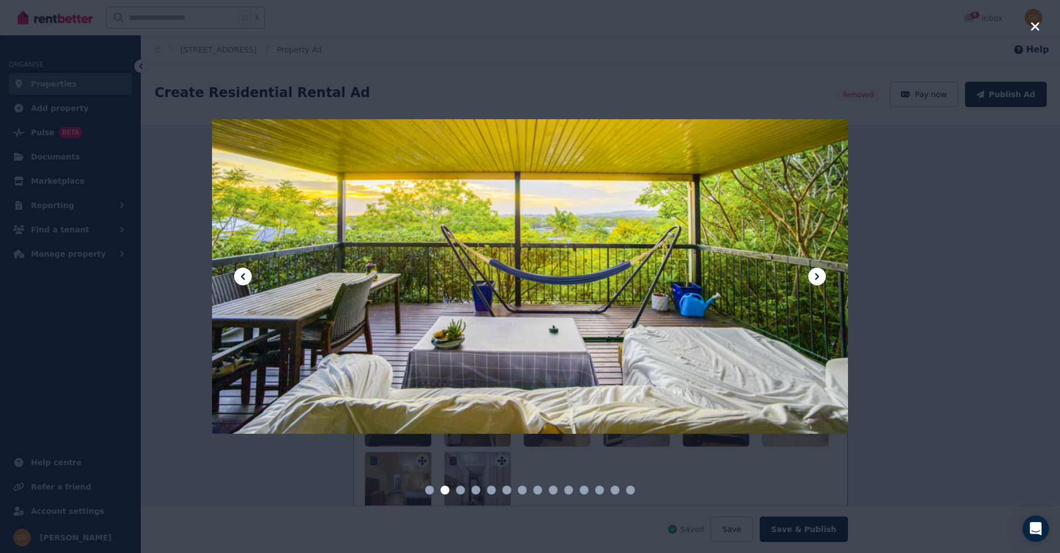
click at [816, 277] on icon at bounding box center [817, 276] width 4 height 7
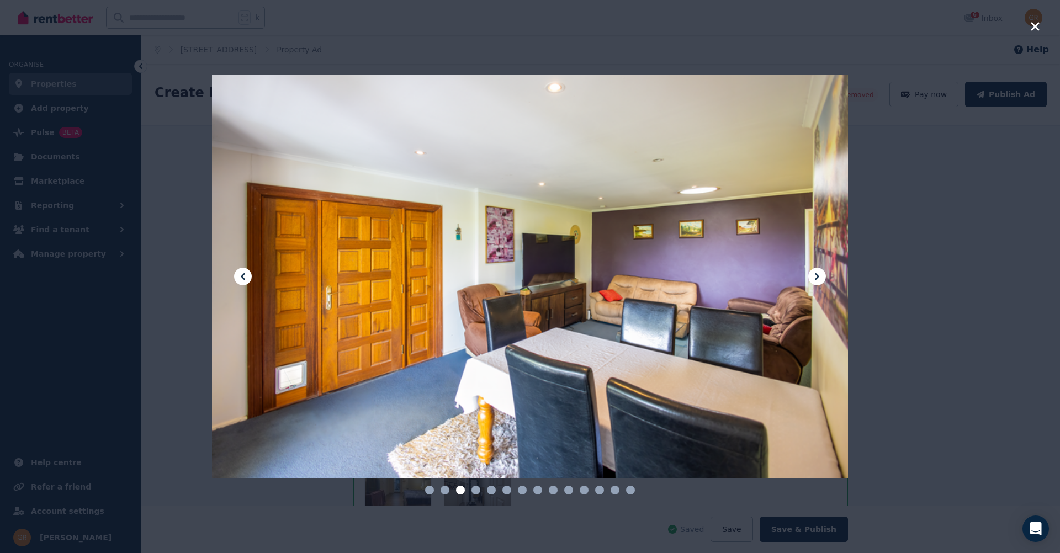
click at [816, 277] on icon at bounding box center [817, 276] width 4 height 7
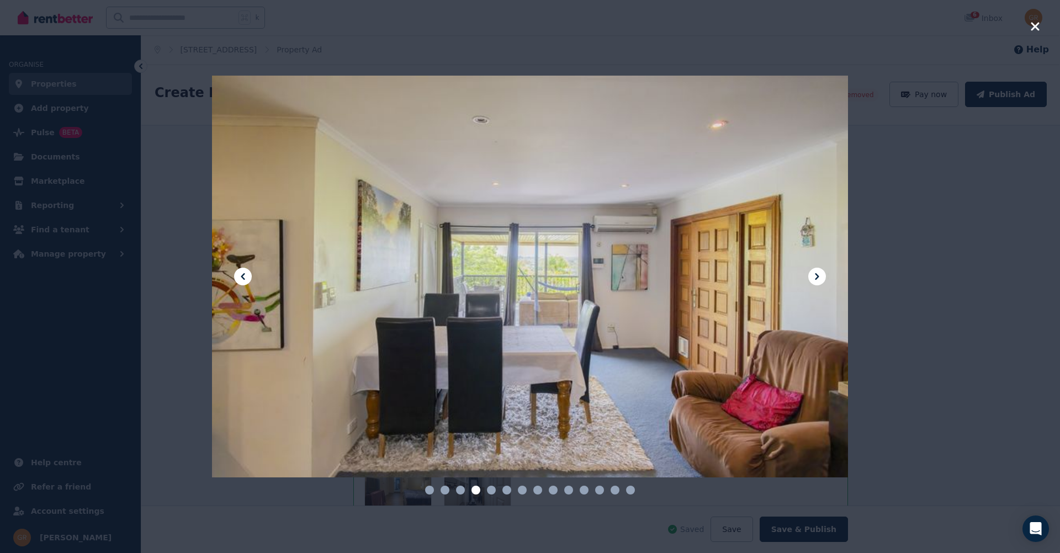
click at [816, 277] on icon at bounding box center [817, 276] width 4 height 7
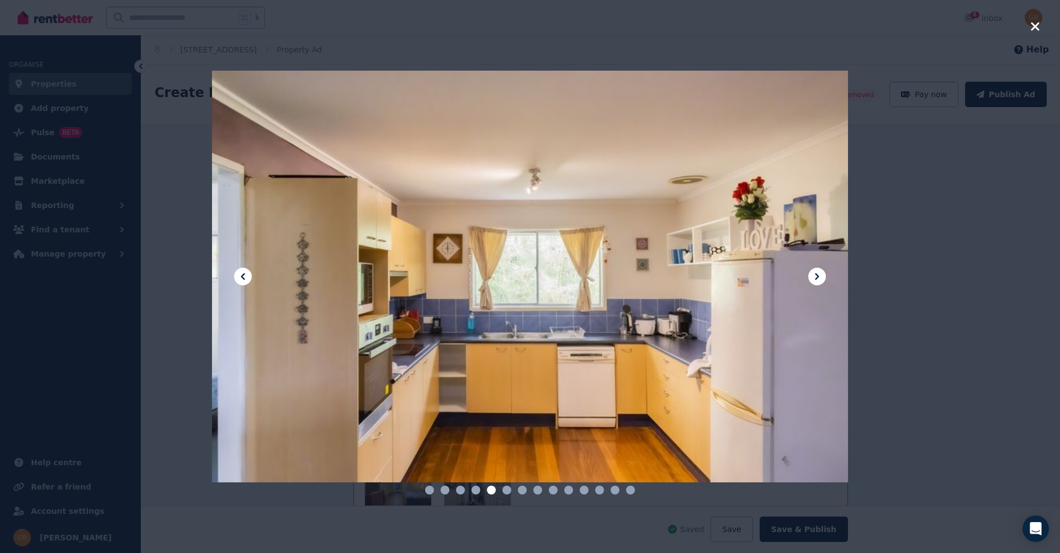
click at [817, 277] on icon at bounding box center [817, 276] width 4 height 7
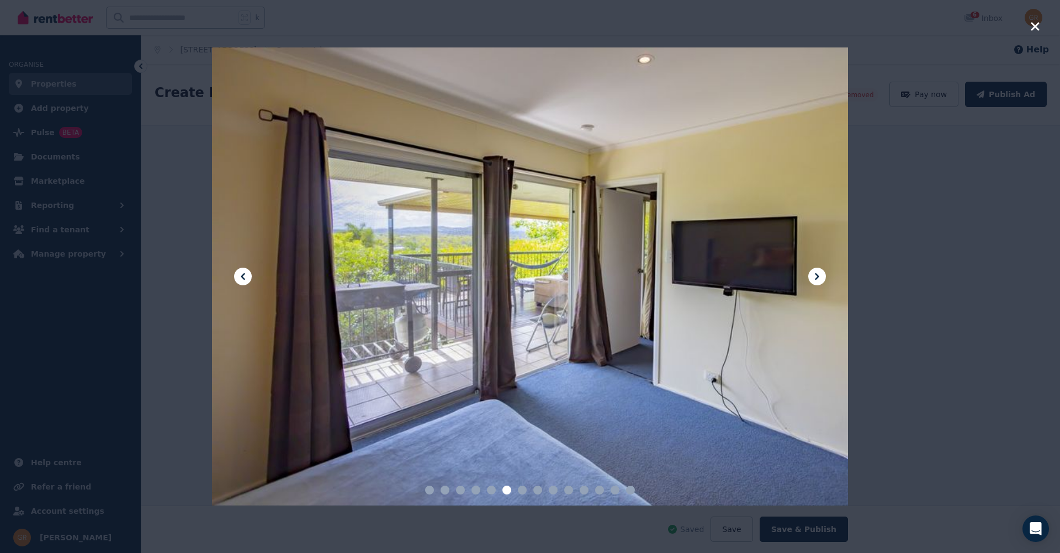
click at [817, 277] on icon at bounding box center [817, 276] width 4 height 7
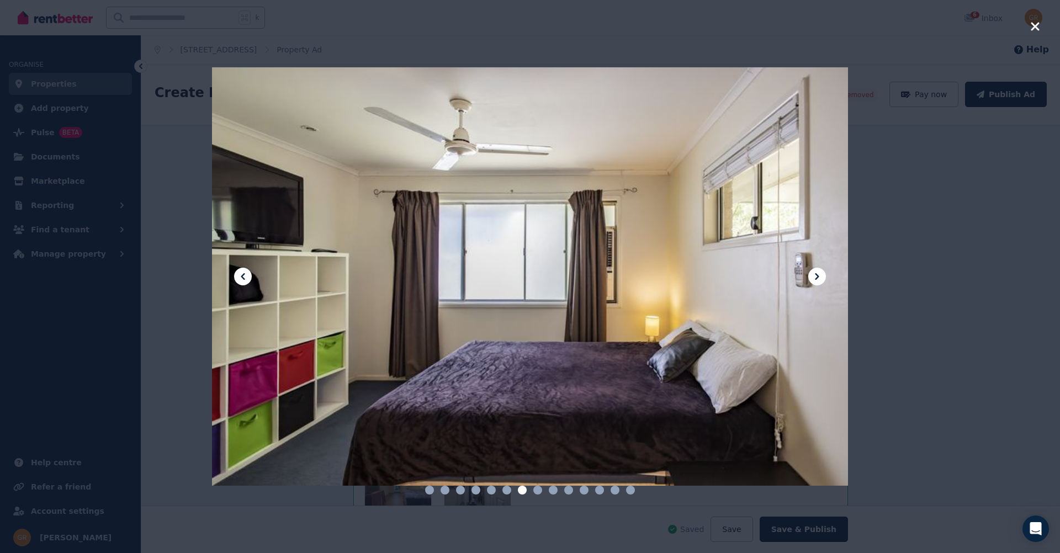
click at [817, 277] on icon at bounding box center [817, 276] width 4 height 7
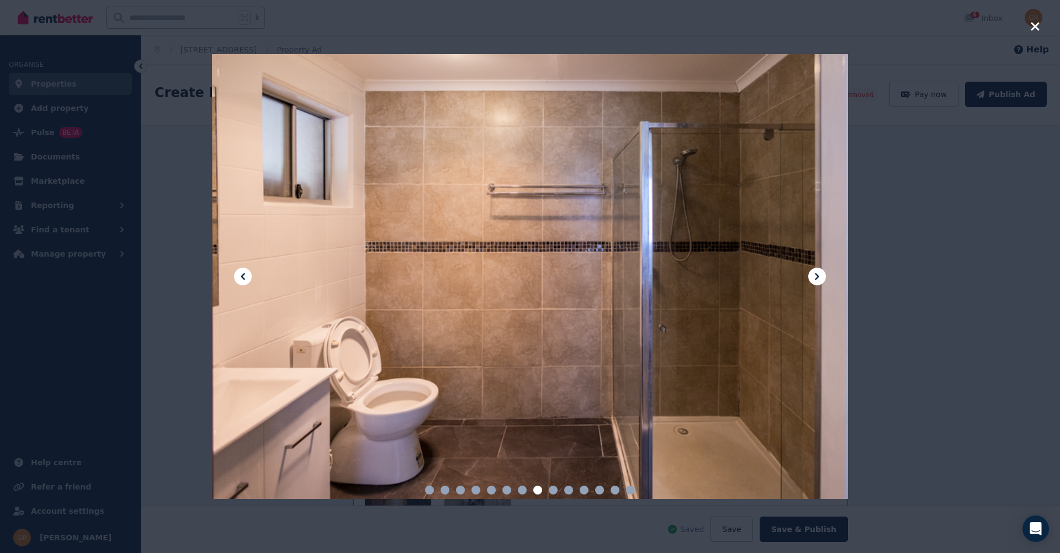
click at [817, 277] on icon at bounding box center [817, 276] width 4 height 7
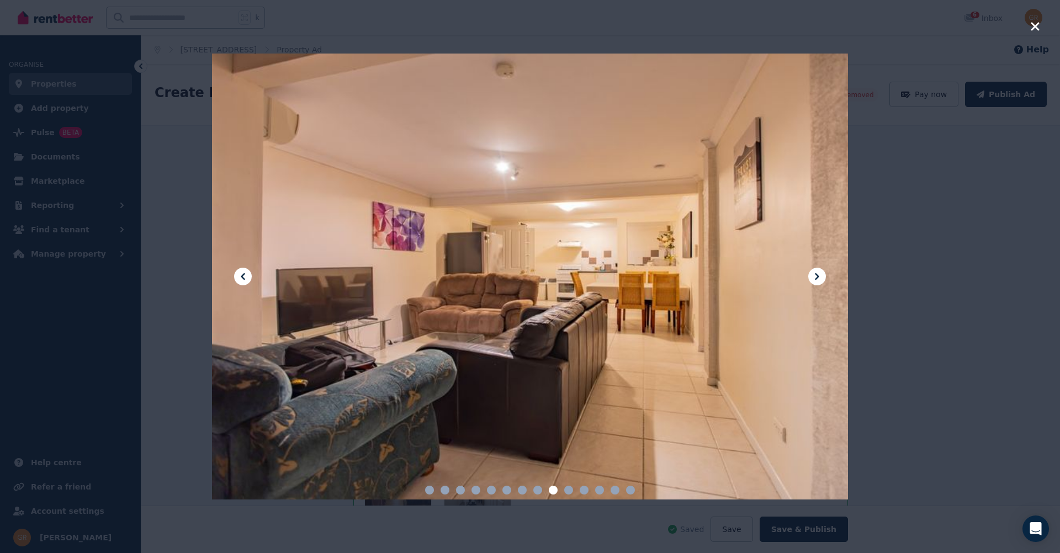
click at [817, 277] on icon at bounding box center [817, 276] width 4 height 7
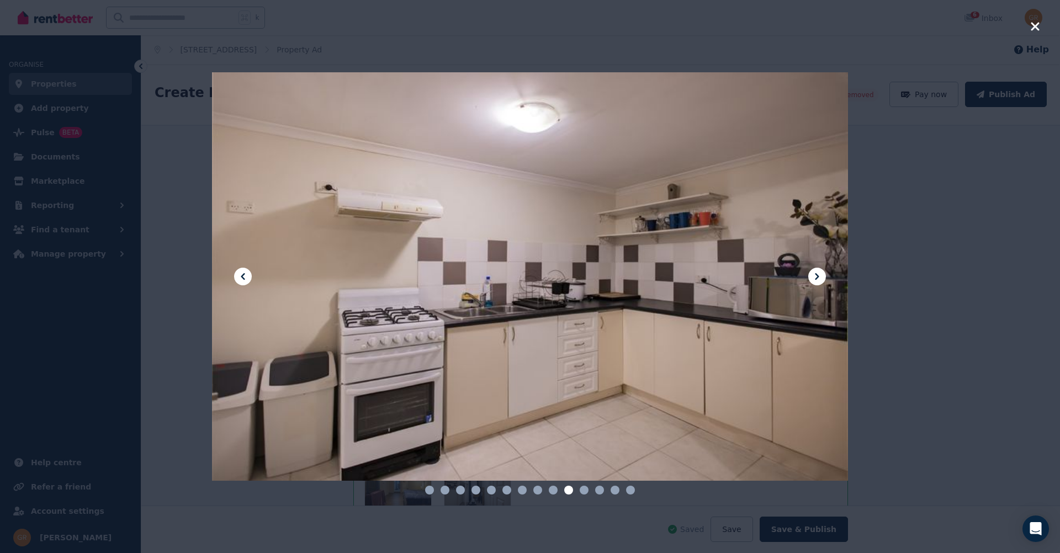
click at [817, 277] on icon at bounding box center [817, 276] width 4 height 7
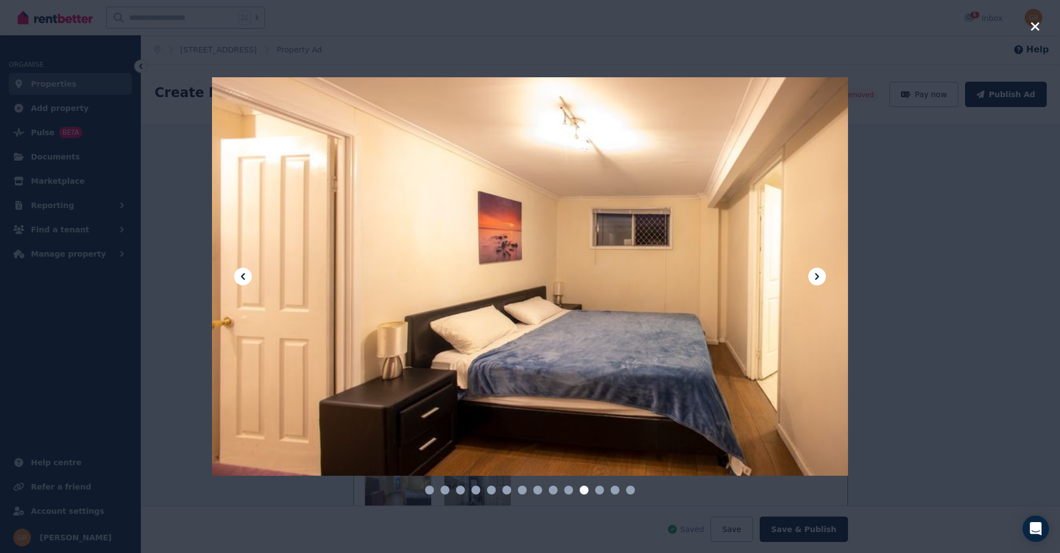
click at [817, 277] on icon at bounding box center [817, 276] width 4 height 7
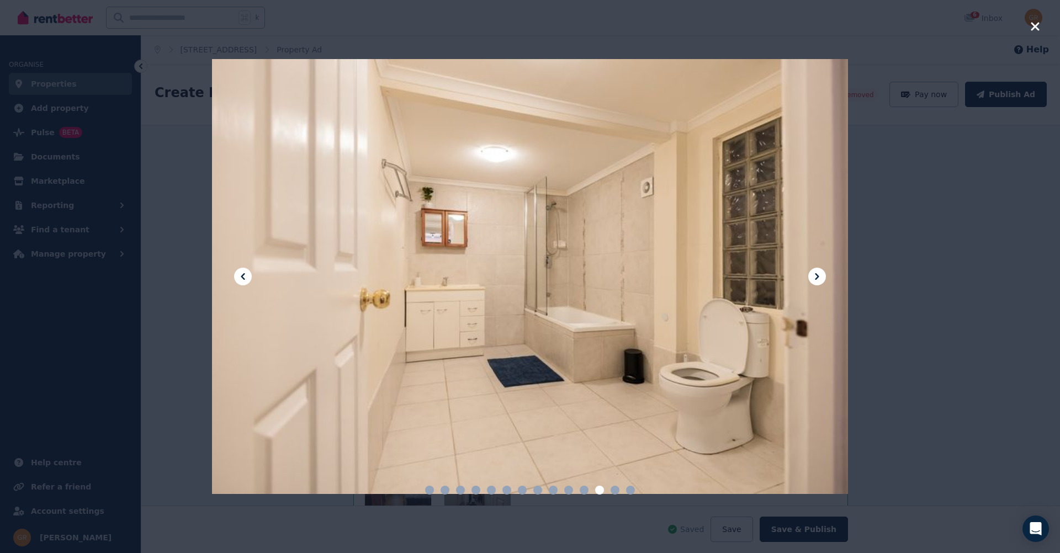
click at [817, 277] on icon at bounding box center [817, 276] width 4 height 7
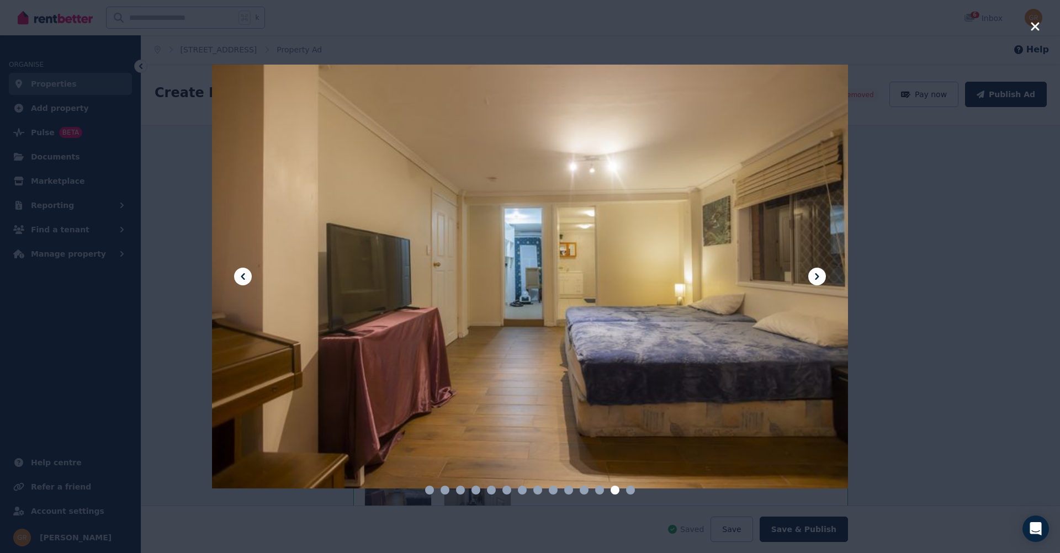
click at [817, 277] on icon at bounding box center [817, 276] width 4 height 7
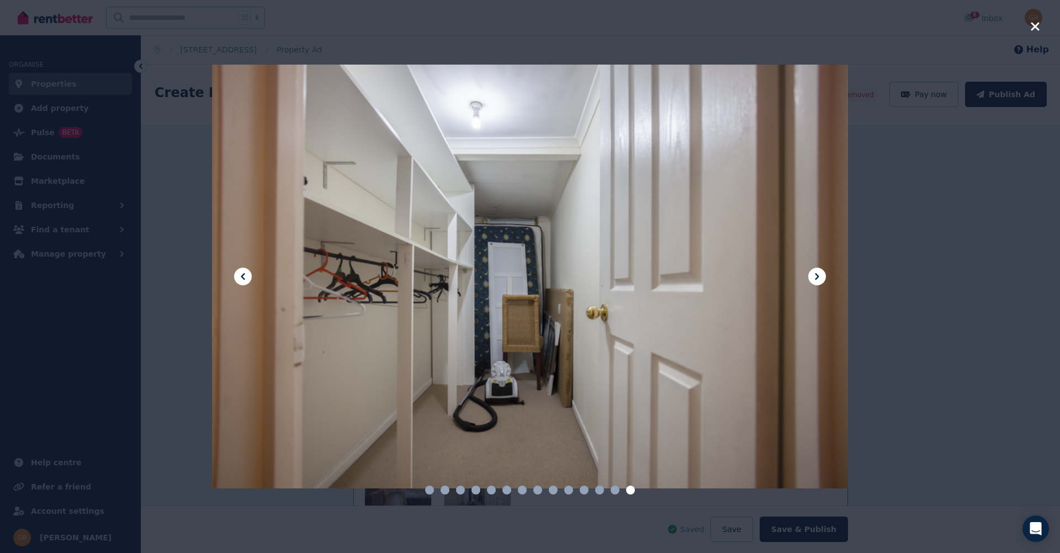
click at [817, 277] on icon at bounding box center [817, 276] width 4 height 7
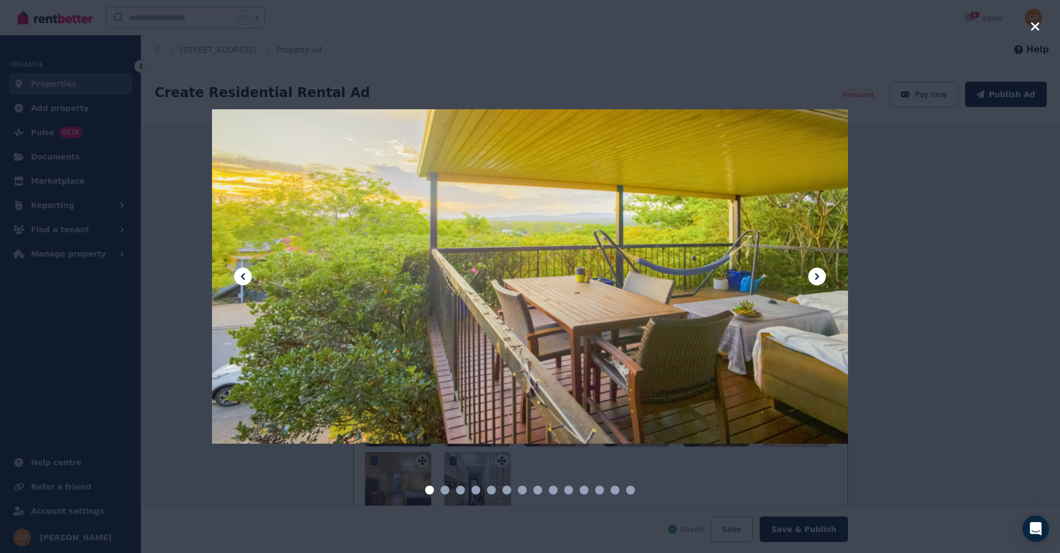
click at [743, 30] on div at bounding box center [530, 276] width 636 height 553
click at [813, 278] on icon at bounding box center [816, 276] width 13 height 13
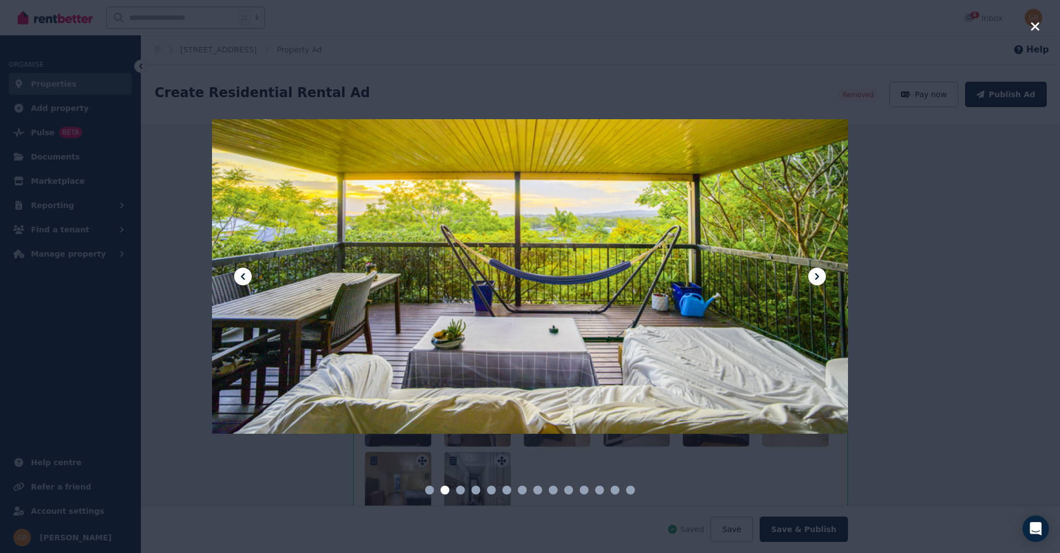
click at [813, 278] on icon at bounding box center [816, 276] width 13 height 13
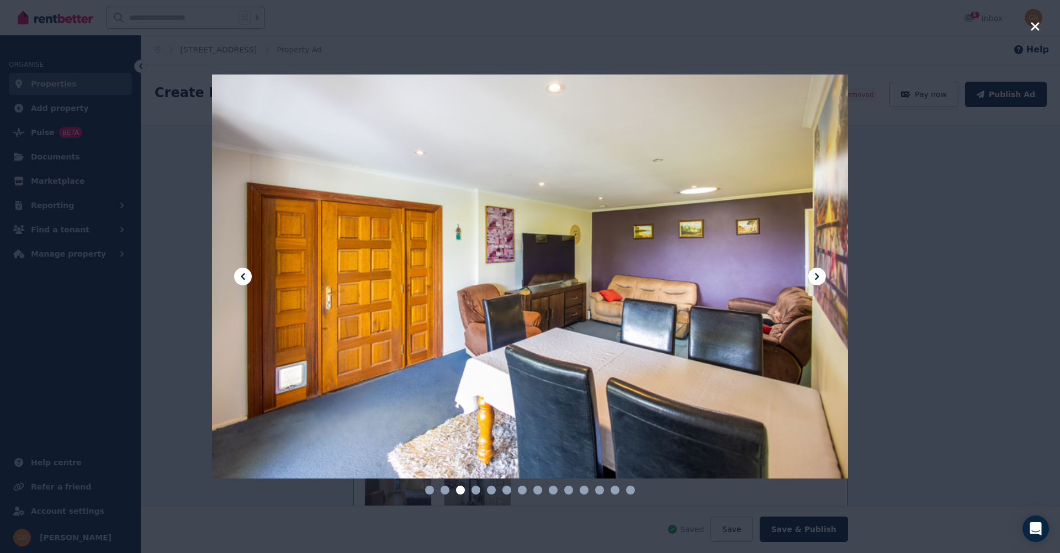
click at [813, 278] on icon at bounding box center [816, 276] width 13 height 13
